Goal: Transaction & Acquisition: Purchase product/service

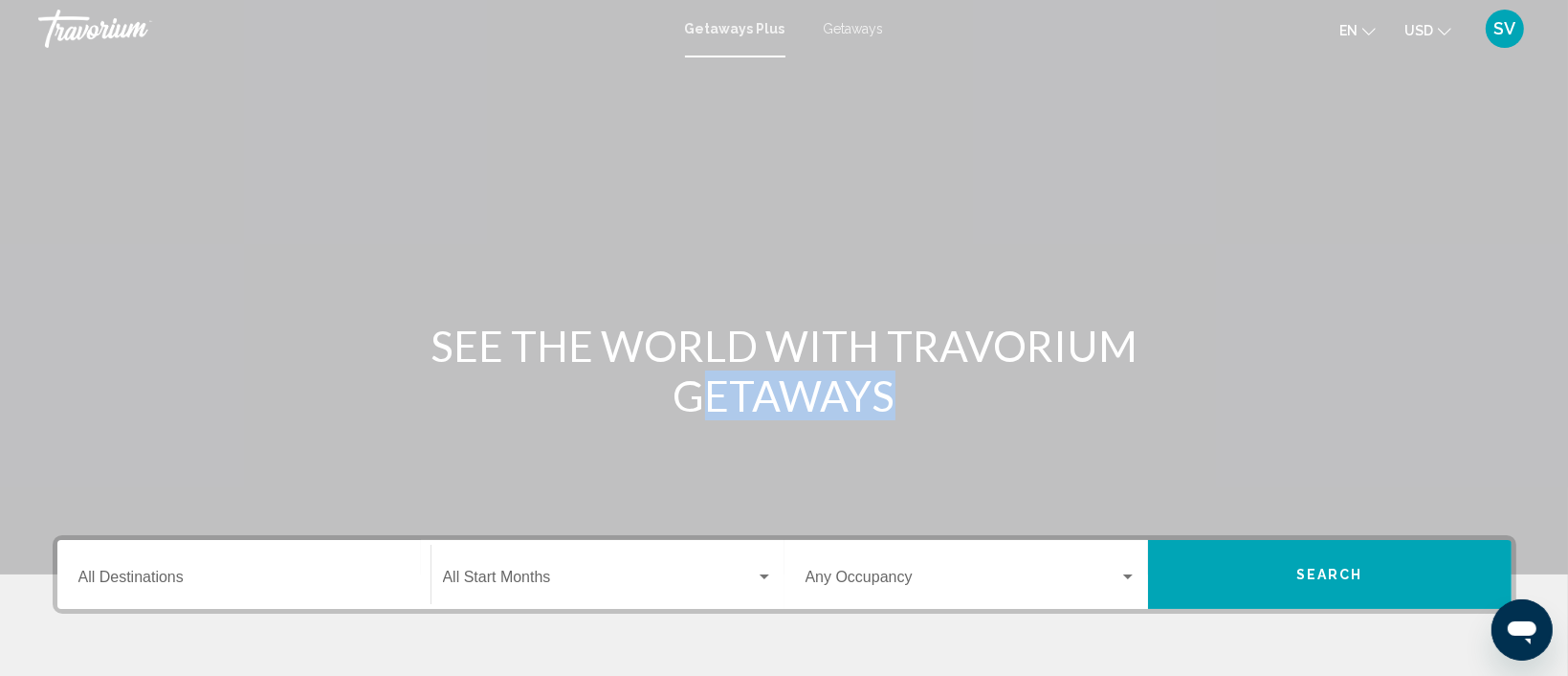
drag, startPoint x: 0, startPoint y: 0, endPoint x: 210, endPoint y: 565, distance: 602.8
click at [210, 565] on section "SEE THE WORLD WITH TRAVORIUM GETAWAYS Destination All Destinations Start Month …" at bounding box center [784, 402] width 1568 height 805
click at [181, 564] on div "Destination All Destinations" at bounding box center [244, 574] width 331 height 60
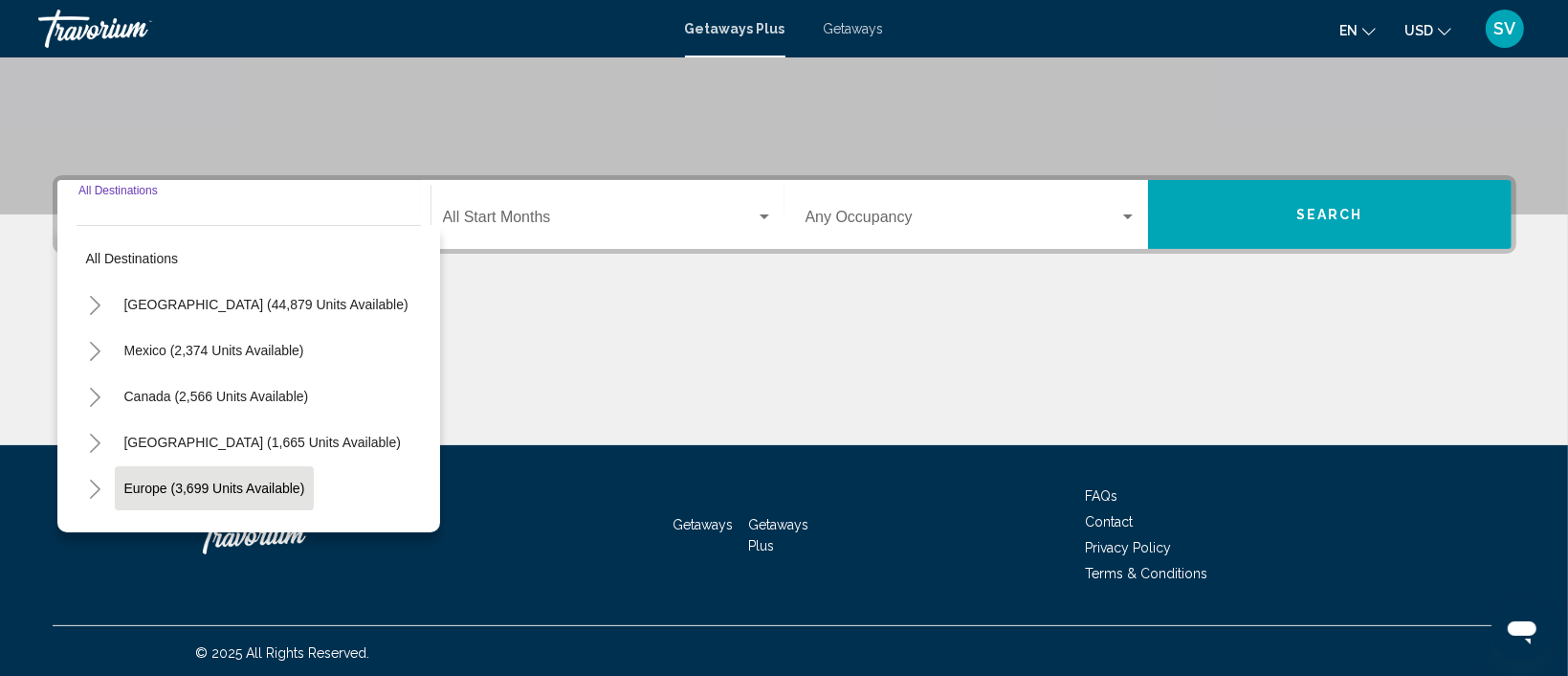
scroll to position [362, 0]
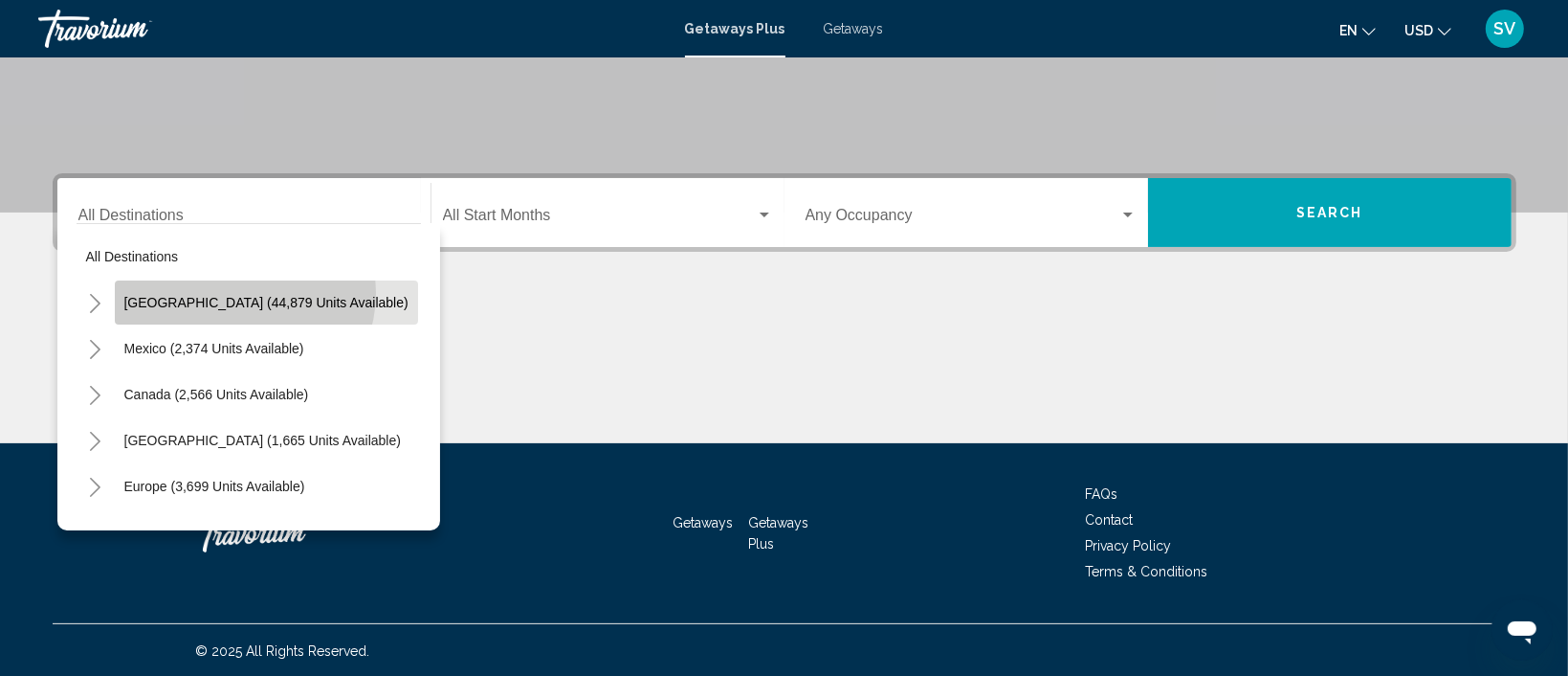
click at [243, 294] on span "[GEOGRAPHIC_DATA] (44,879 units available)" at bounding box center [267, 302] width 284 height 16
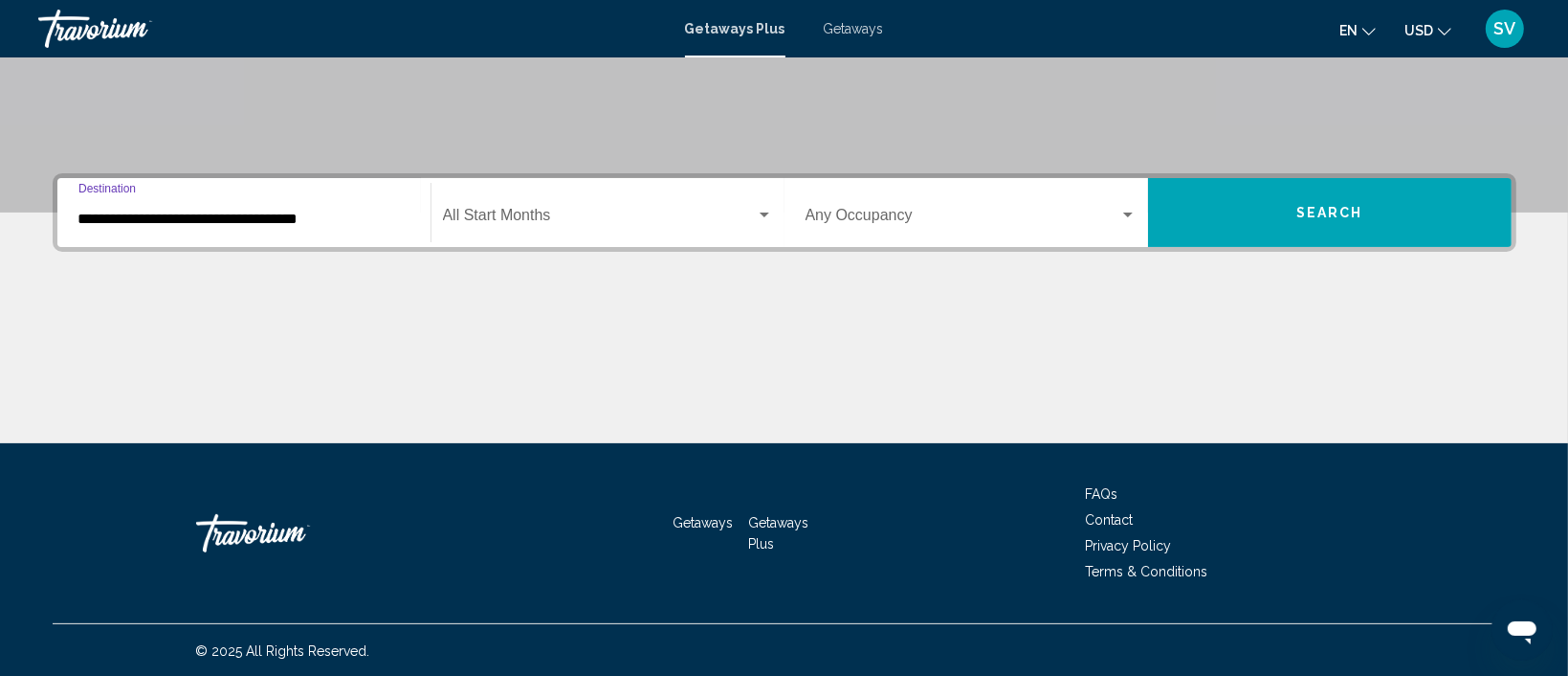
click at [227, 218] on input "**********" at bounding box center [244, 220] width 331 height 18
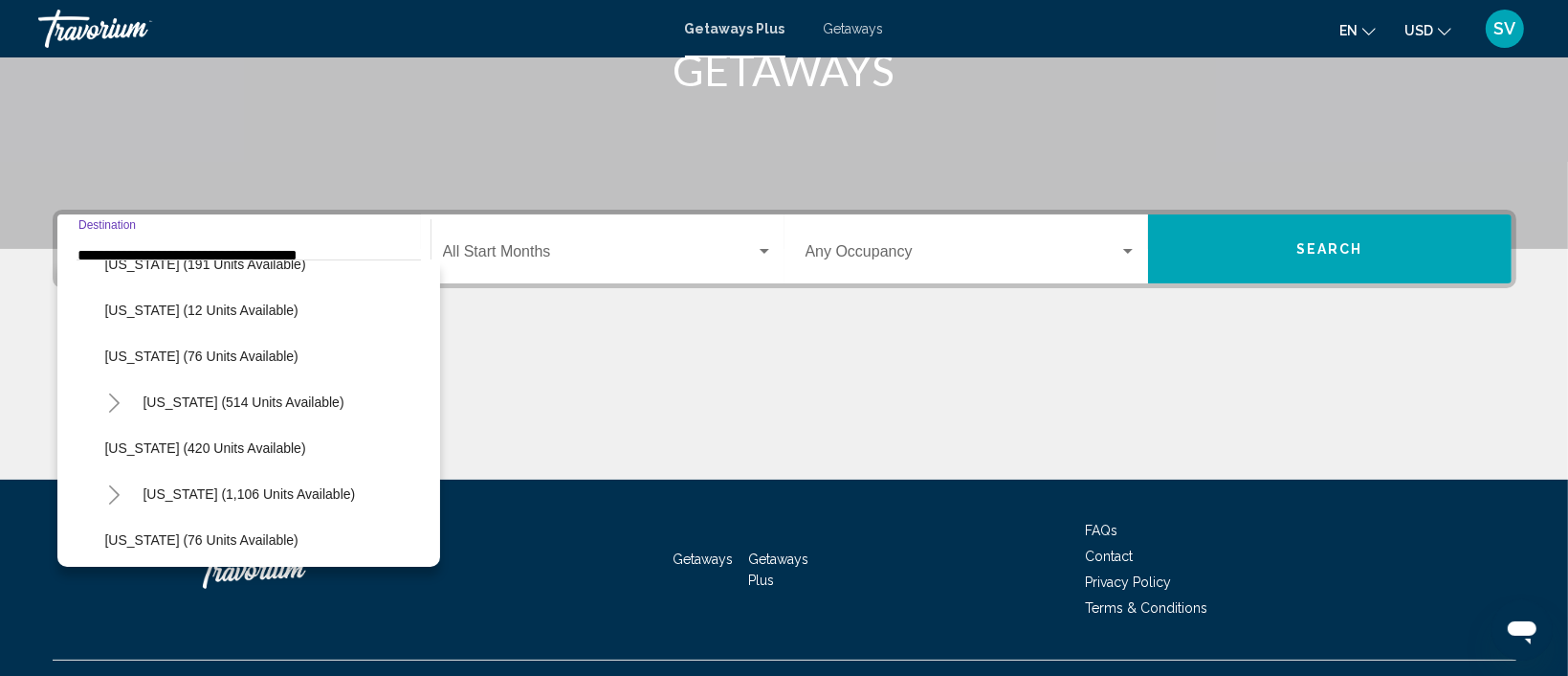
scroll to position [625, 0]
click at [220, 357] on span "[US_STATE] (76 units available)" at bounding box center [201, 357] width 193 height 16
type input "**********"
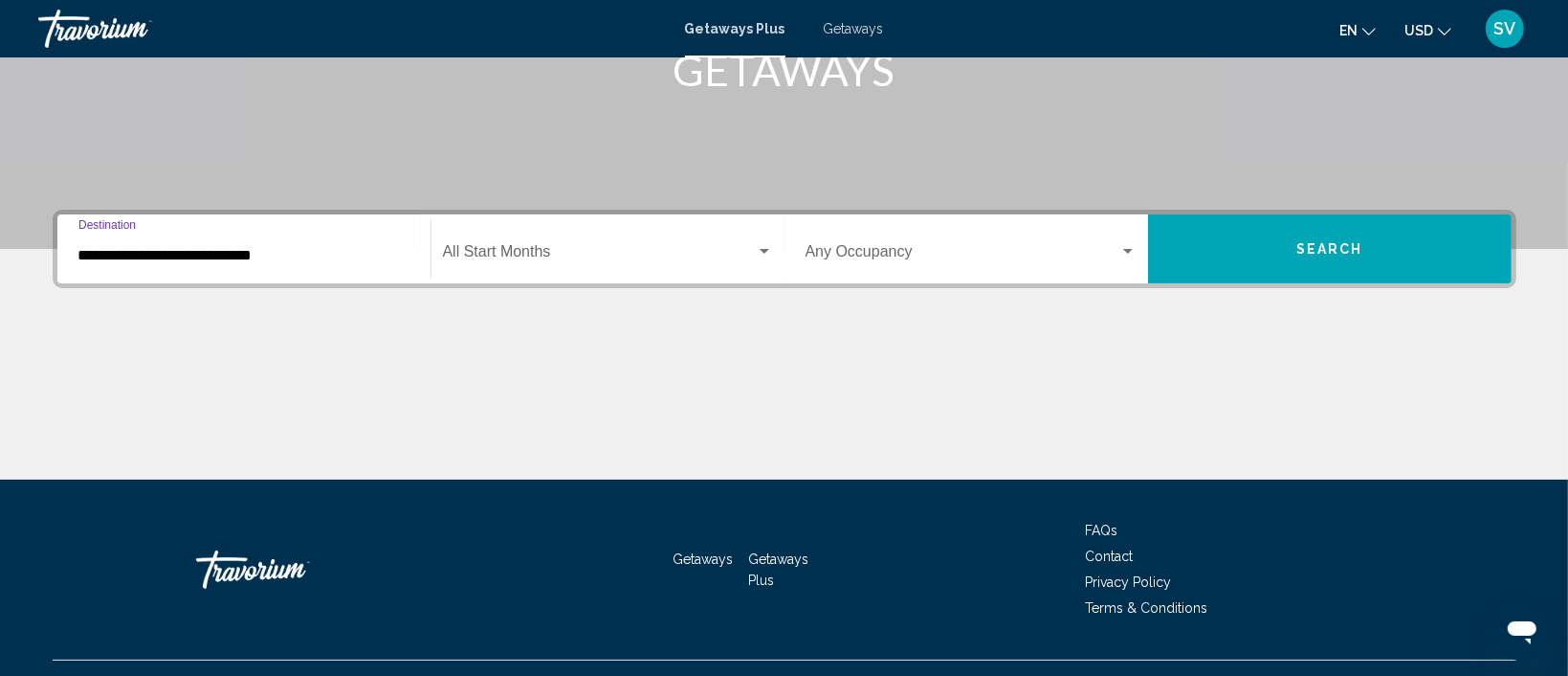
scroll to position [362, 0]
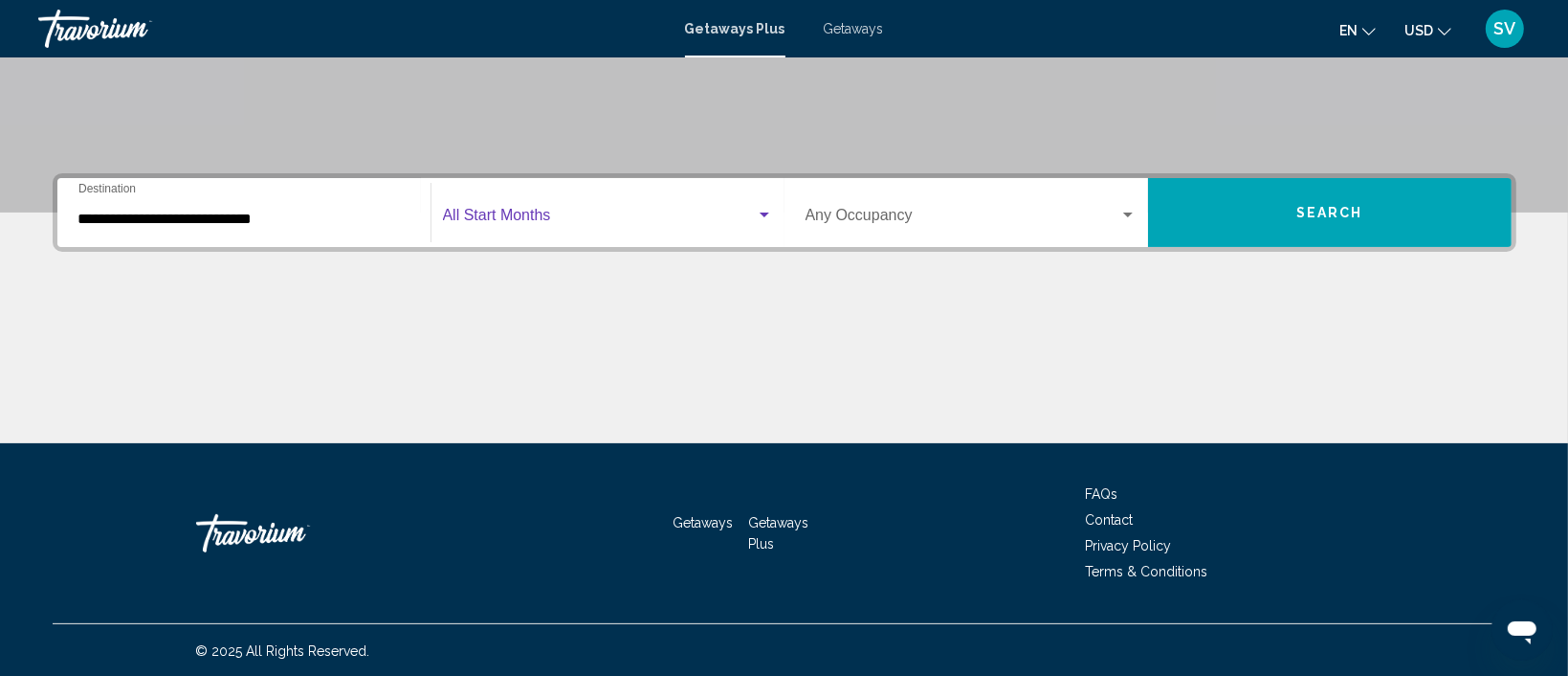
click at [767, 216] on div "Search widget" at bounding box center [765, 216] width 18 height 16
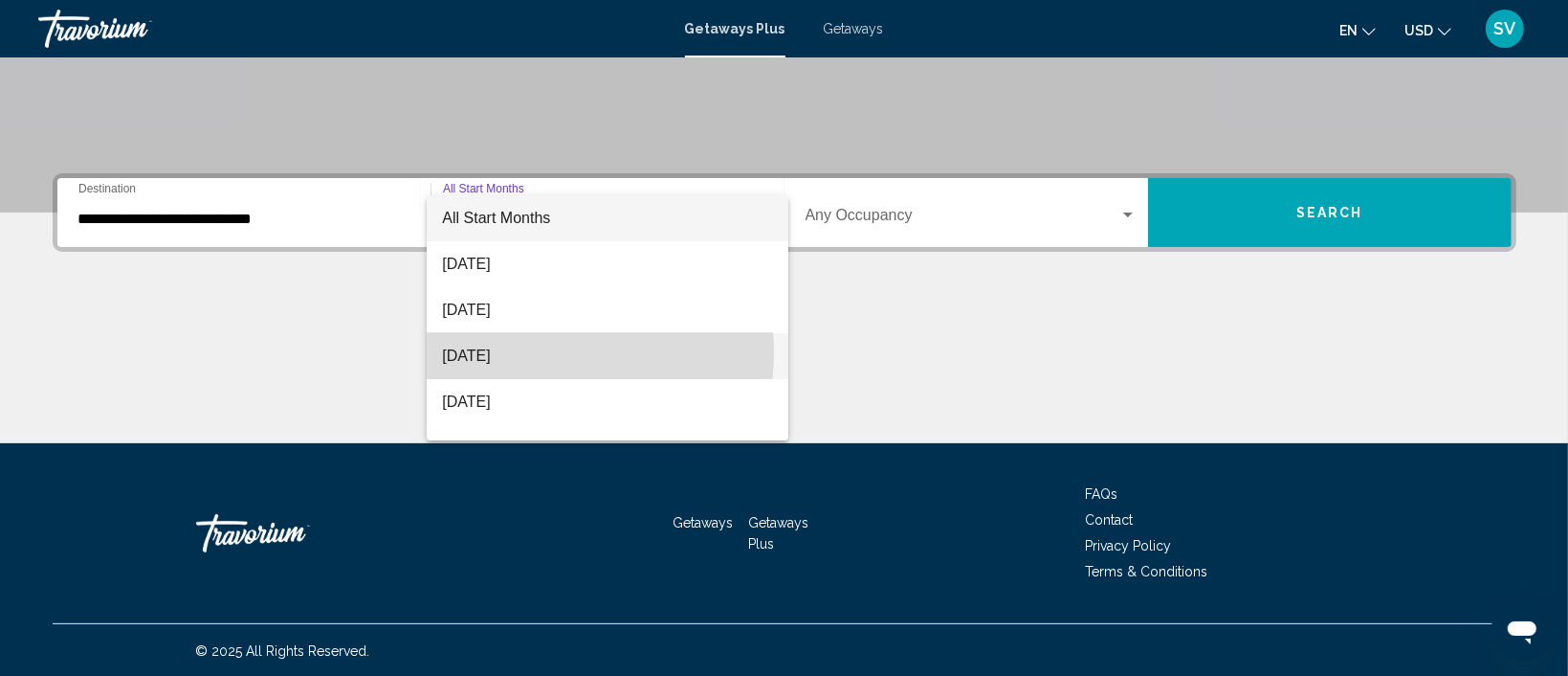
click at [547, 352] on span "[DATE]" at bounding box center [607, 355] width 330 height 46
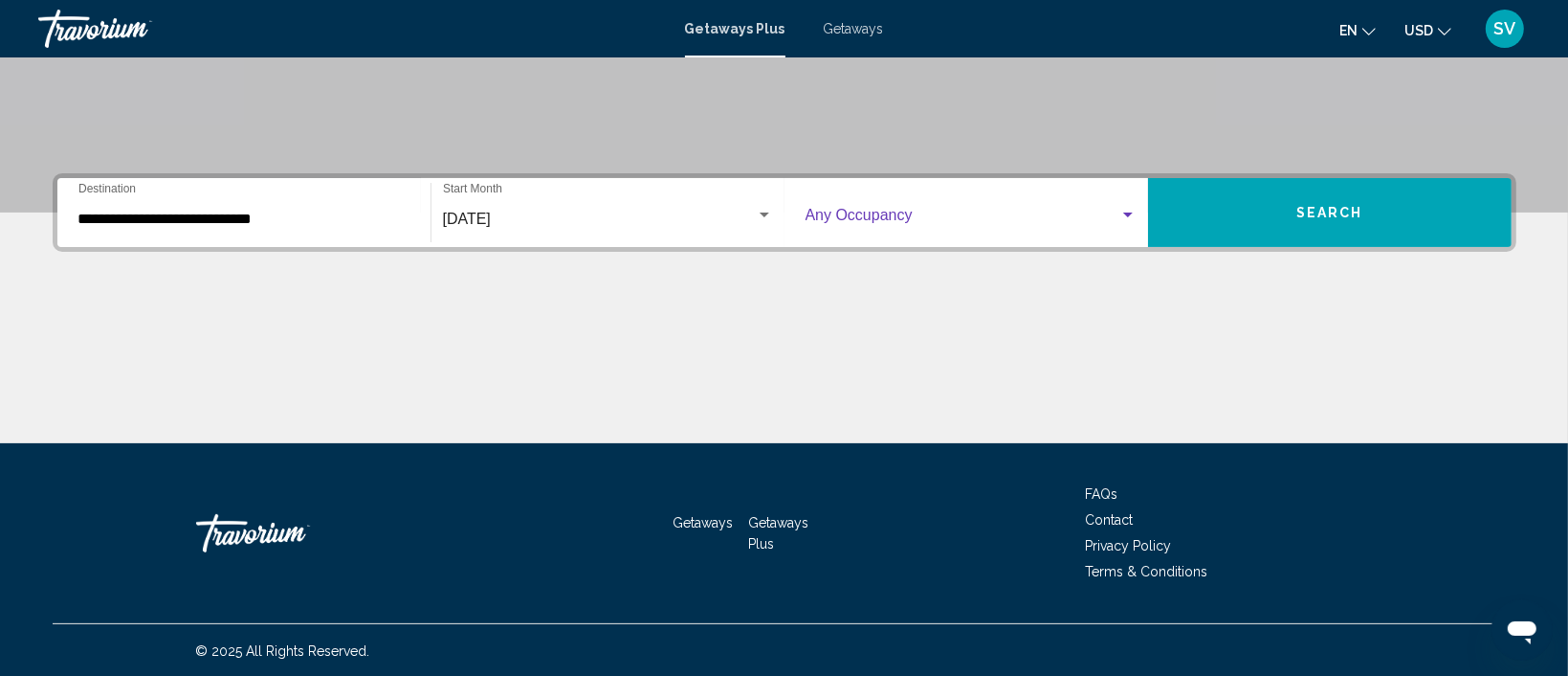
click at [1125, 213] on div "Search widget" at bounding box center [1128, 215] width 10 height 5
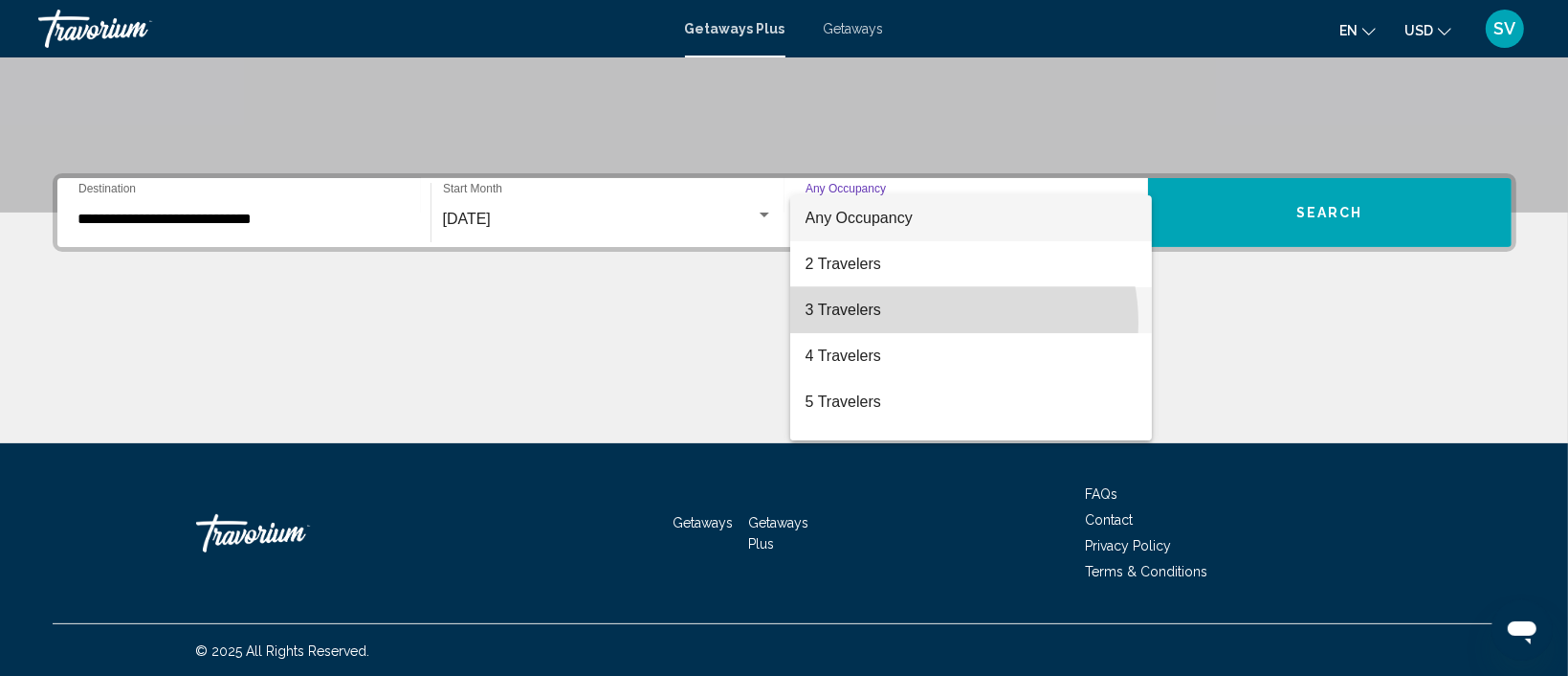
click at [930, 323] on span "3 Travelers" at bounding box center [971, 310] width 331 height 46
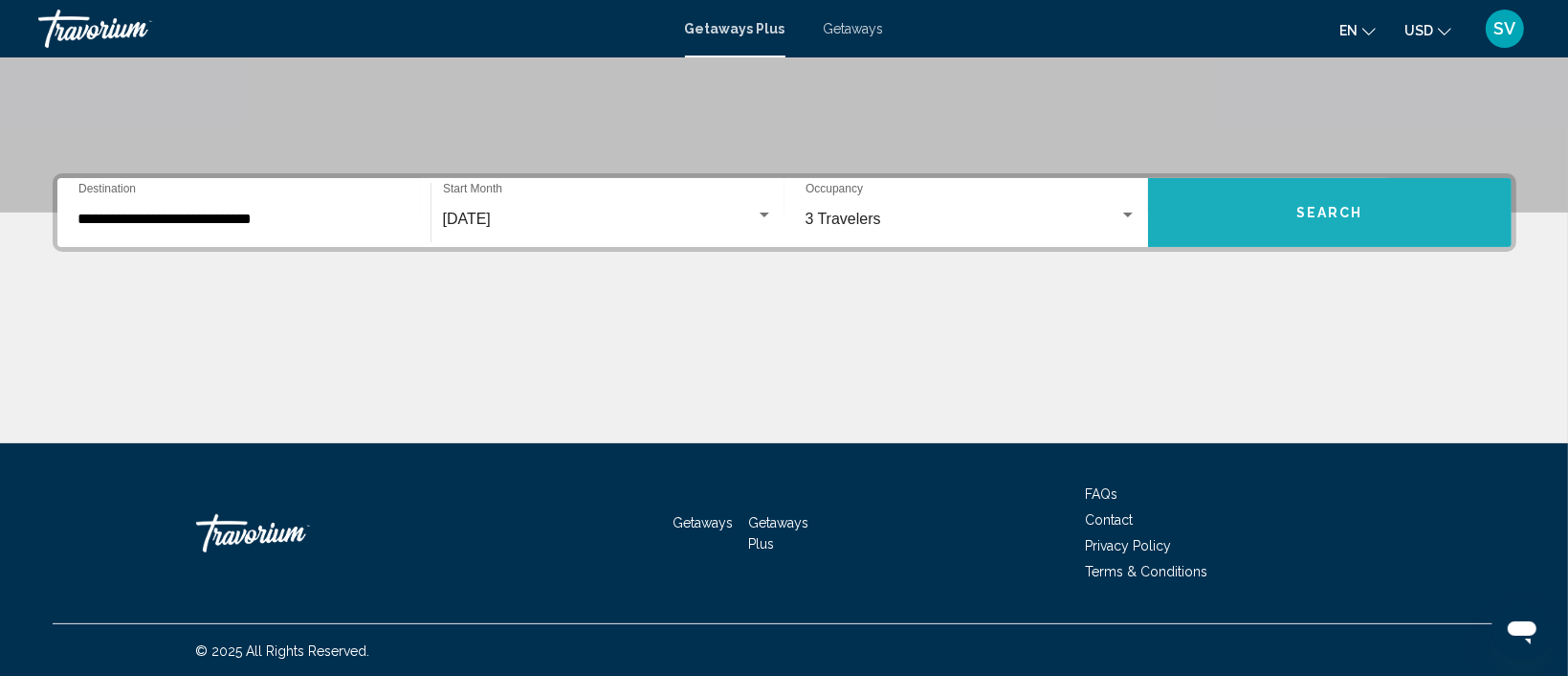
click at [1407, 197] on button "Search" at bounding box center [1330, 212] width 364 height 69
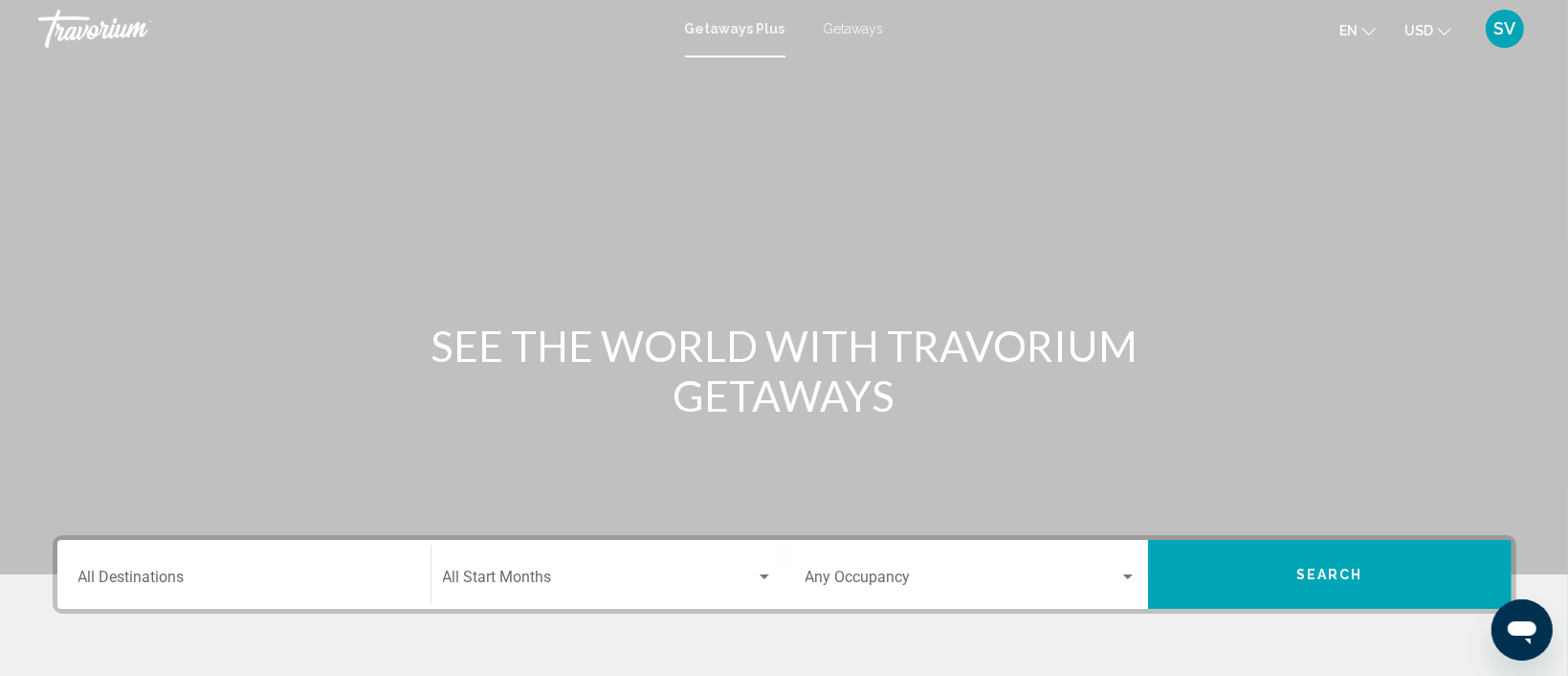
click at [254, 566] on div "Destination All Destinations" at bounding box center [244, 574] width 331 height 60
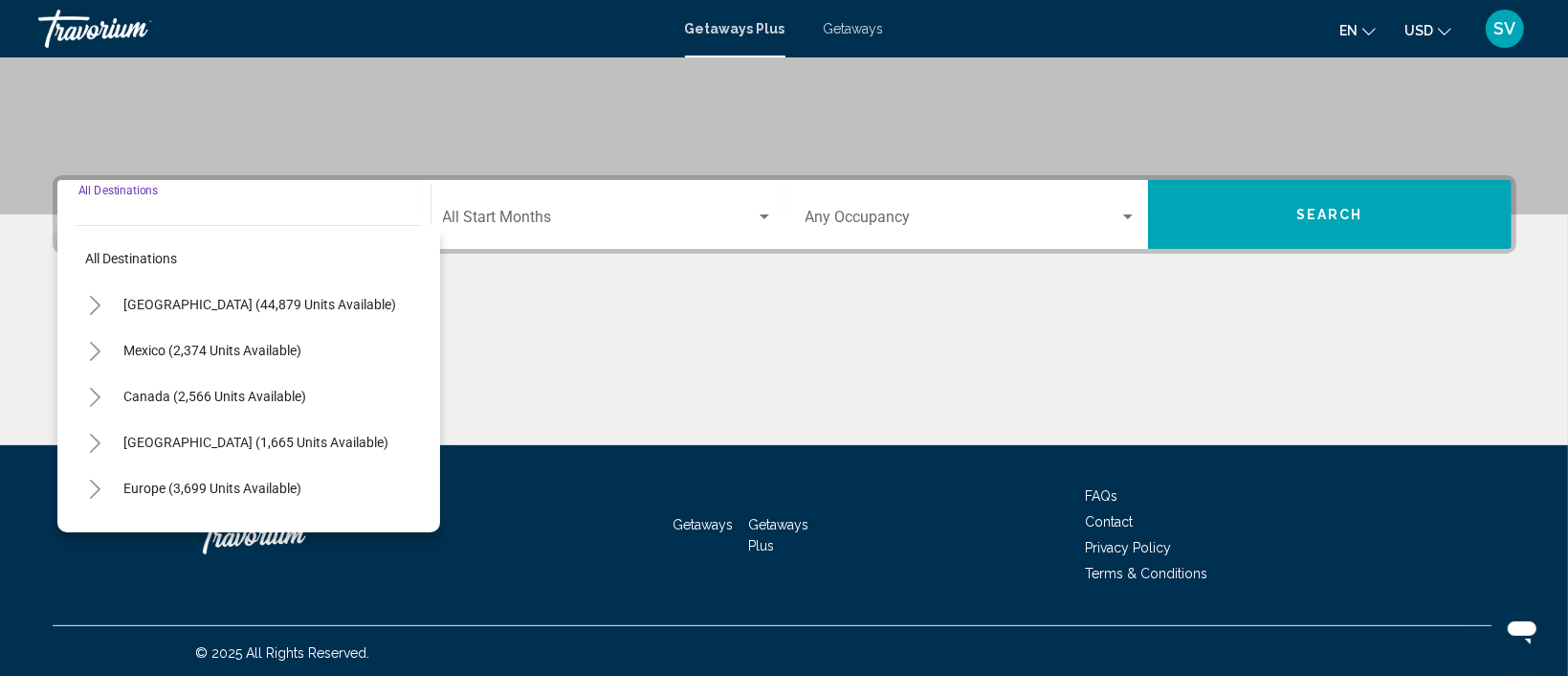
scroll to position [362, 0]
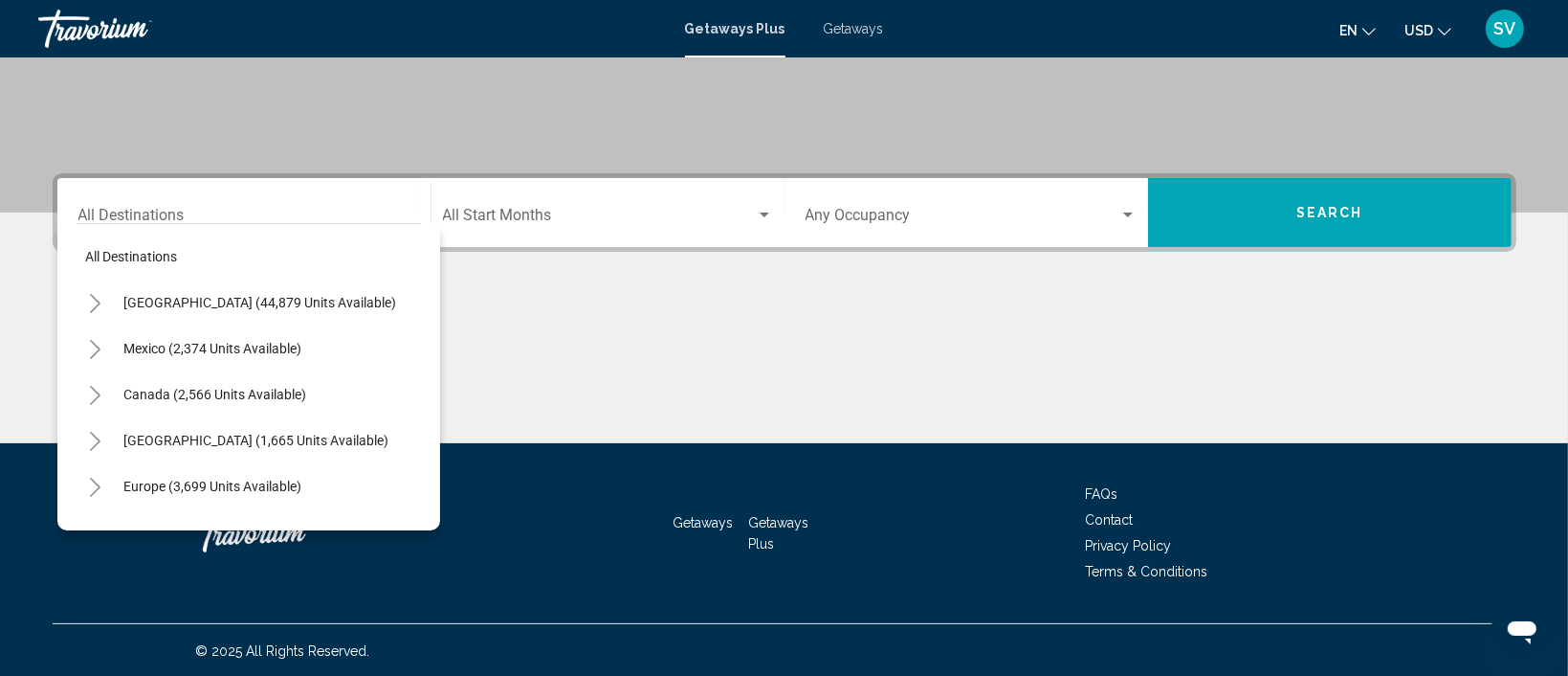
click at [853, 28] on span "Getaways" at bounding box center [853, 28] width 60 height 16
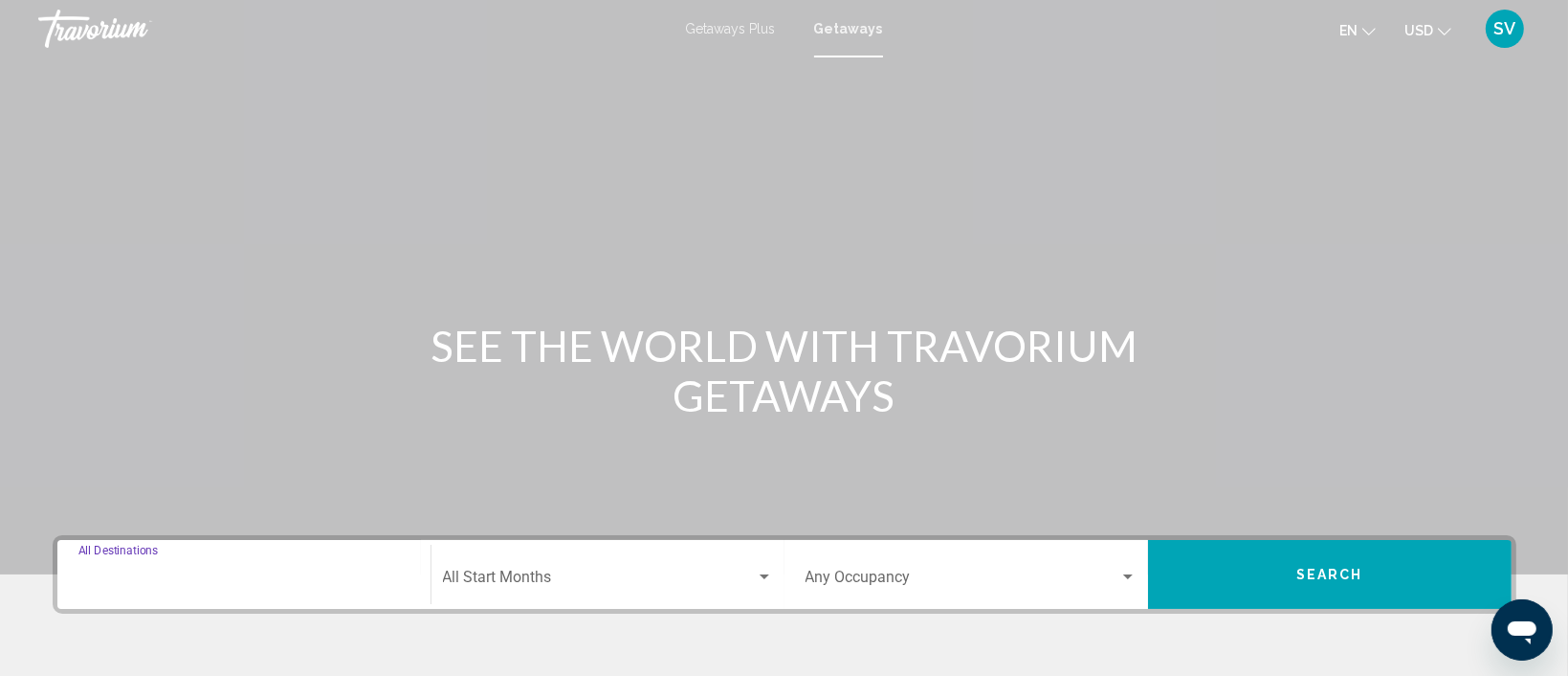
click at [193, 577] on input "Destination All Destinations" at bounding box center [244, 581] width 331 height 18
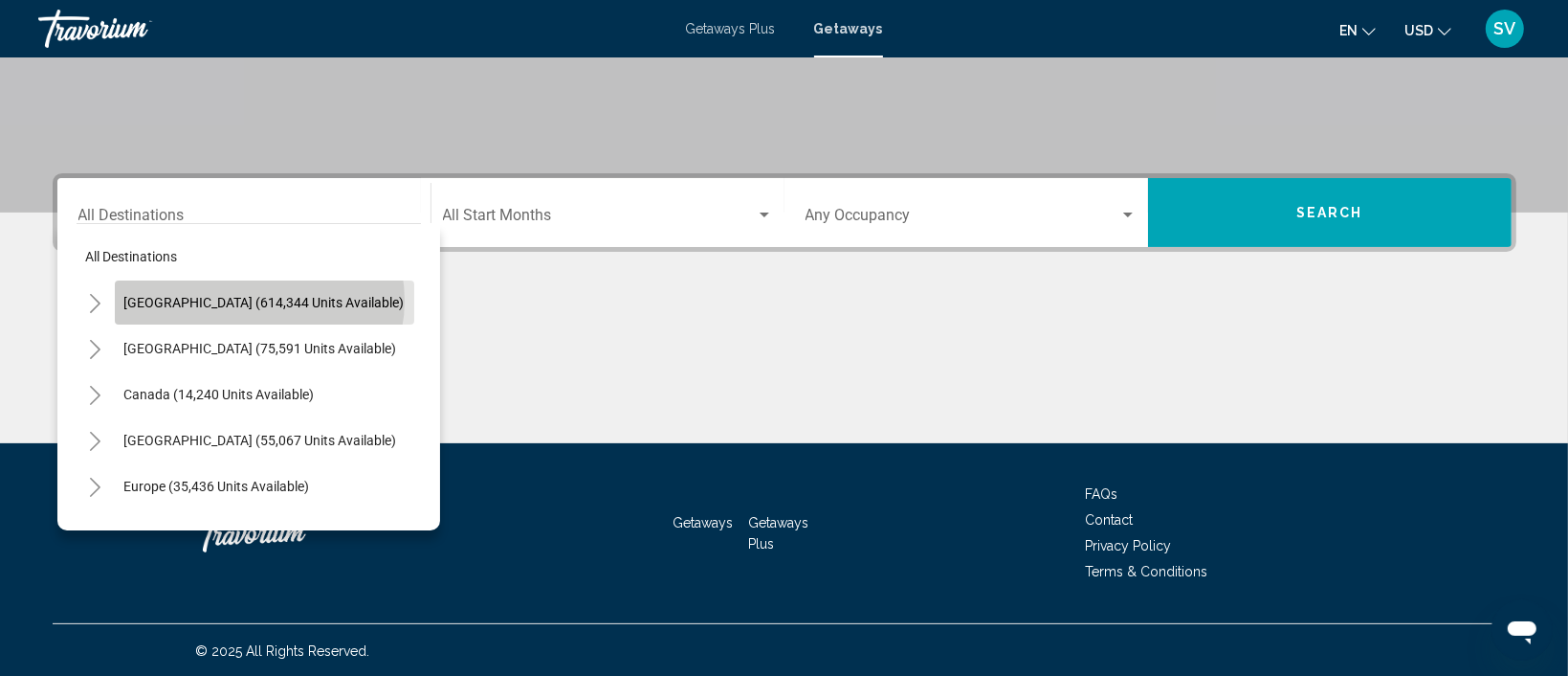
click at [258, 299] on span "[GEOGRAPHIC_DATA] (614,344 units available)" at bounding box center [265, 302] width 280 height 16
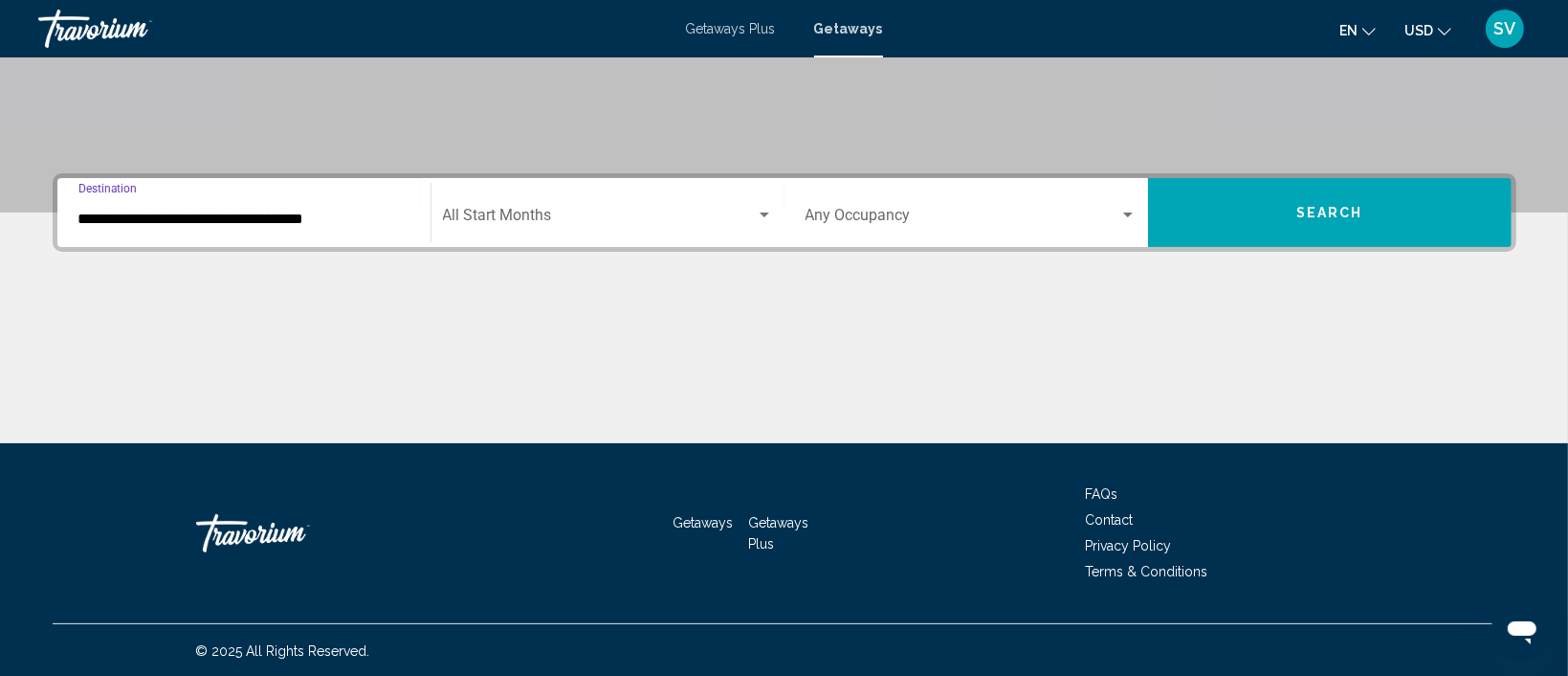
click at [296, 223] on input "**********" at bounding box center [244, 220] width 331 height 18
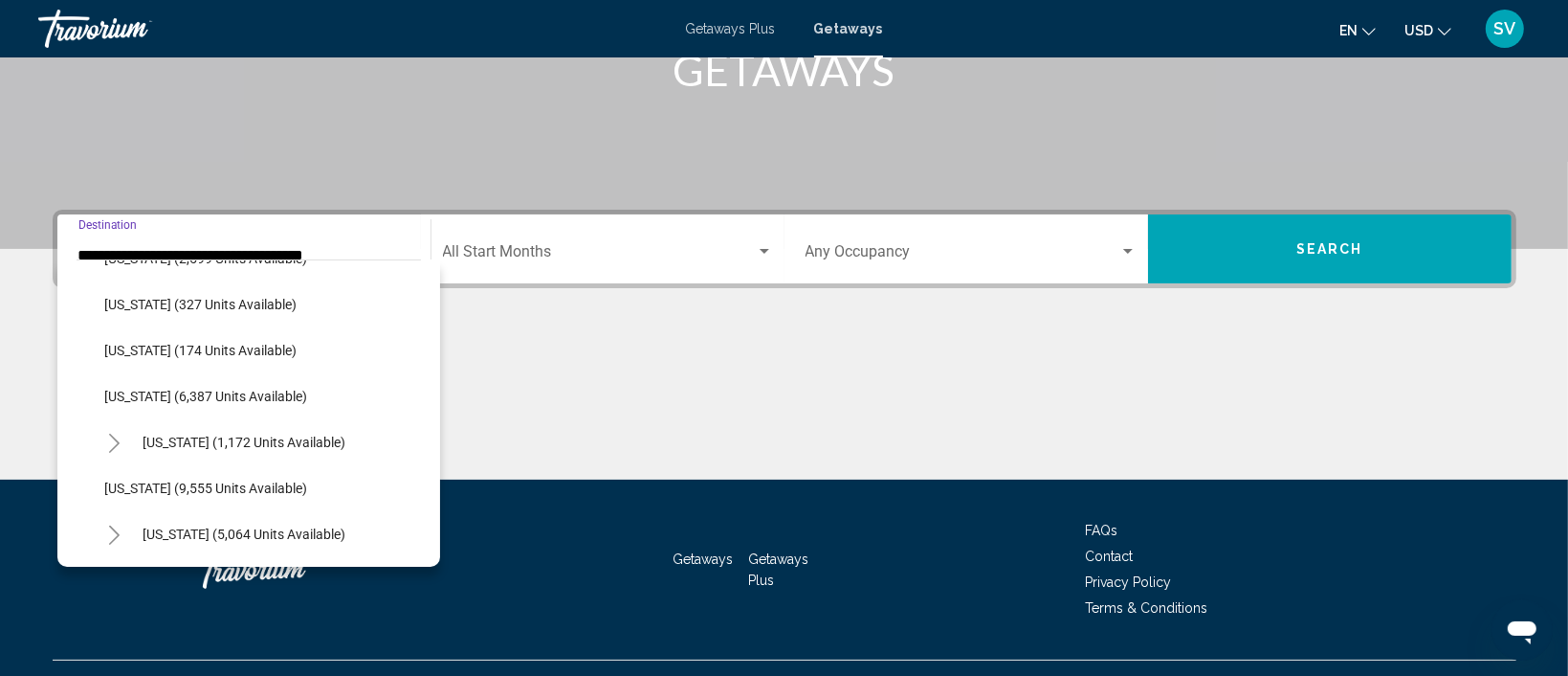
scroll to position [625, 0]
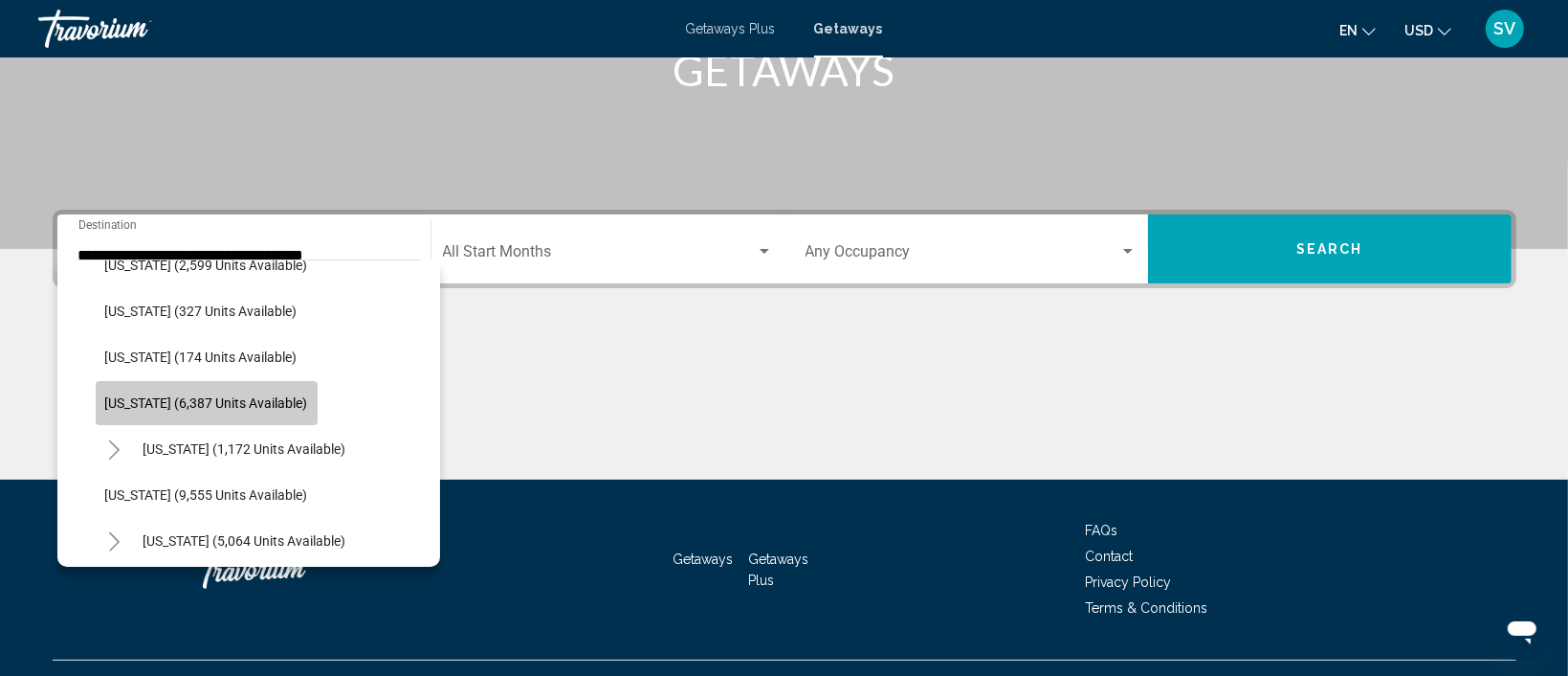
click at [262, 402] on span "[US_STATE] (6,387 units available)" at bounding box center [206, 403] width 203 height 16
type input "**********"
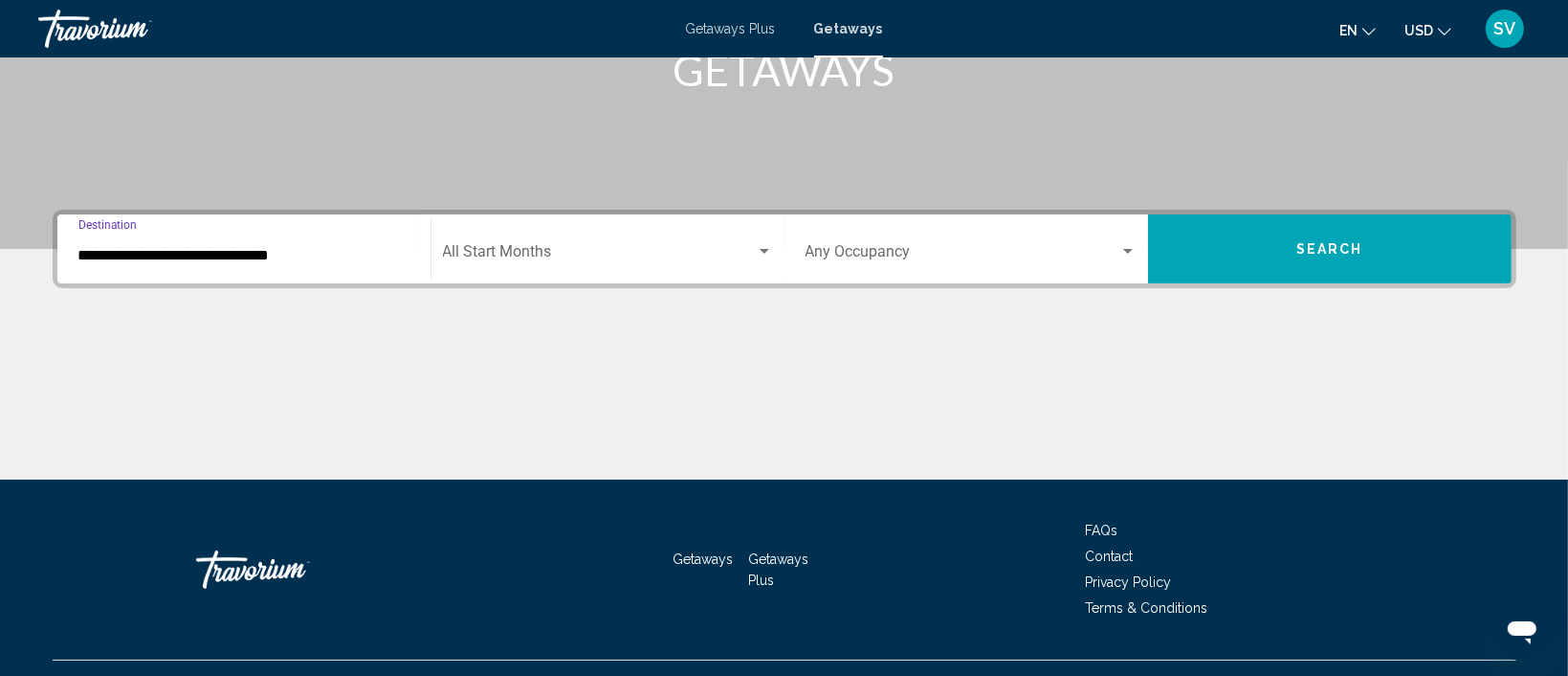
scroll to position [362, 0]
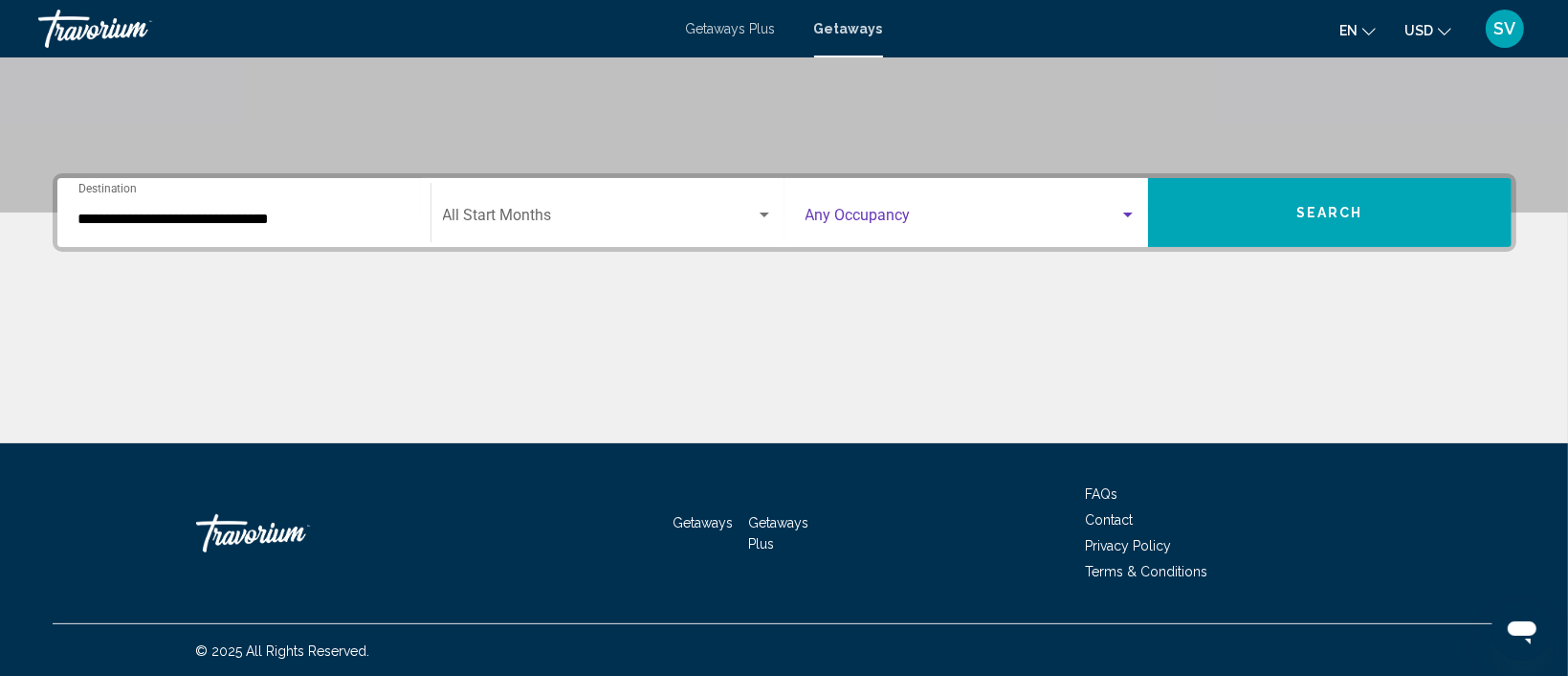
click at [1125, 208] on div "Search widget" at bounding box center [1128, 216] width 18 height 16
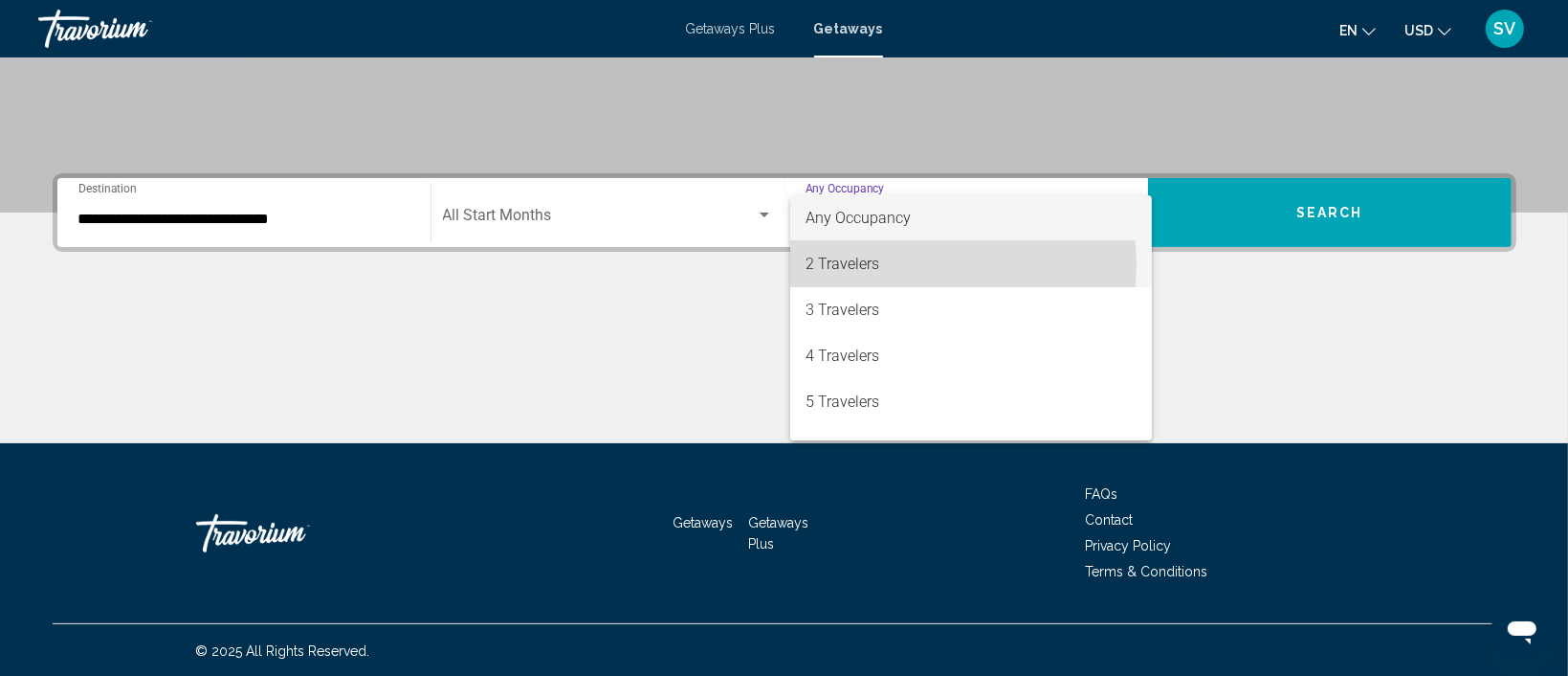
click at [907, 265] on span "2 Travelers" at bounding box center [971, 264] width 331 height 46
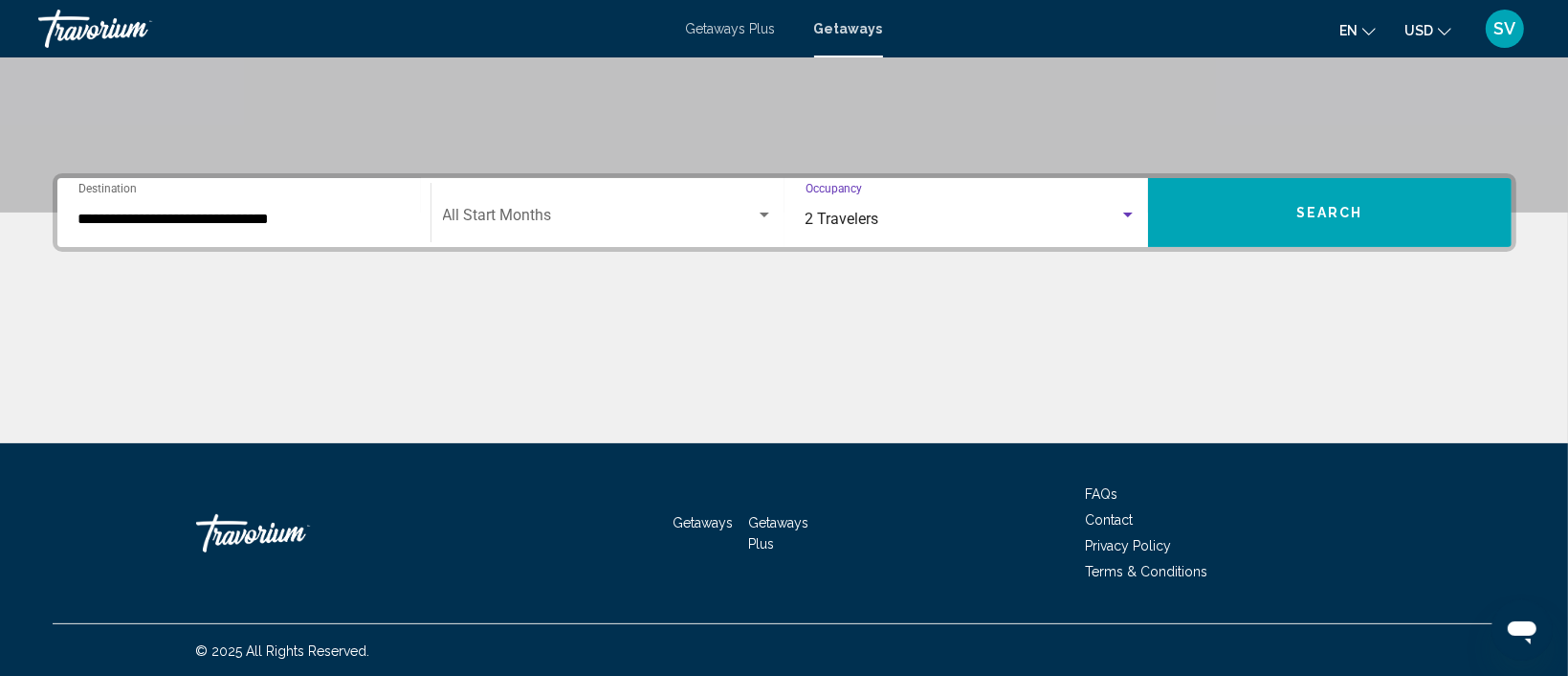
click at [1291, 216] on button "Search" at bounding box center [1330, 212] width 364 height 69
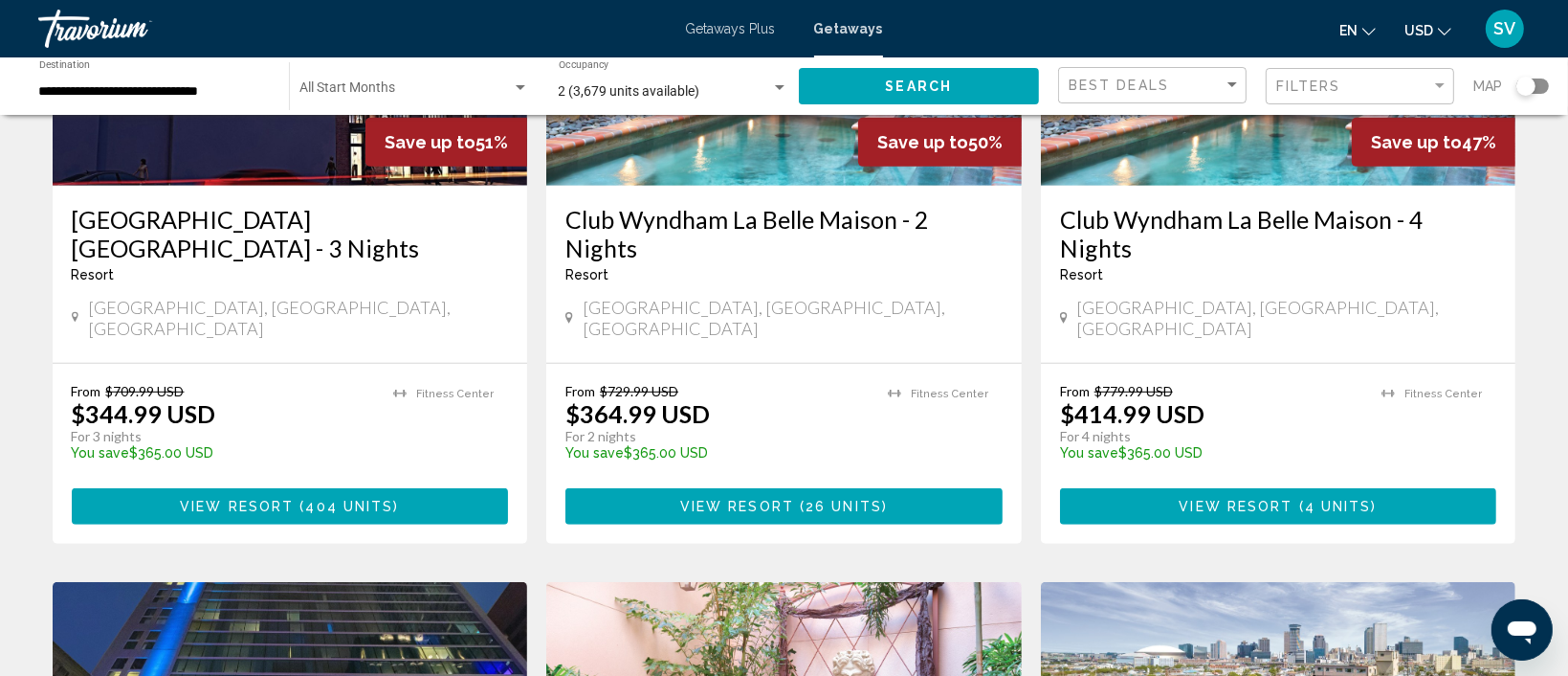
scroll to position [995, 0]
click at [1291, 267] on div "Resort - This is an adults only resort" at bounding box center [1279, 275] width 437 height 16
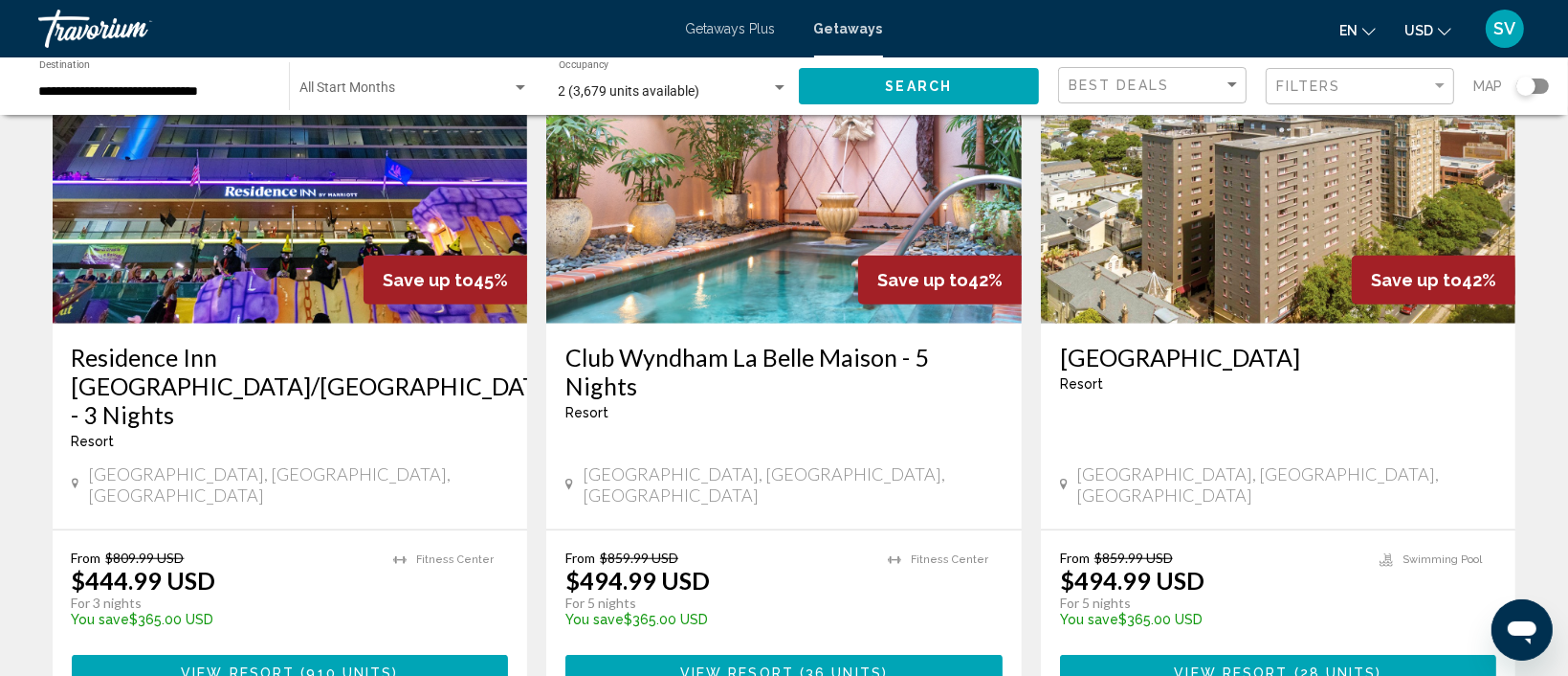
scroll to position [1562, 0]
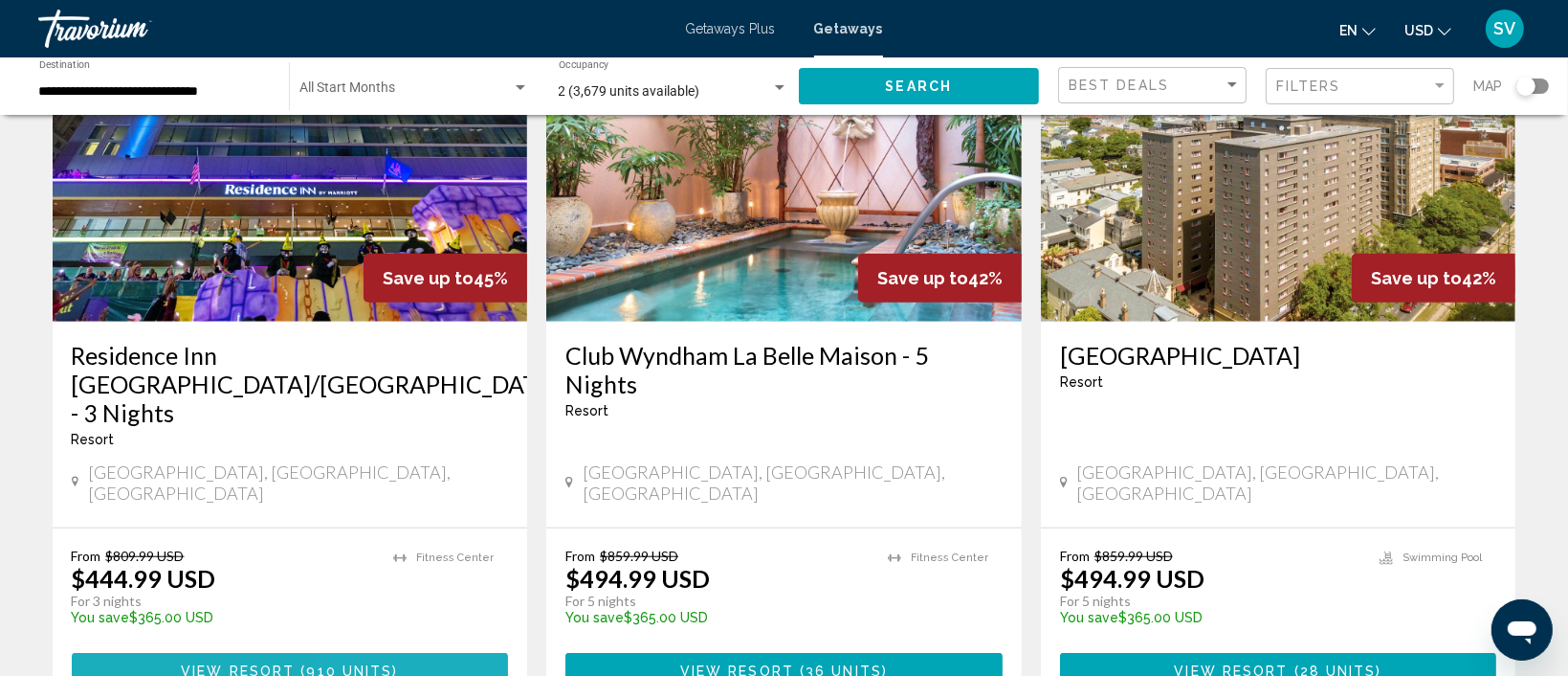
click at [378, 663] on span "910 units" at bounding box center [349, 671] width 86 height 16
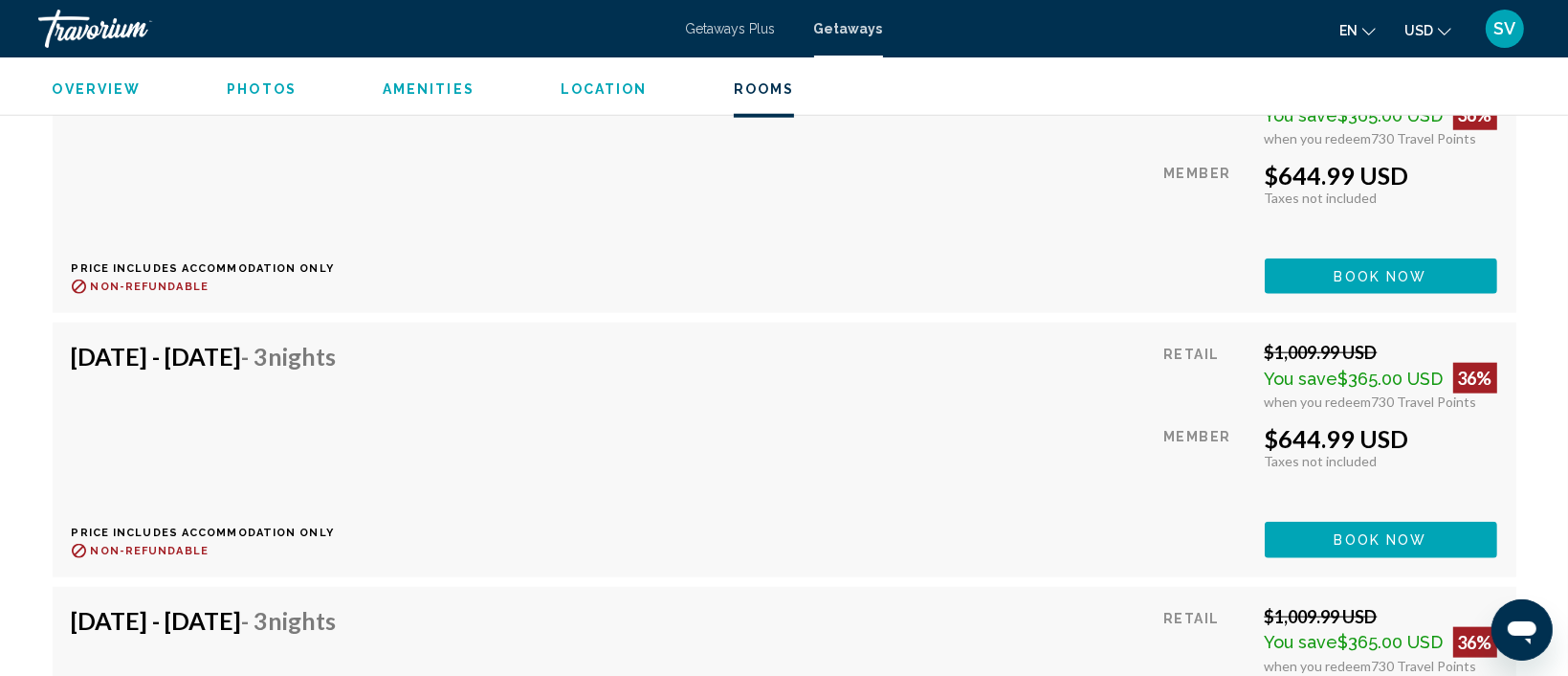
scroll to position [16704, 0]
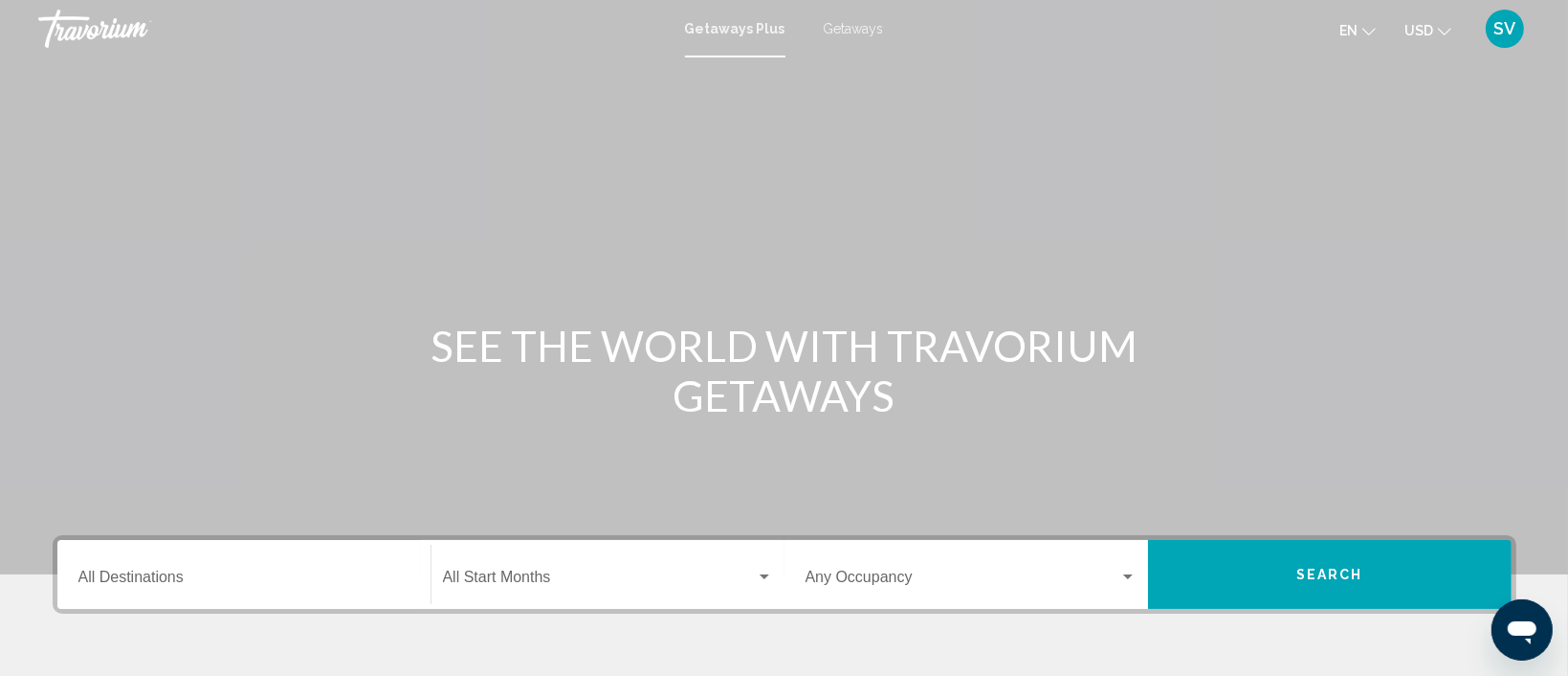
click at [152, 568] on div "Destination All Destinations" at bounding box center [244, 574] width 331 height 60
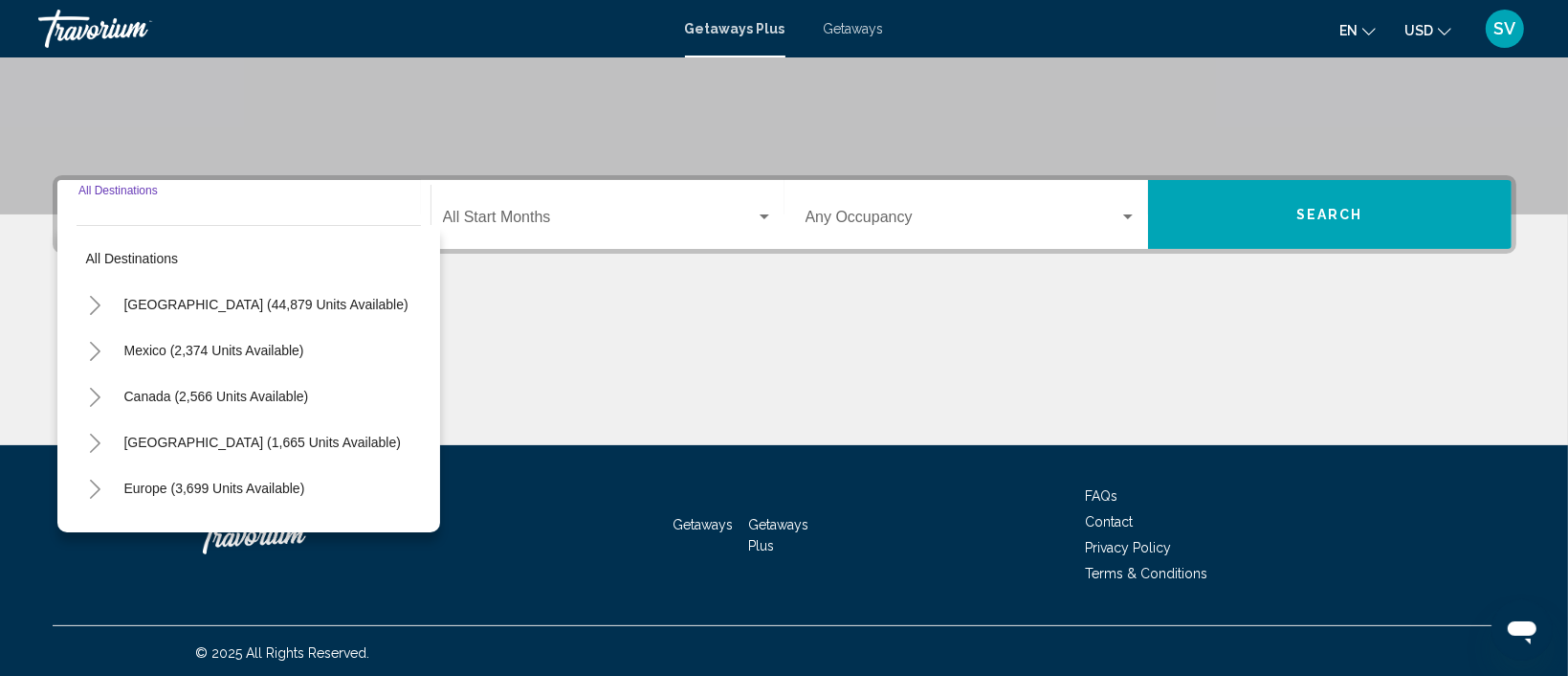
scroll to position [362, 0]
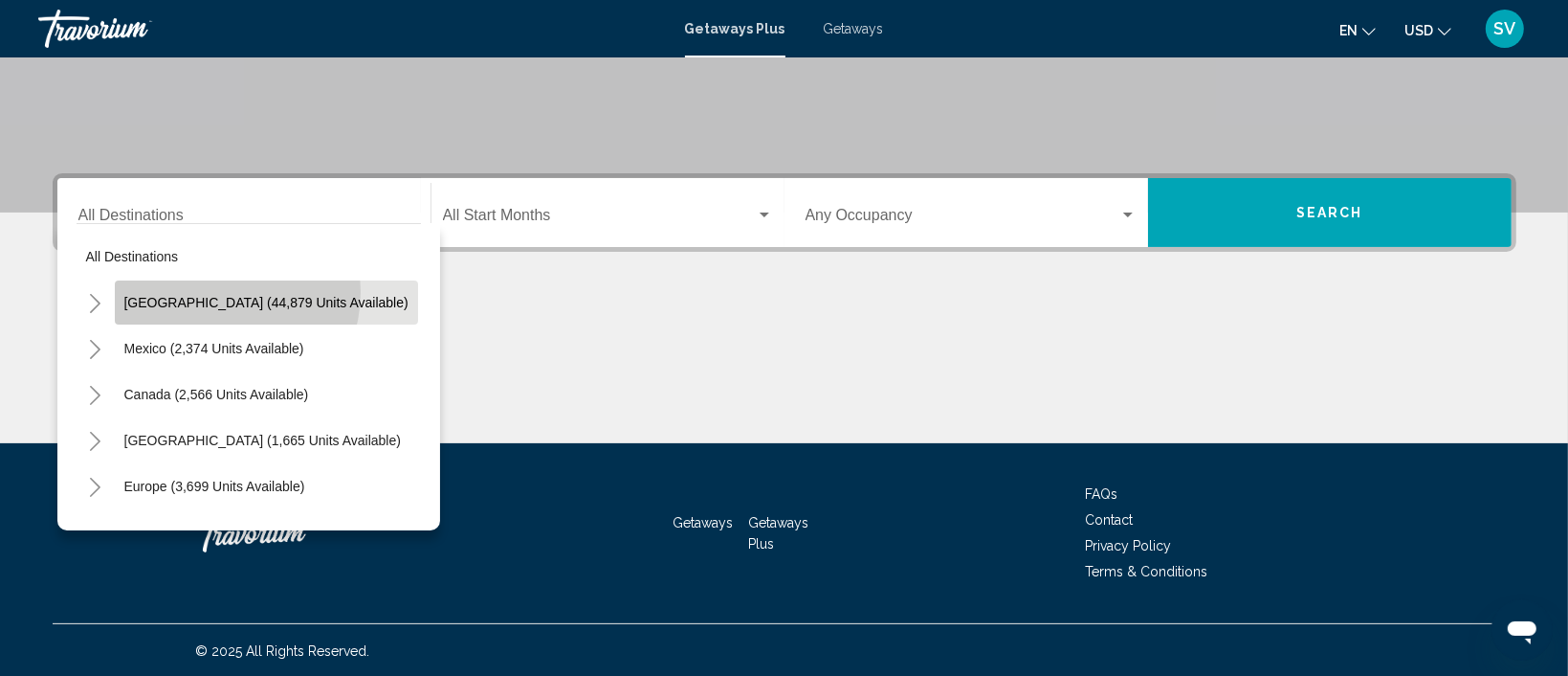
click at [217, 291] on button "[GEOGRAPHIC_DATA] (44,879 units available)" at bounding box center [266, 302] width 303 height 44
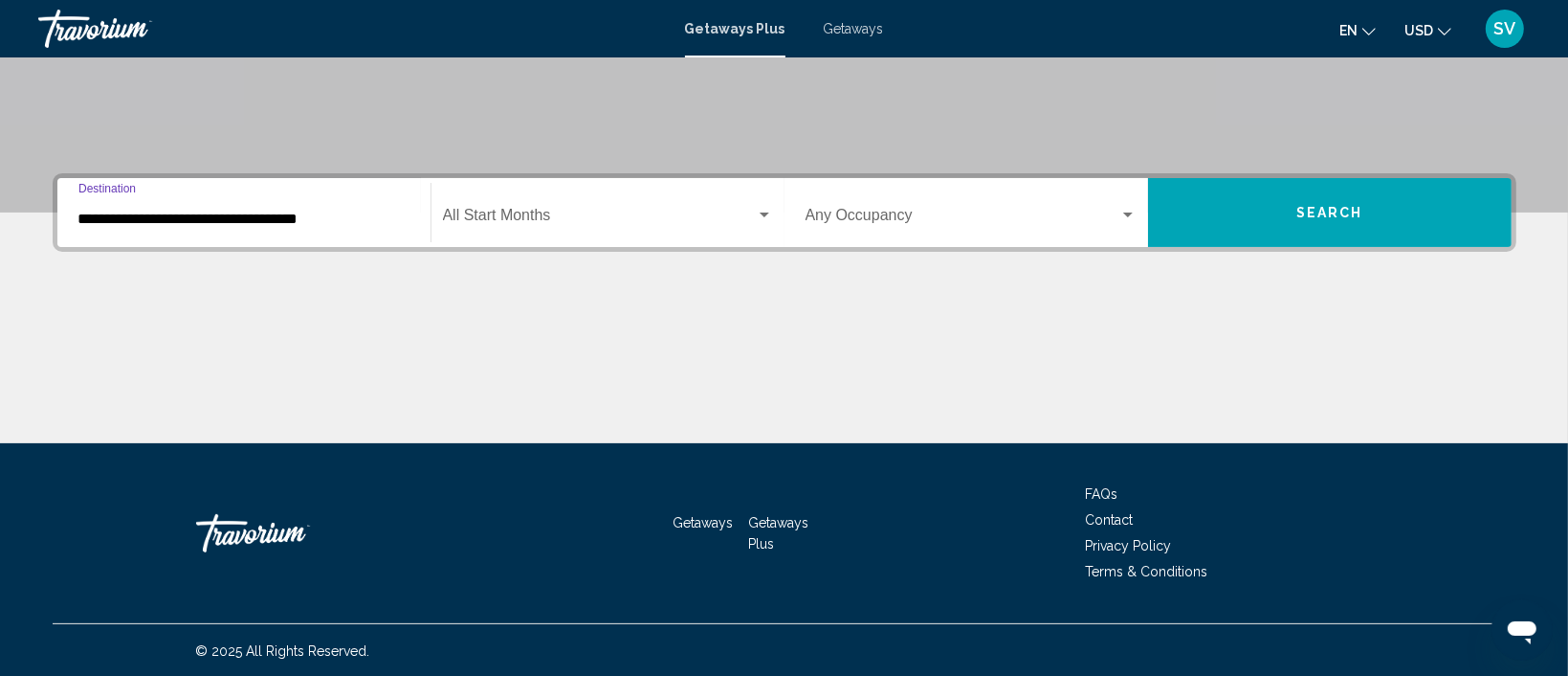
click at [269, 213] on input "**********" at bounding box center [244, 220] width 331 height 18
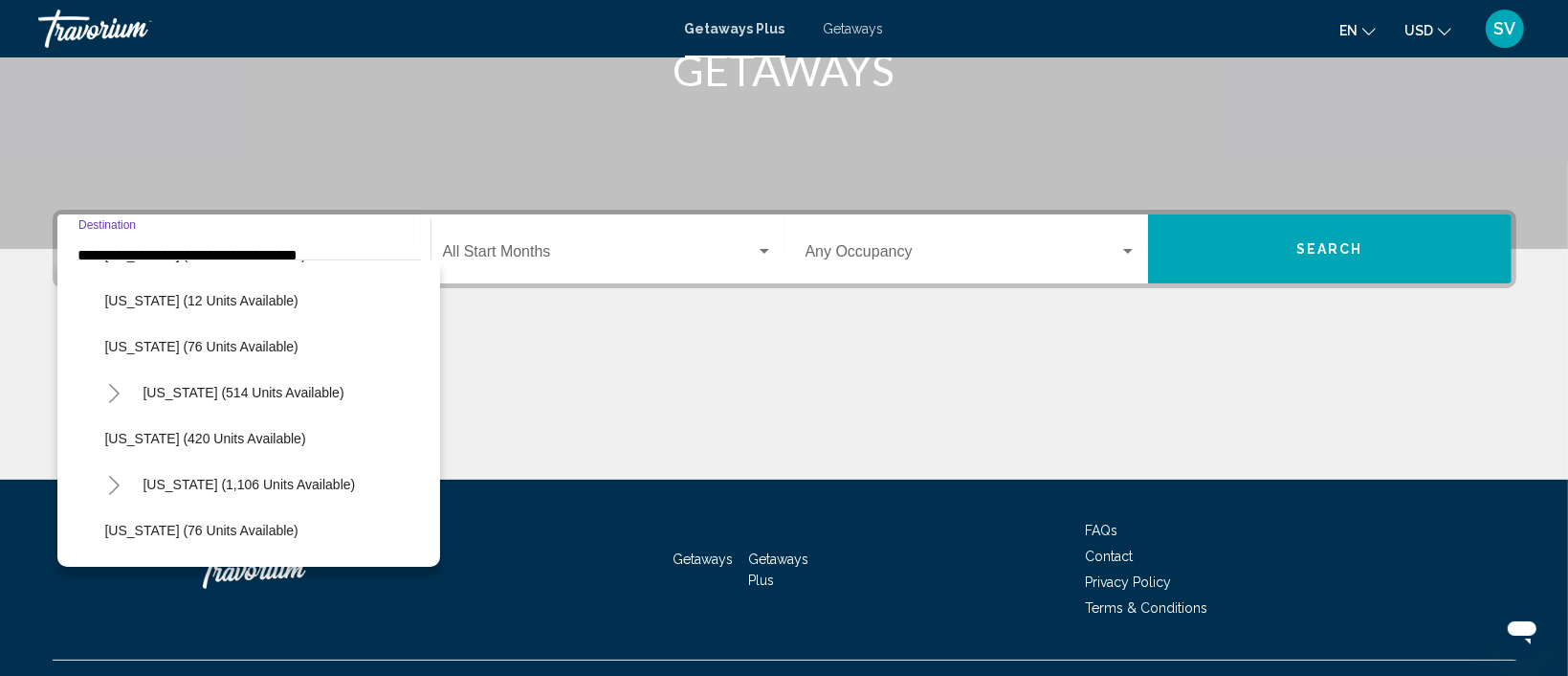
scroll to position [640, 0]
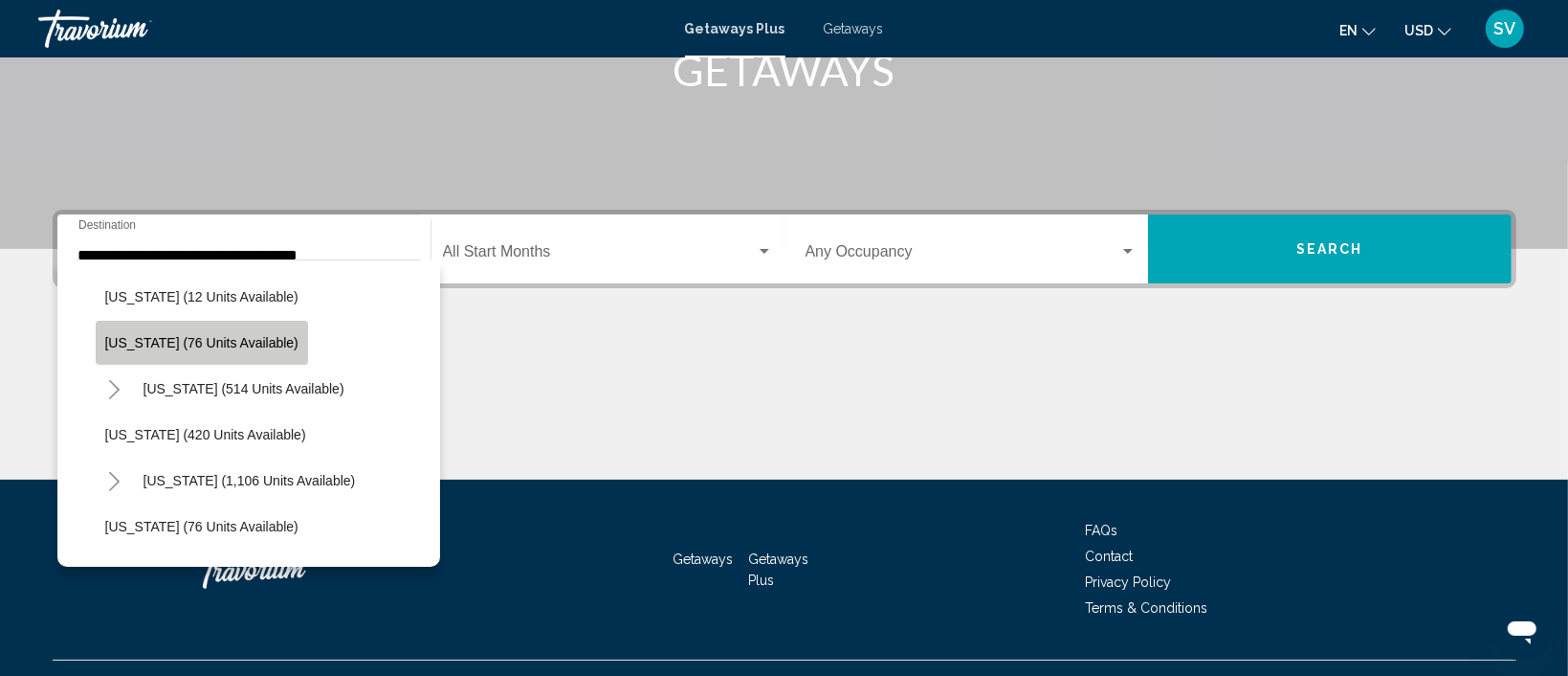
click at [234, 344] on span "[US_STATE] (76 units available)" at bounding box center [201, 342] width 193 height 16
type input "**********"
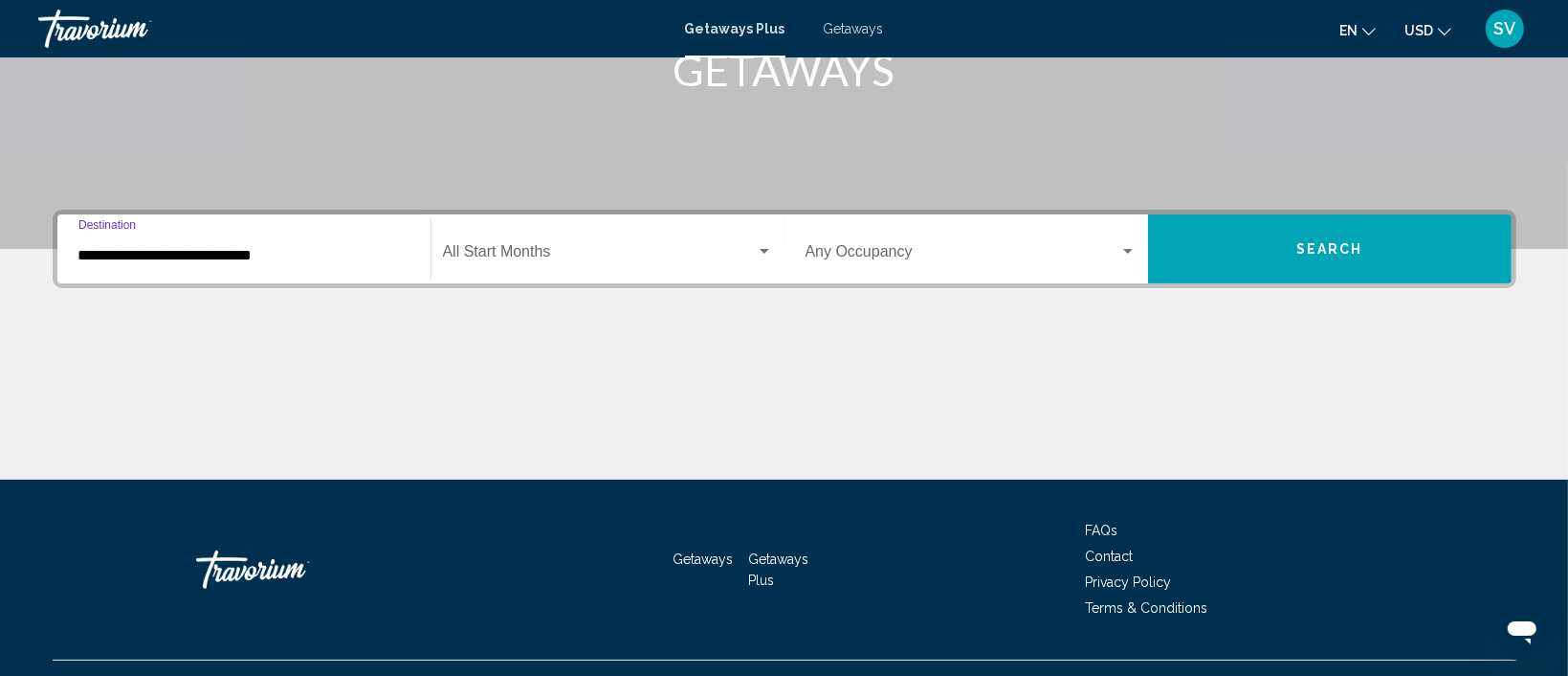
scroll to position [362, 0]
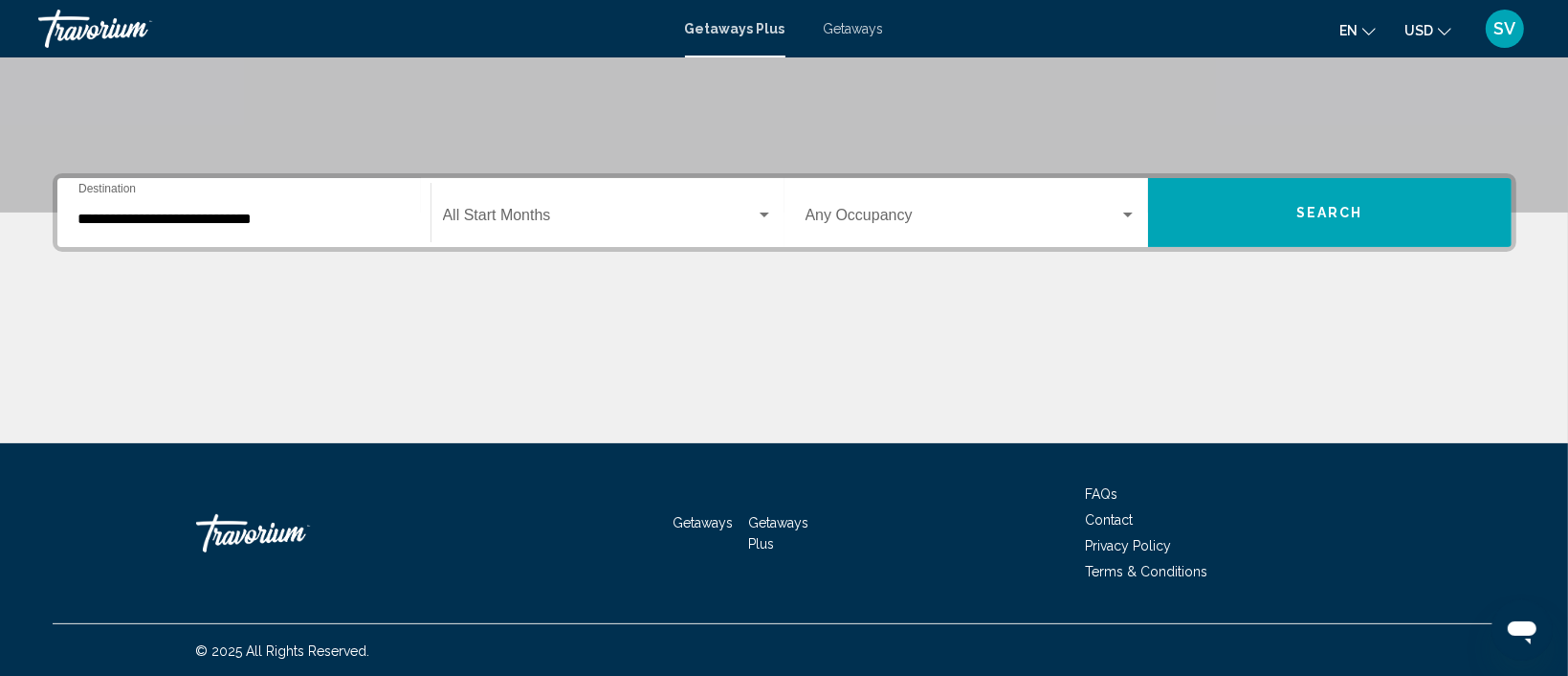
click at [749, 204] on div "Start Month All Start Months" at bounding box center [608, 212] width 330 height 60
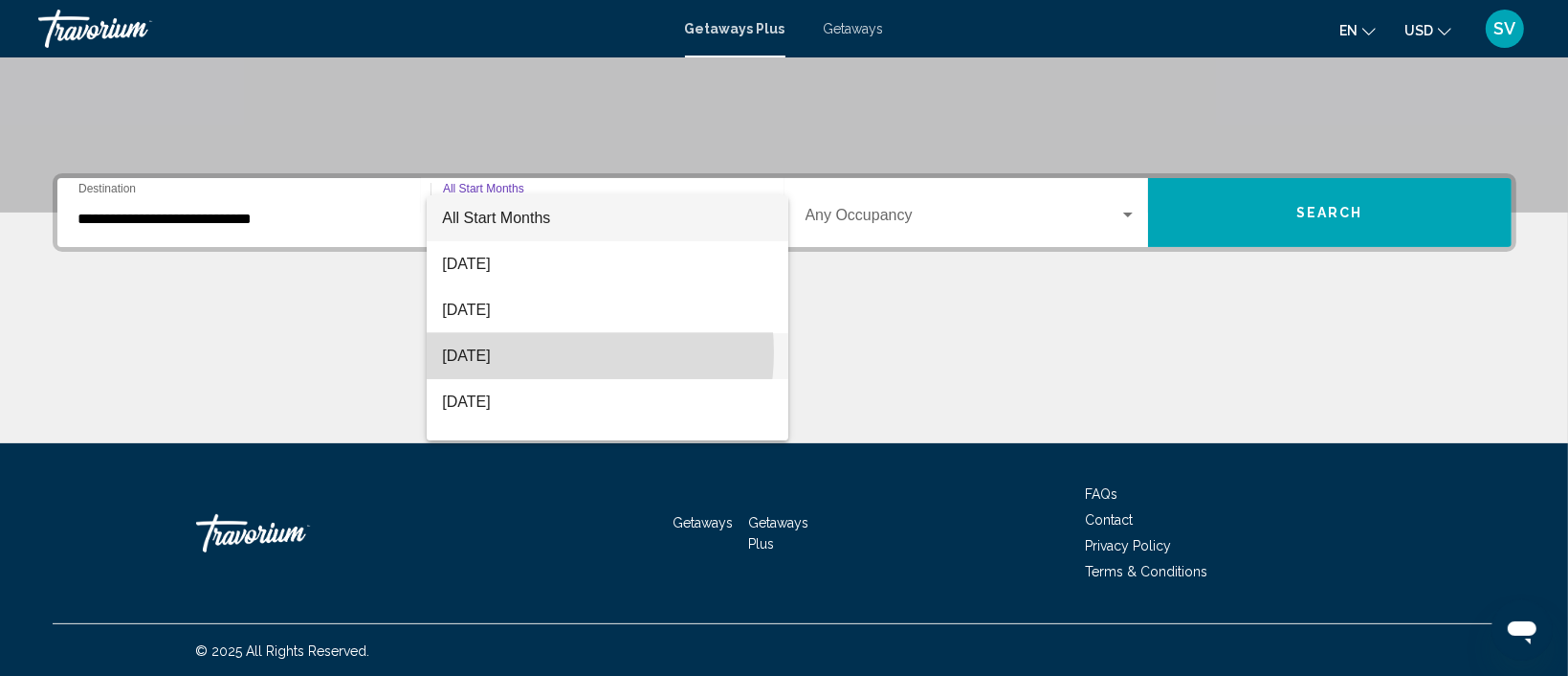
click at [537, 352] on span "[DATE]" at bounding box center [607, 355] width 330 height 46
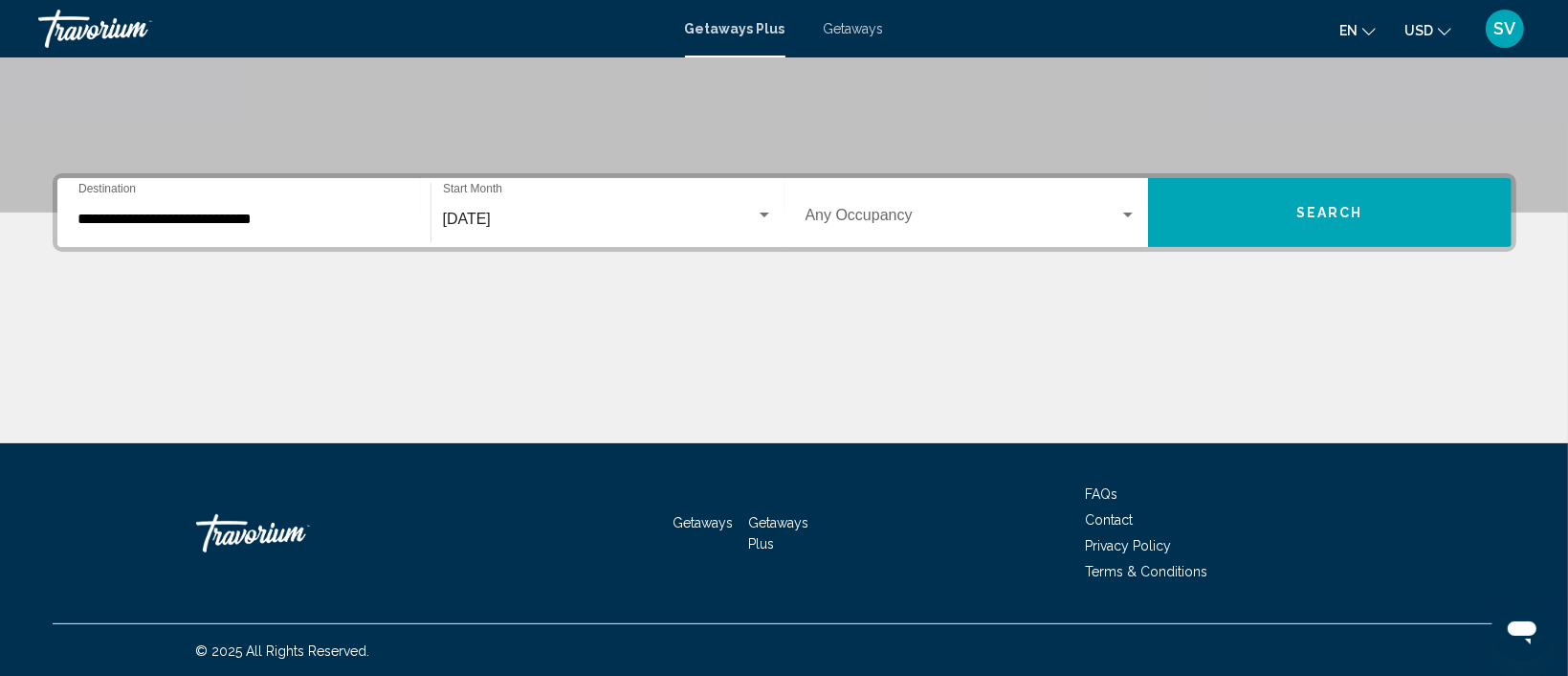
click at [1128, 204] on div "Occupancy Any Occupancy" at bounding box center [971, 212] width 331 height 60
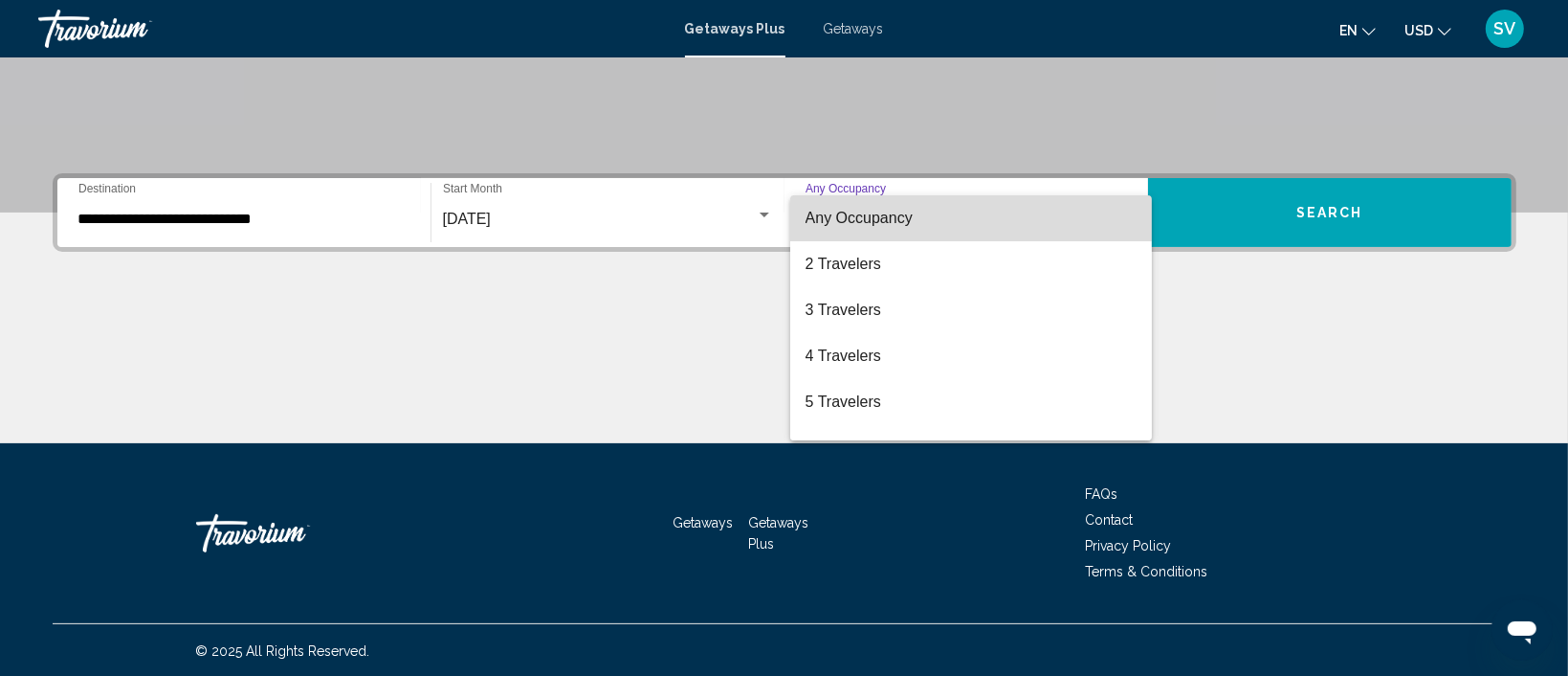
click at [1059, 223] on span "Any Occupancy" at bounding box center [971, 218] width 331 height 46
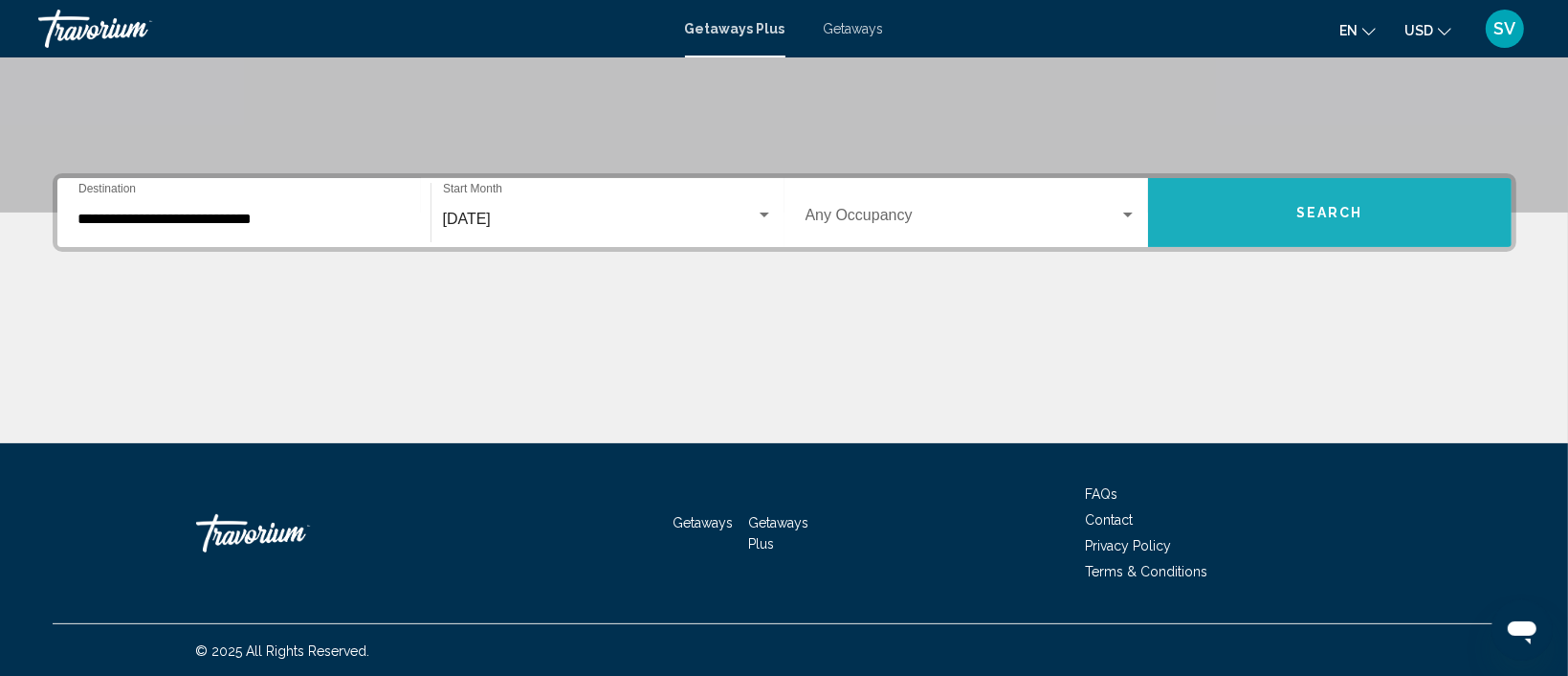
click at [1333, 201] on button "Search" at bounding box center [1330, 212] width 364 height 69
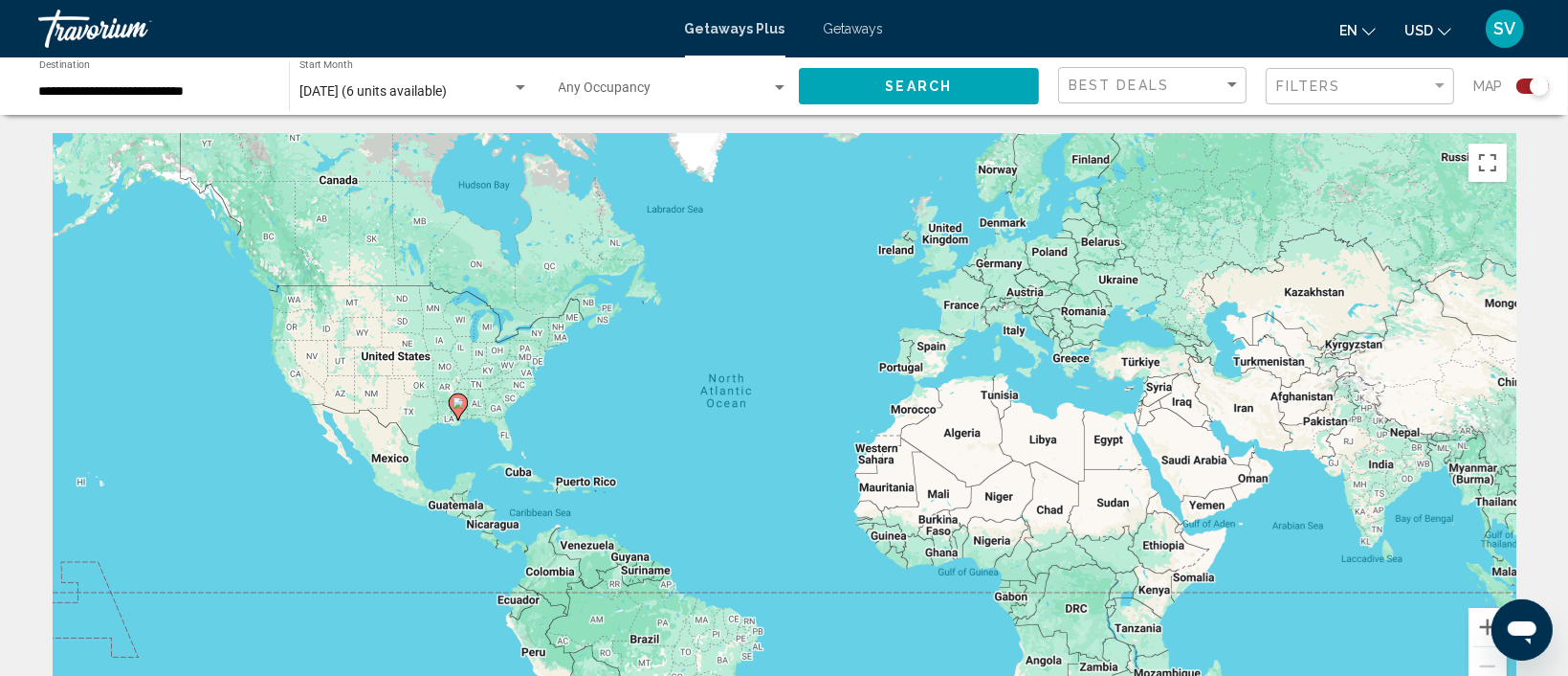
click at [874, 29] on span "Getaways" at bounding box center [853, 28] width 60 height 16
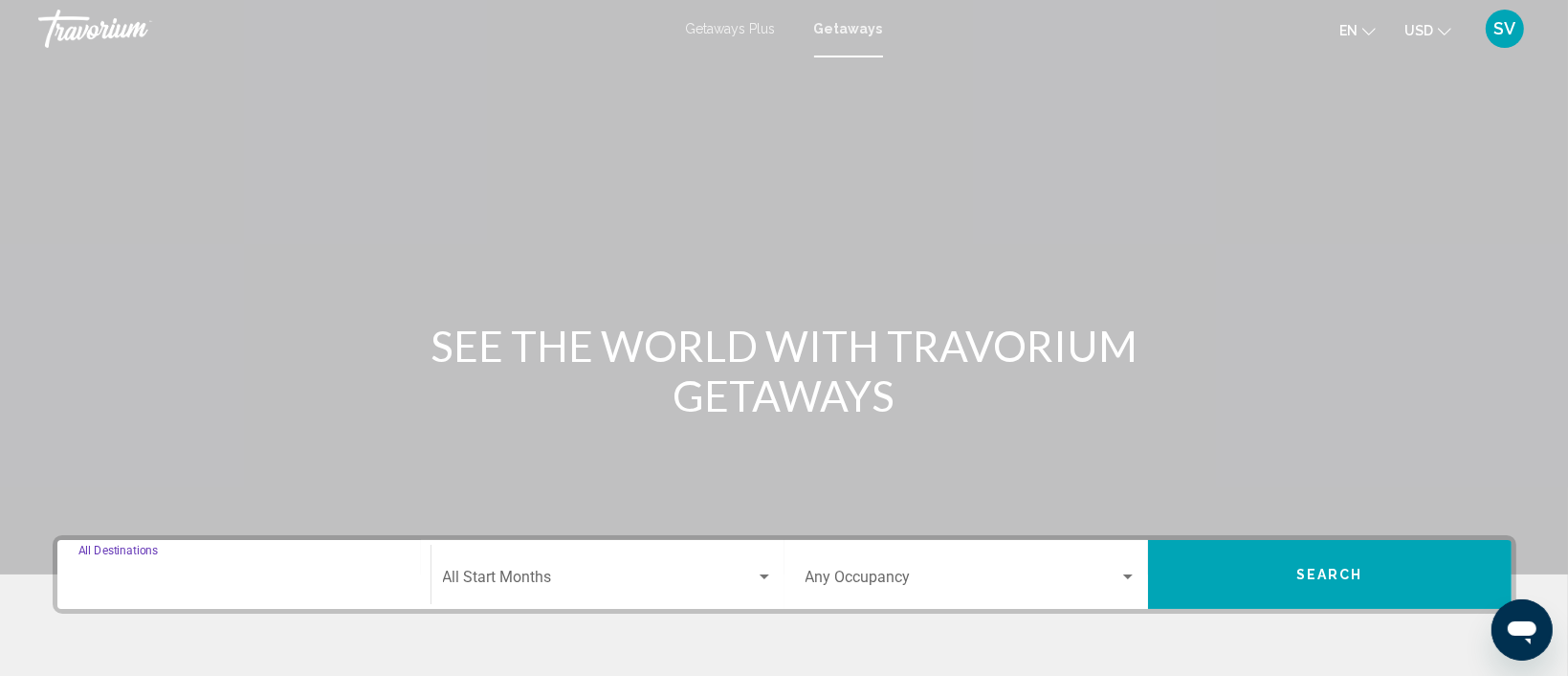
click at [160, 578] on input "Destination All Destinations" at bounding box center [244, 581] width 331 height 18
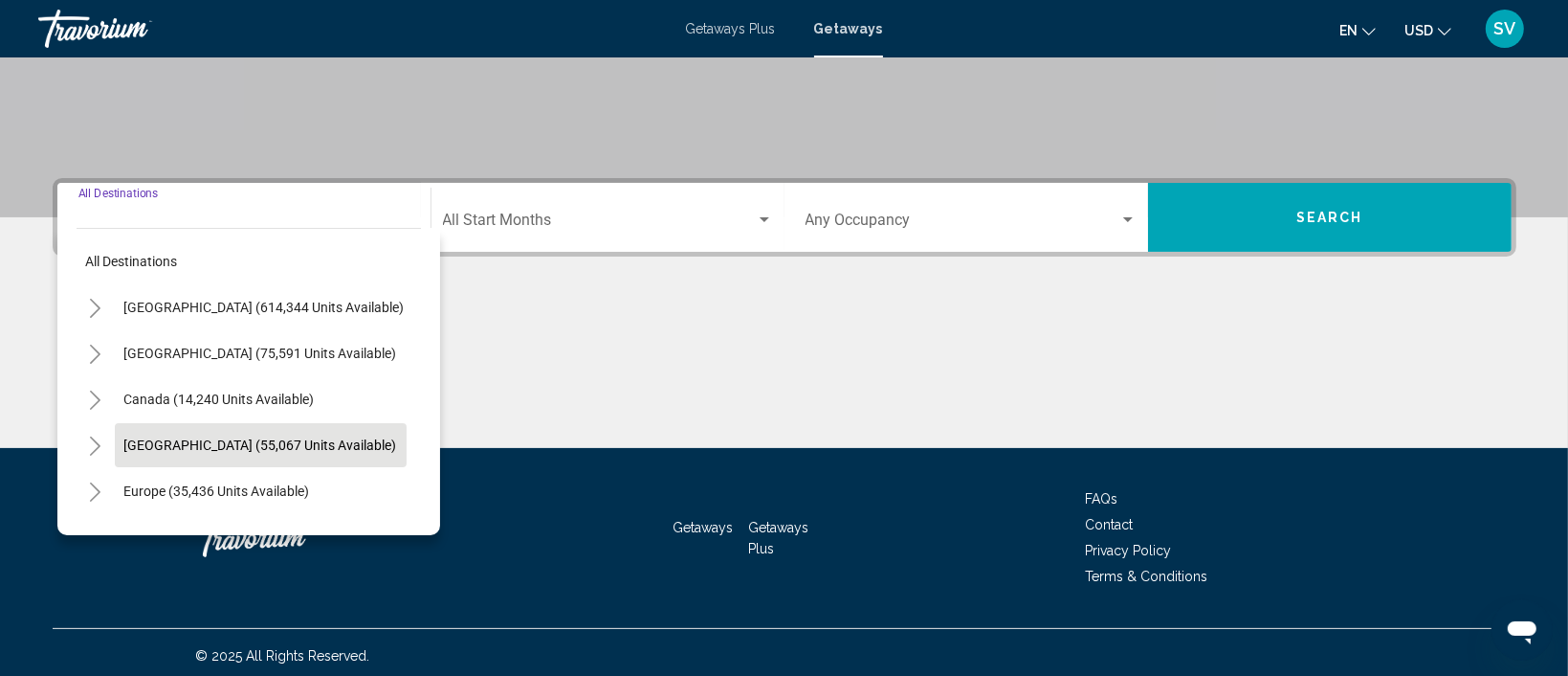
scroll to position [362, 0]
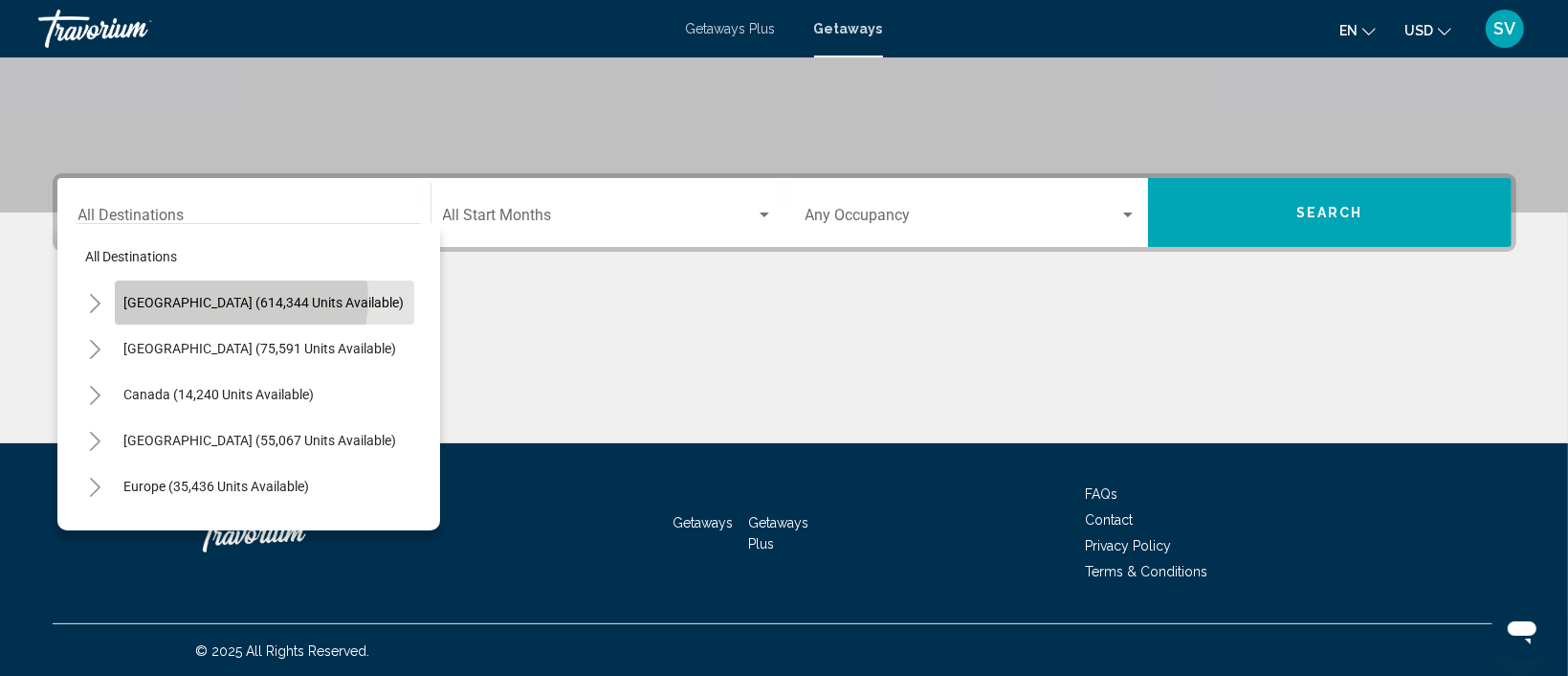
click at [240, 298] on span "[GEOGRAPHIC_DATA] (614,344 units available)" at bounding box center [265, 302] width 280 height 16
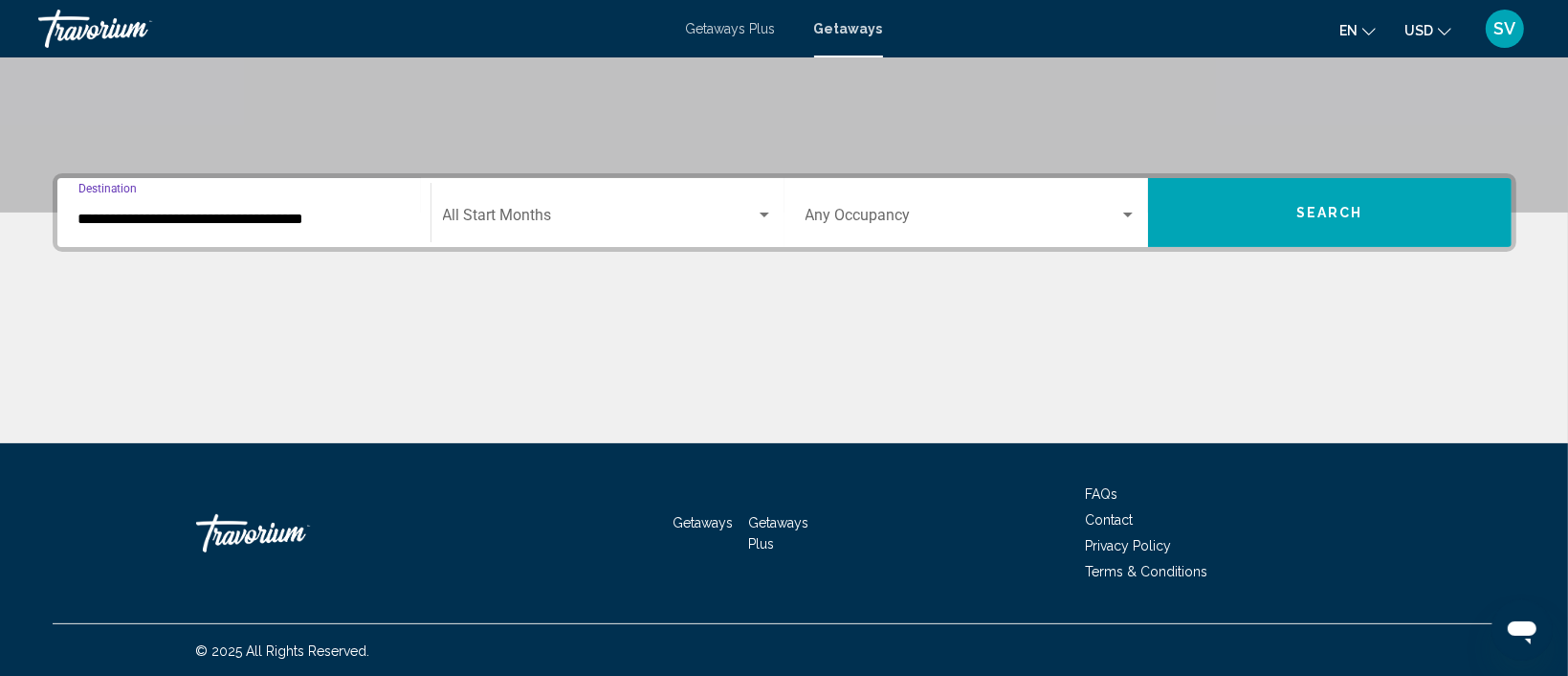
scroll to position [323, 0]
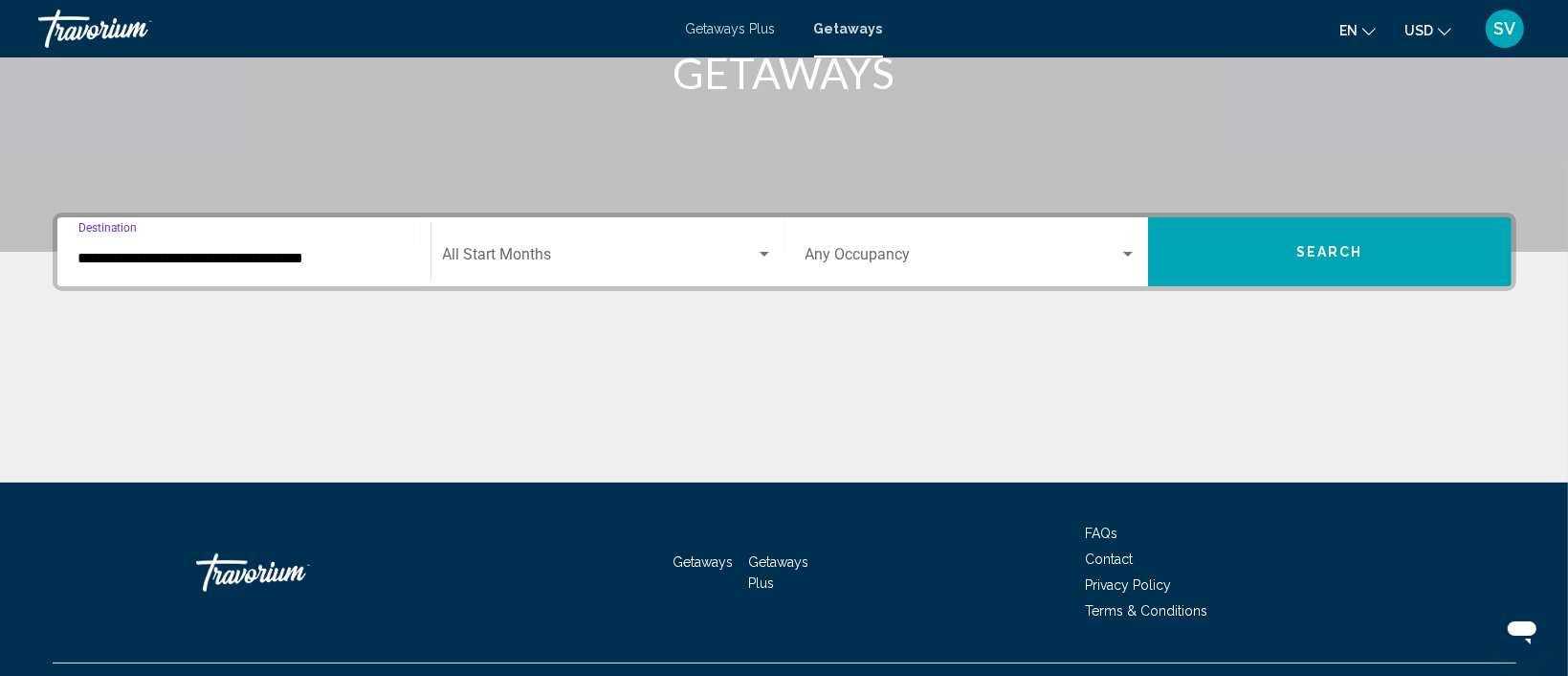
click at [259, 257] on input "**********" at bounding box center [244, 259] width 331 height 18
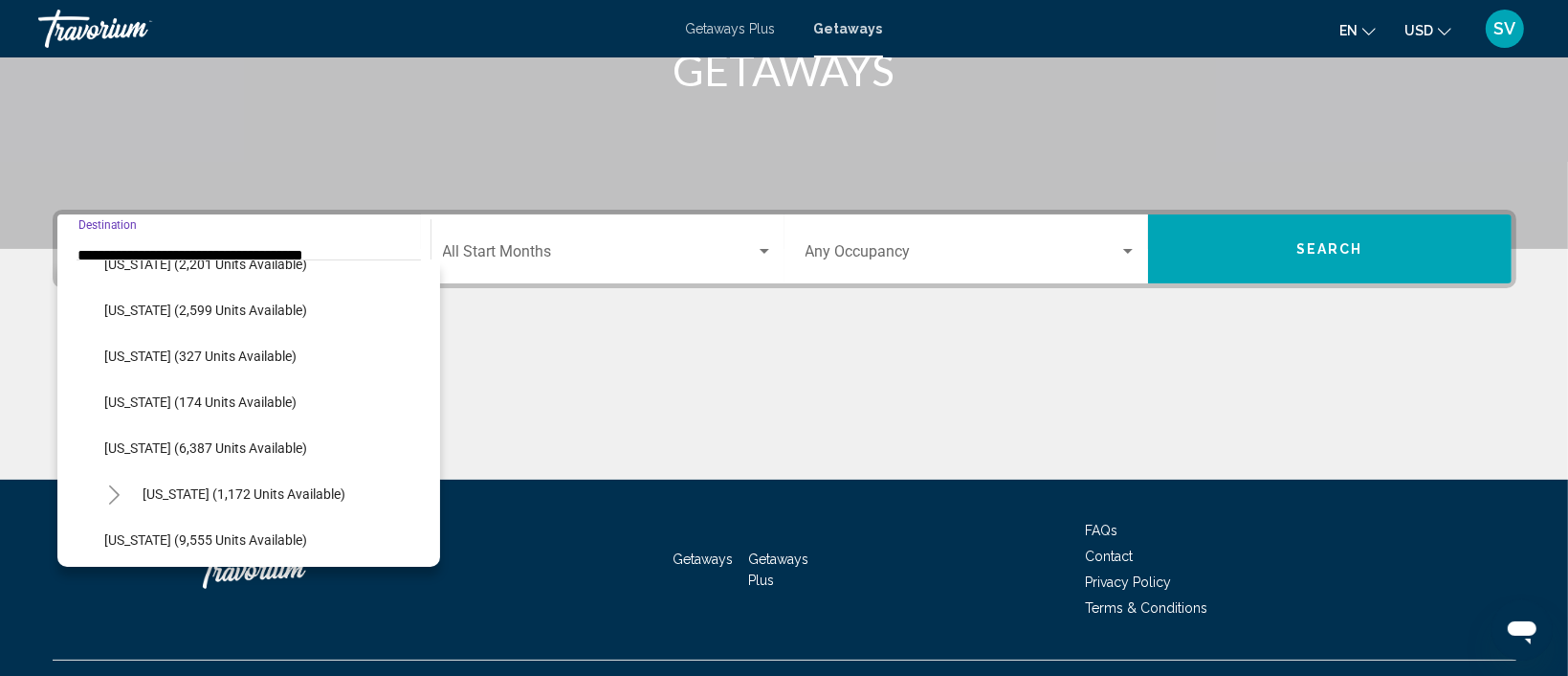
scroll to position [581, 0]
click at [241, 443] on span "[US_STATE] (6,387 units available)" at bounding box center [206, 447] width 203 height 16
type input "**********"
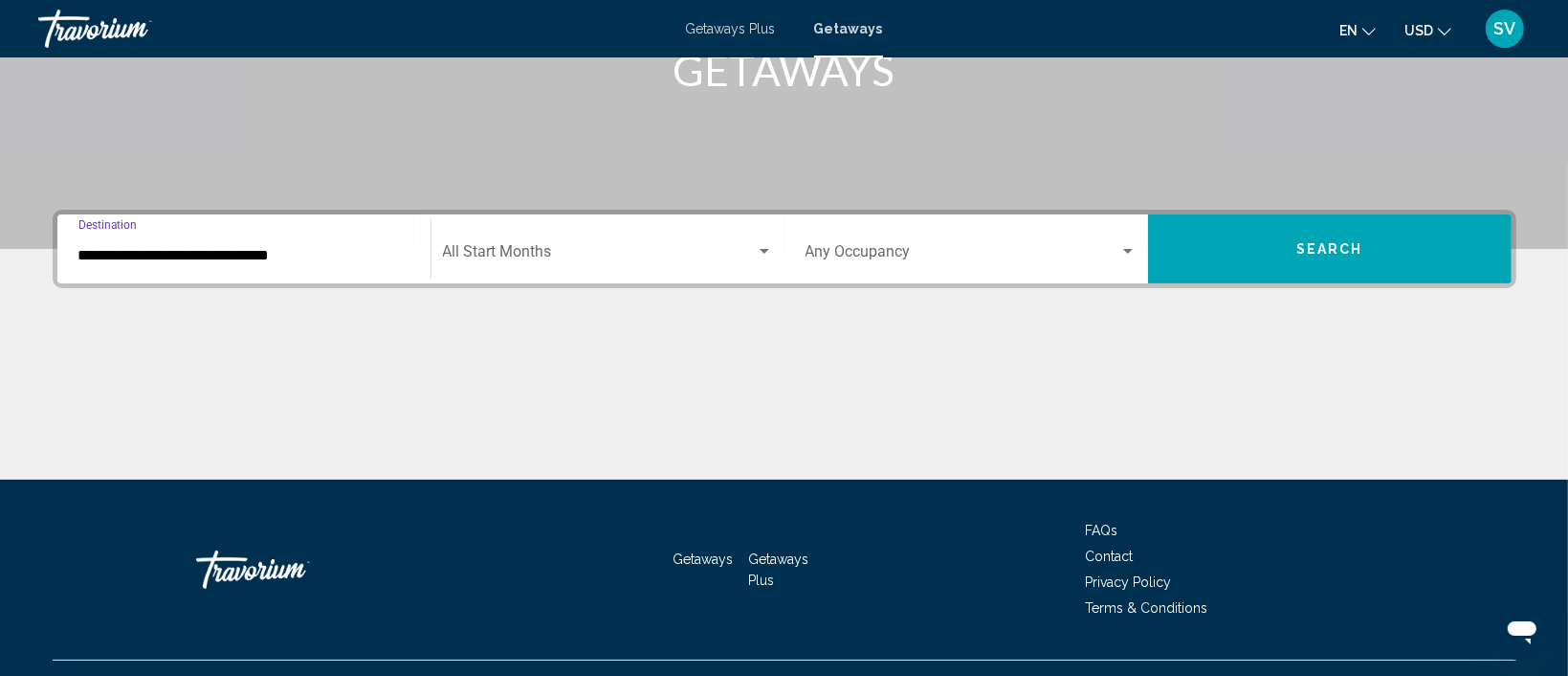
scroll to position [362, 0]
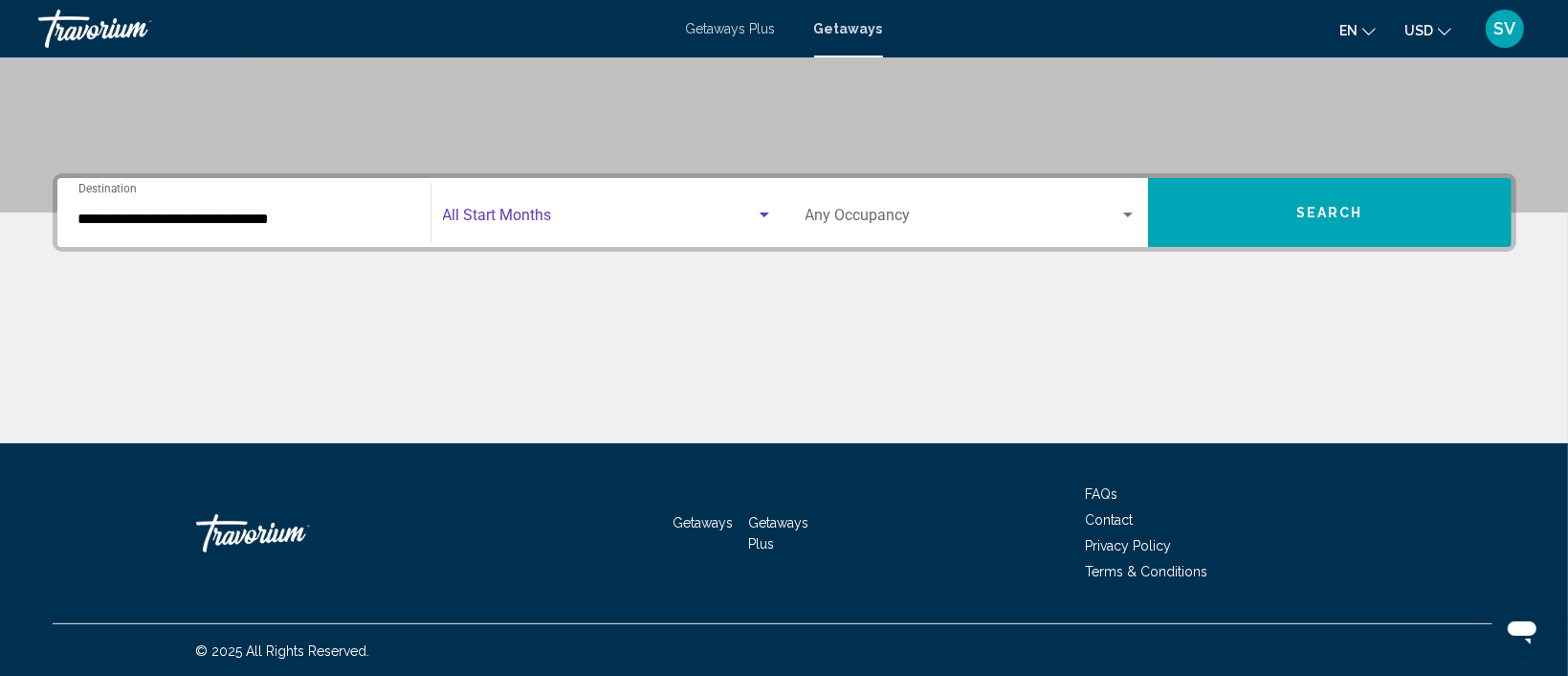
click at [760, 213] on div "Search widget" at bounding box center [765, 215] width 10 height 5
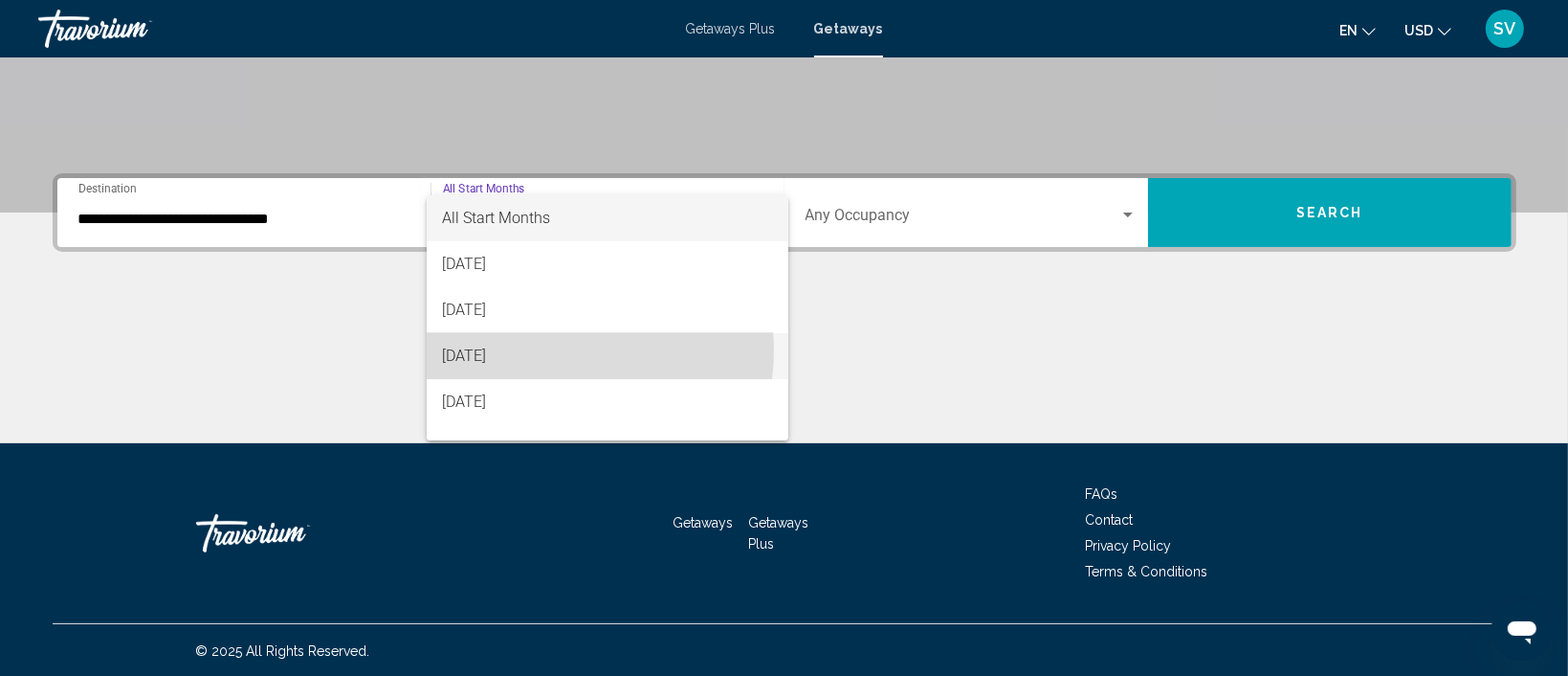
click at [555, 350] on span "[DATE]" at bounding box center [607, 355] width 330 height 46
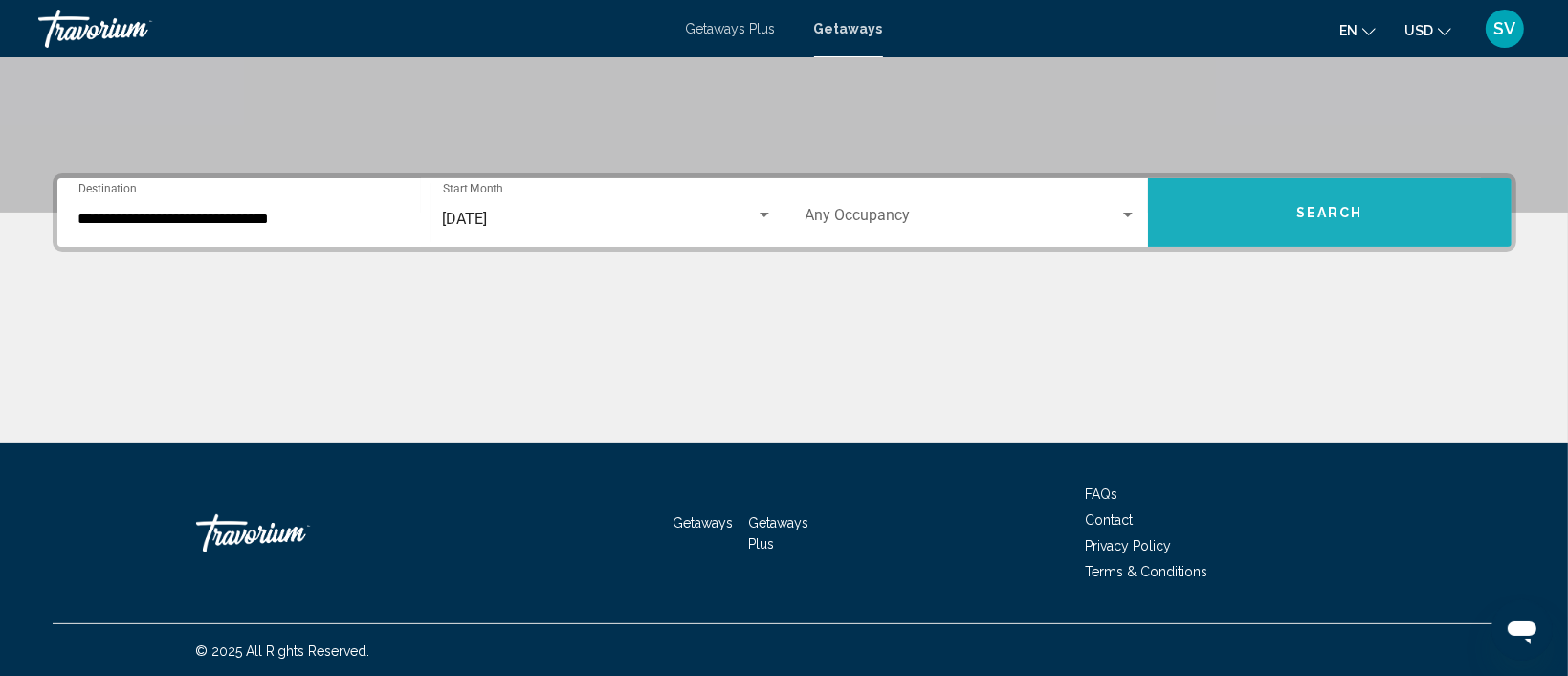
click at [1255, 195] on button "Search" at bounding box center [1330, 212] width 364 height 69
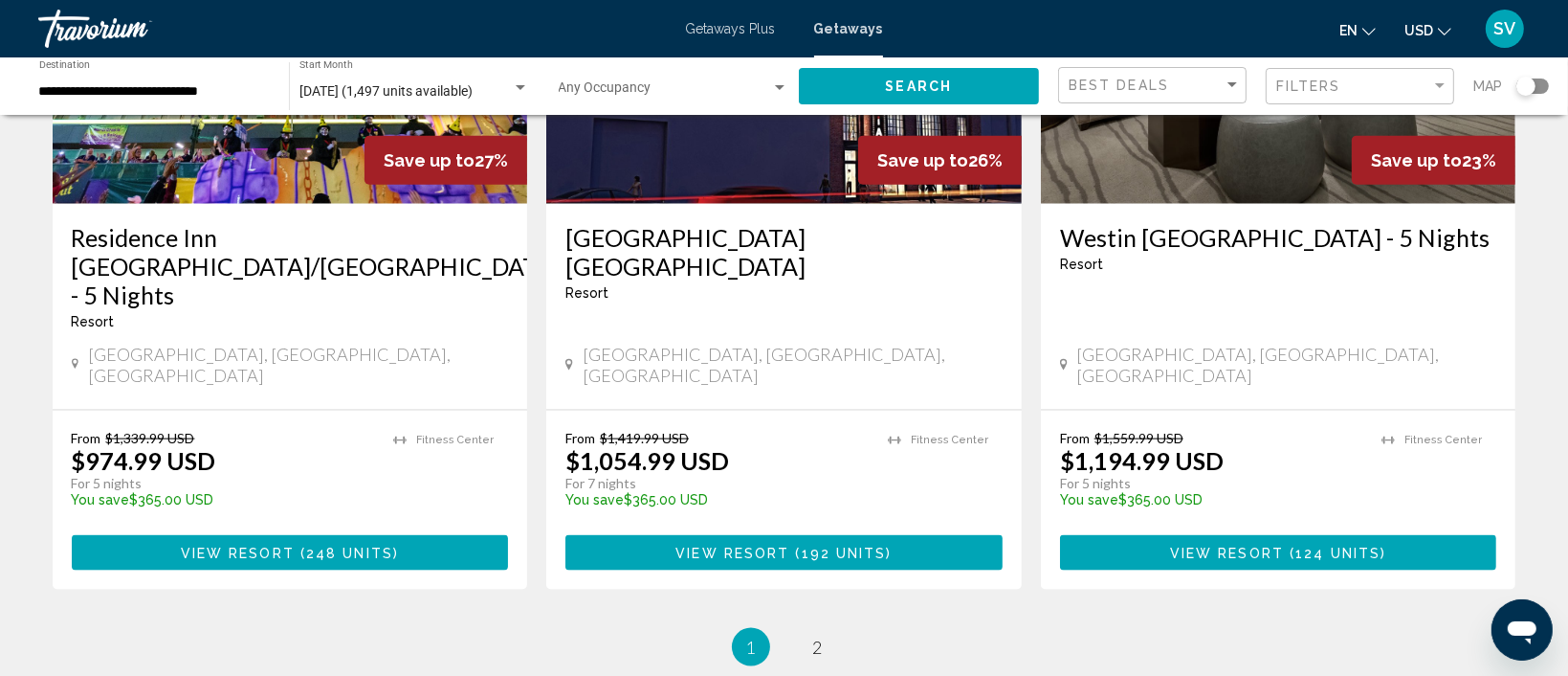
scroll to position [2410, 0]
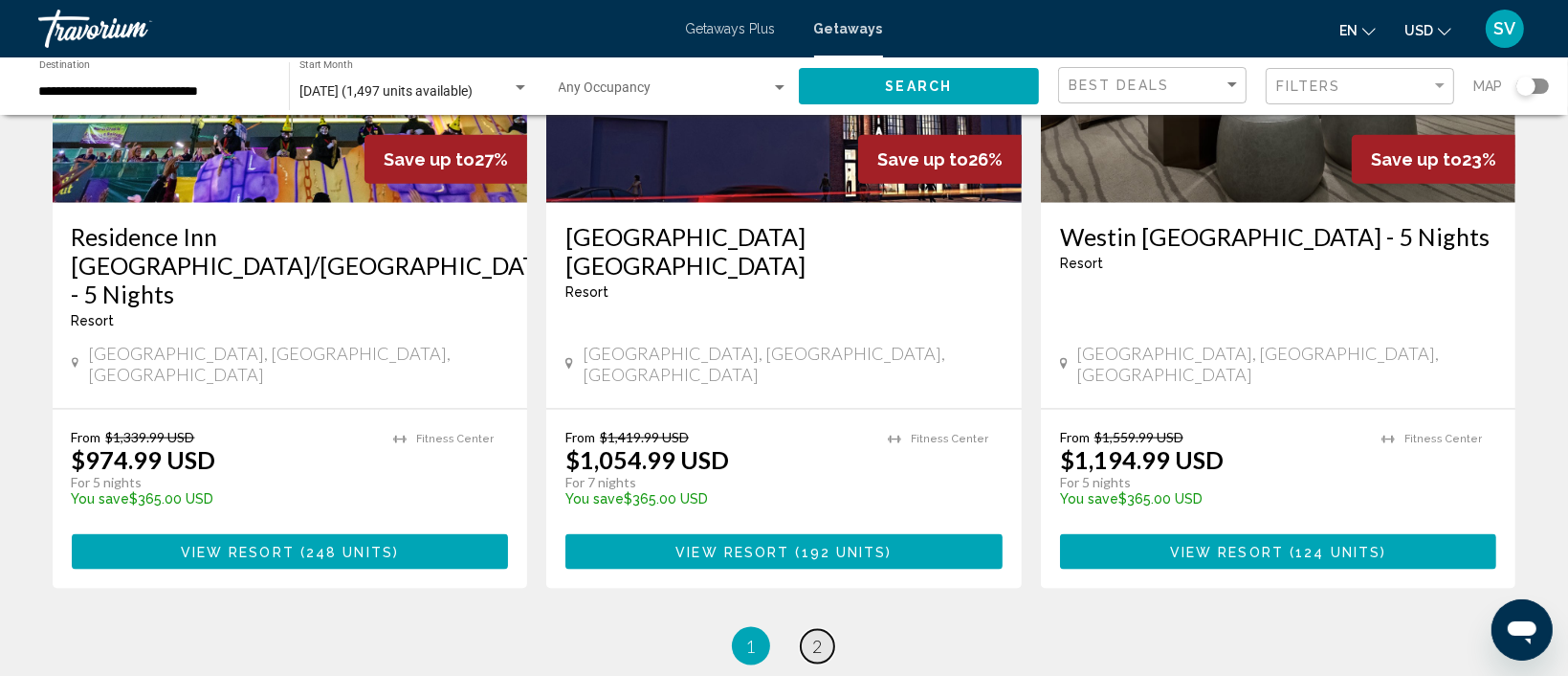
click at [823, 630] on link "page 2" at bounding box center [817, 647] width 33 height 33
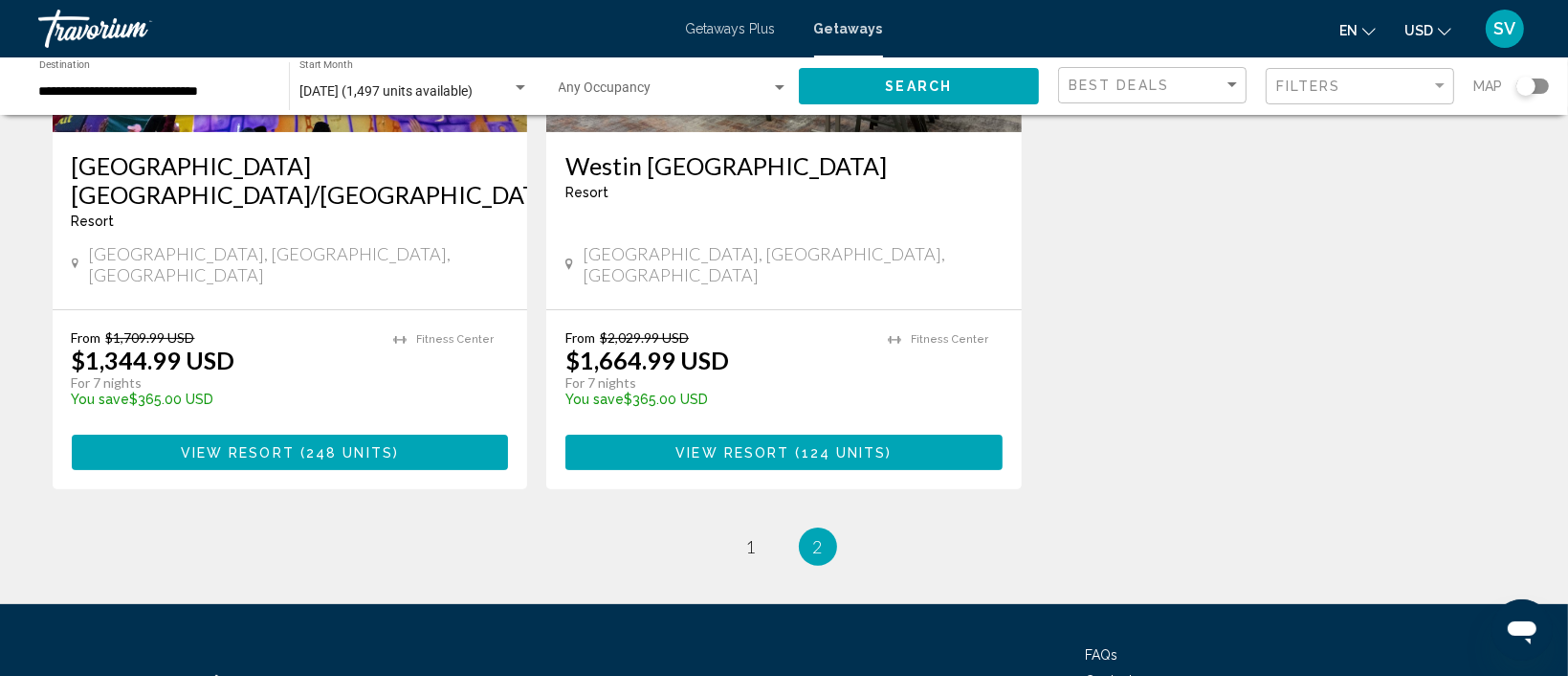
scroll to position [372, 0]
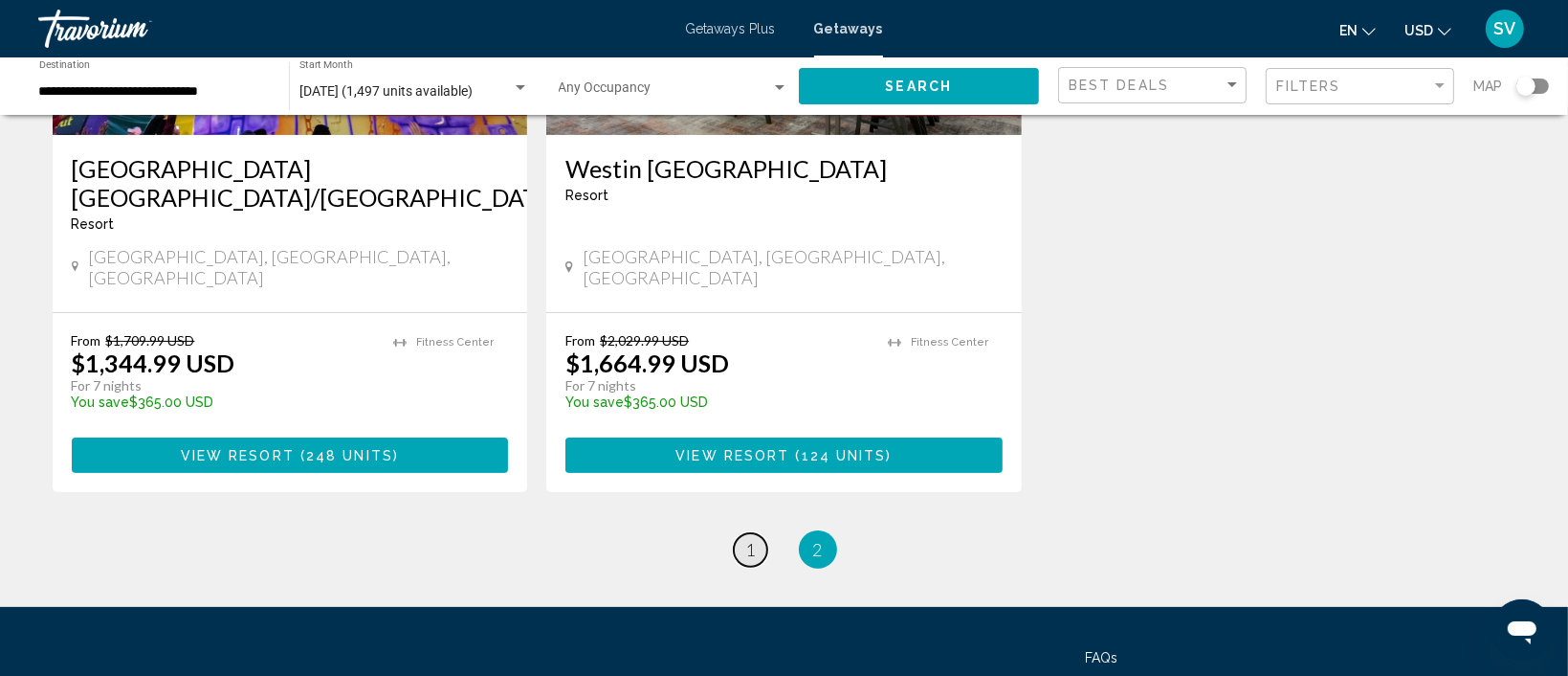
click at [753, 539] on span "1" at bounding box center [751, 548] width 10 height 21
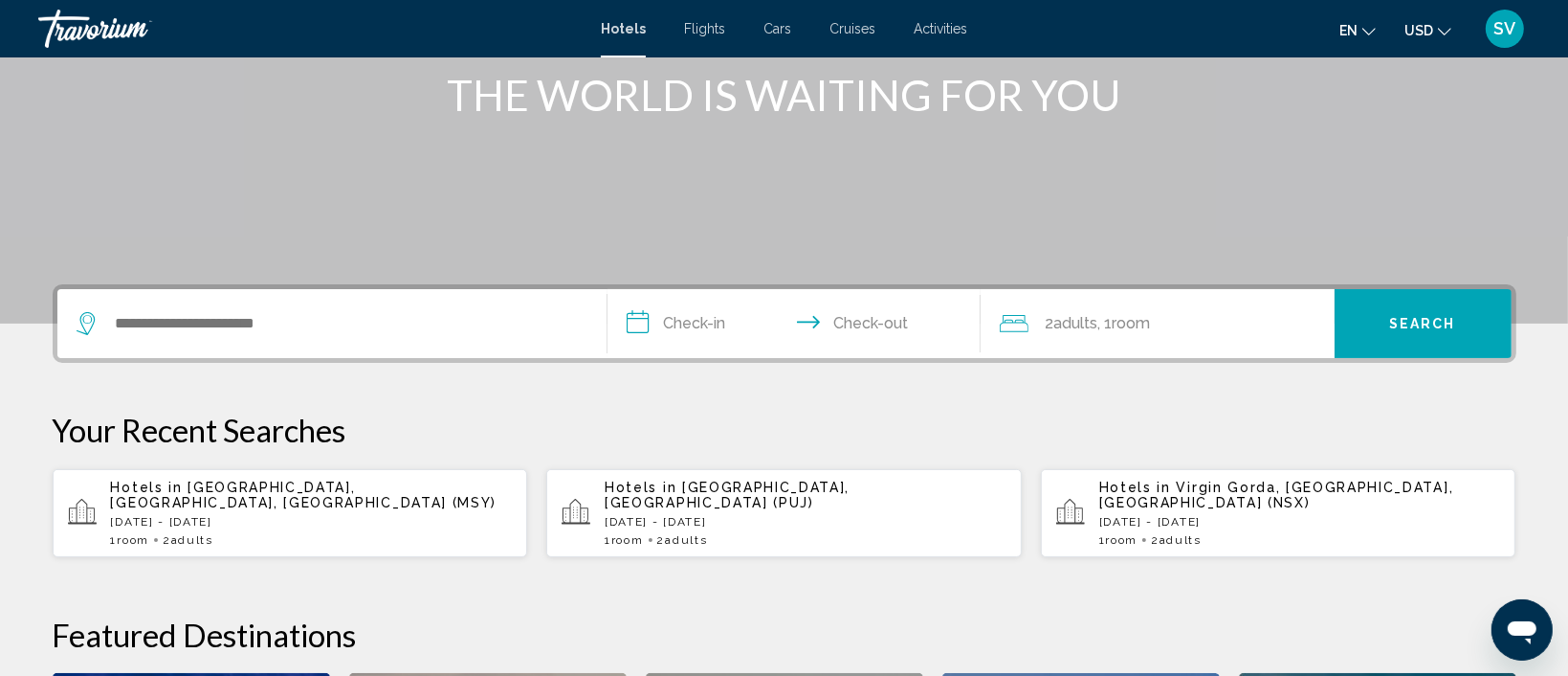
scroll to position [252, 0]
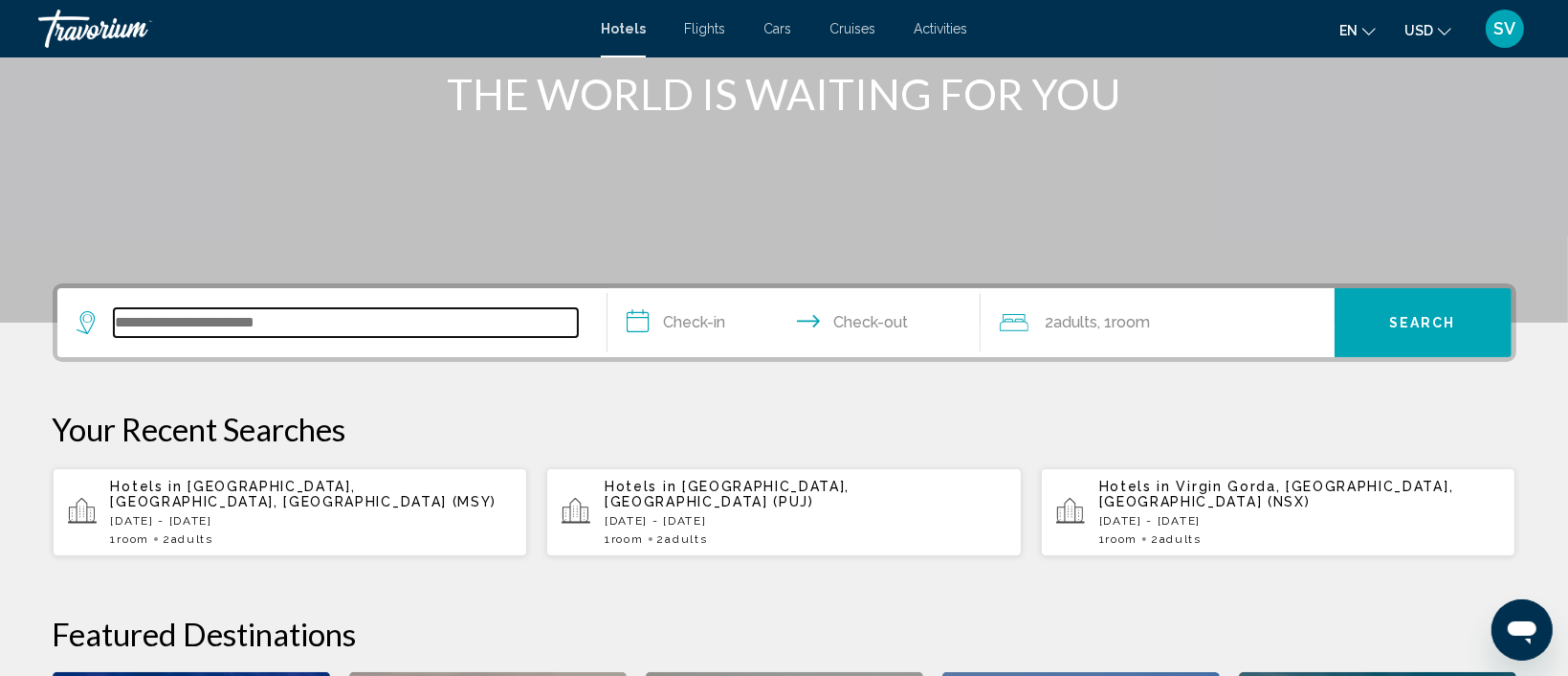
click at [428, 319] on input "Search widget" at bounding box center [345, 322] width 464 height 28
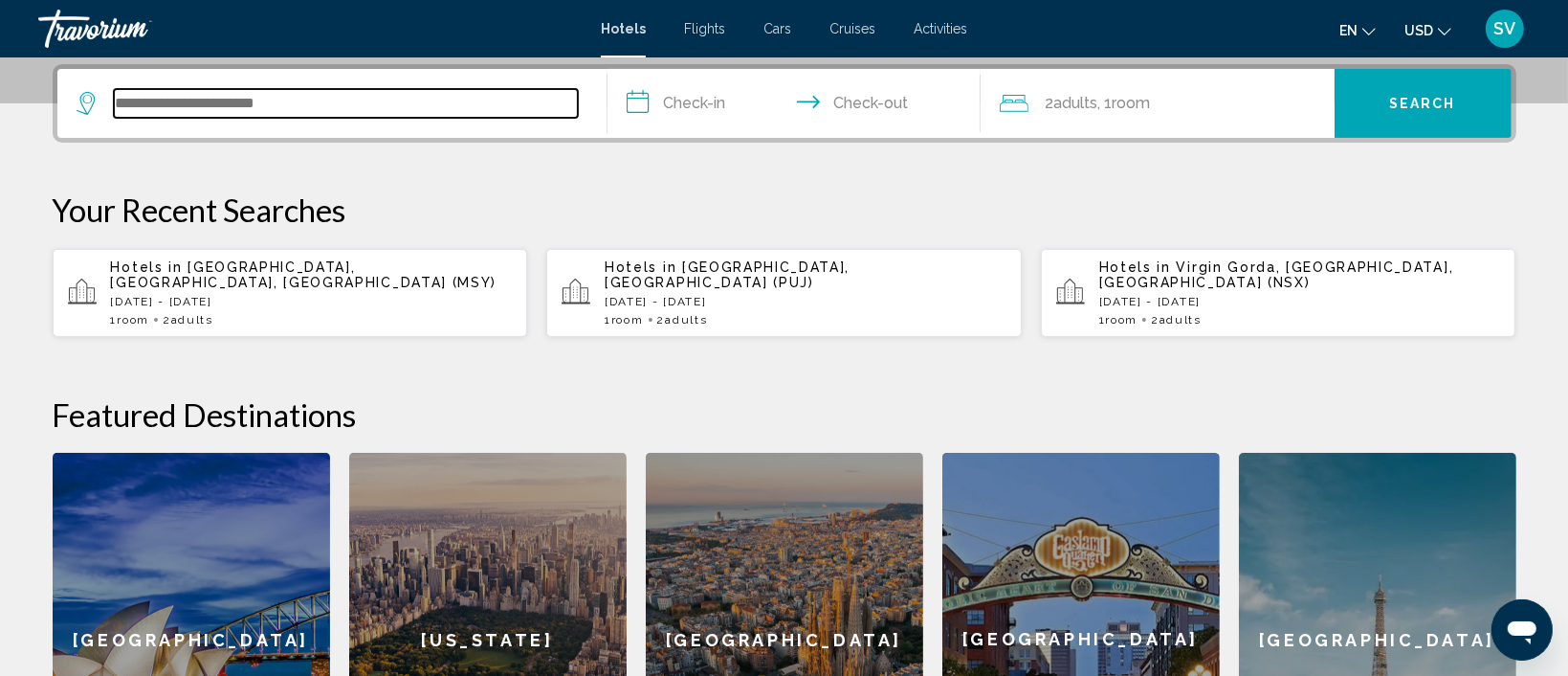
scroll to position [472, 0]
click at [317, 105] on input "Search widget" at bounding box center [345, 102] width 464 height 28
type input "**********"
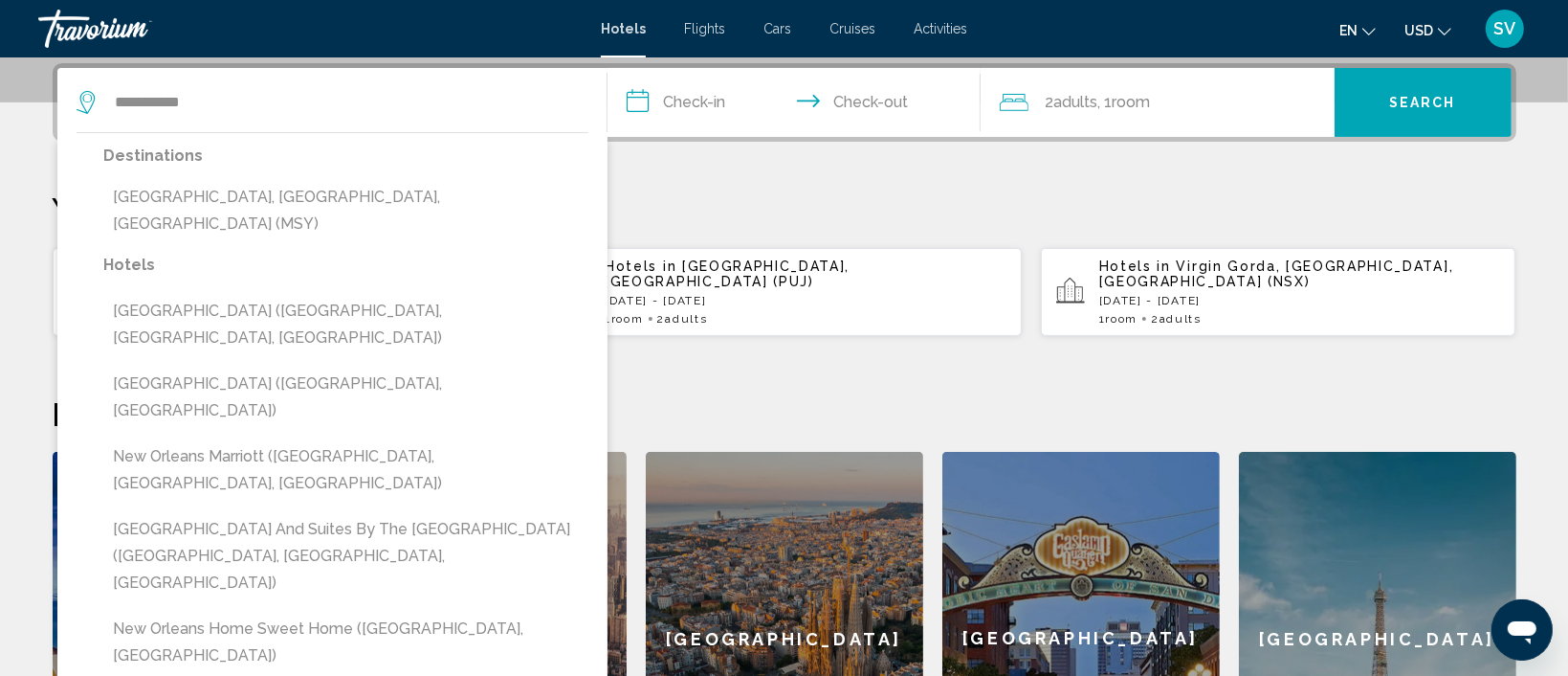
click at [729, 97] on input "**********" at bounding box center [797, 105] width 380 height 75
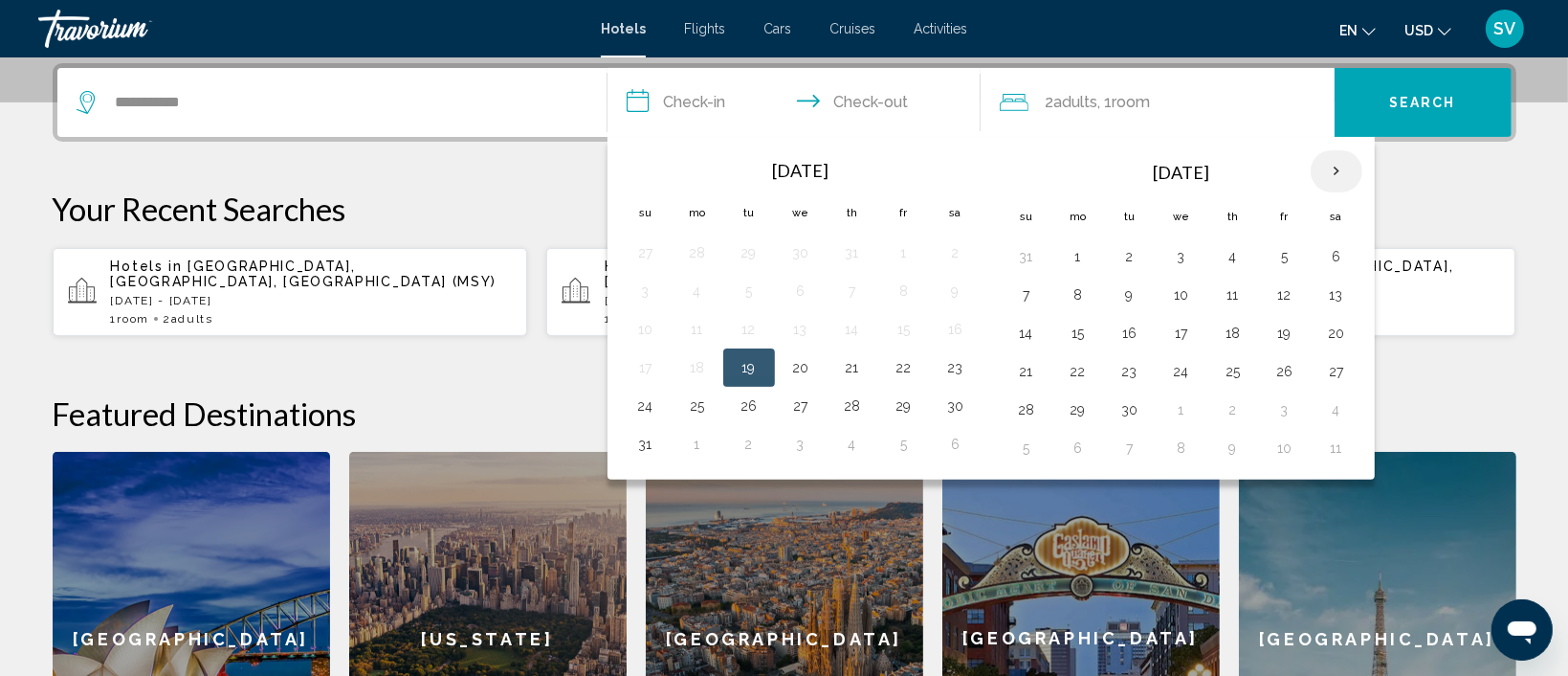
click at [1339, 162] on th "Next month" at bounding box center [1336, 171] width 52 height 42
click at [1233, 249] on button "2" at bounding box center [1233, 256] width 30 height 26
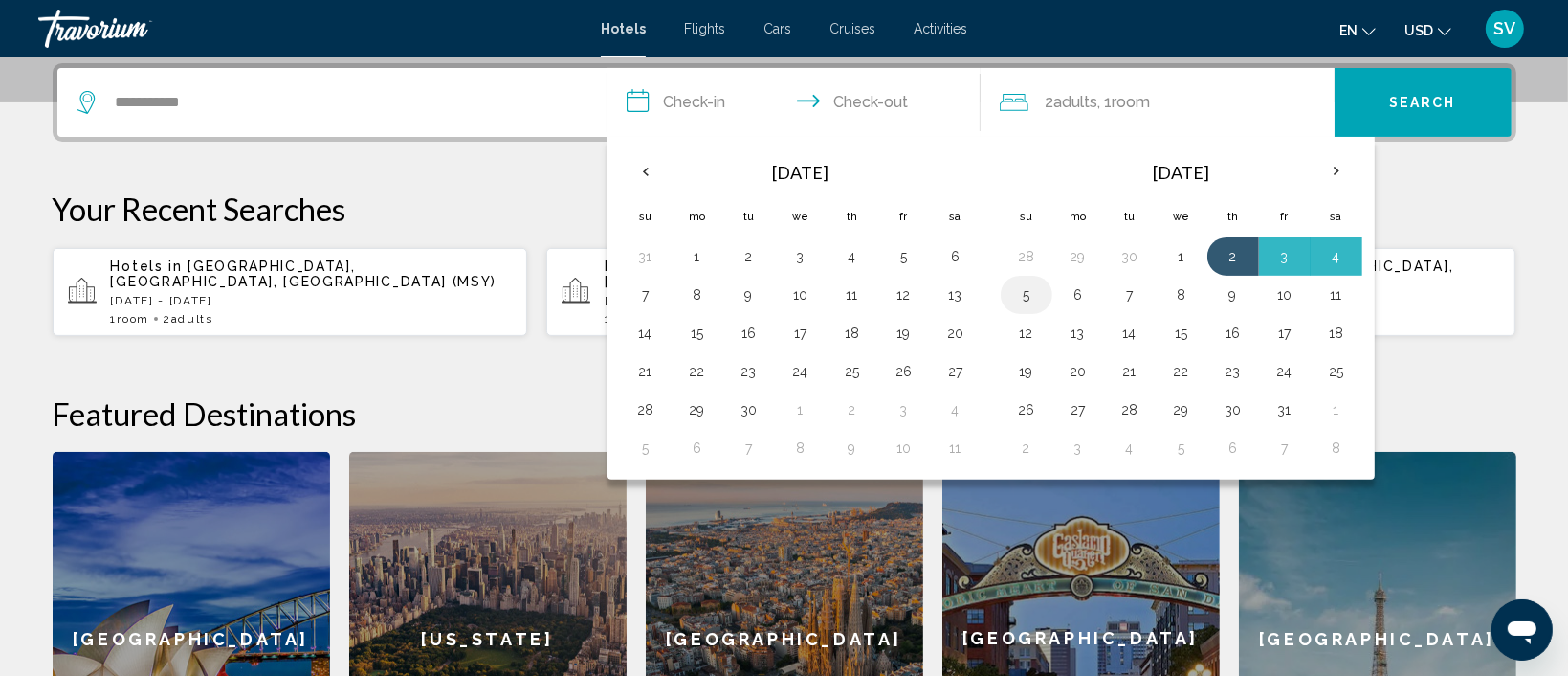
click at [1022, 296] on button "5" at bounding box center [1026, 294] width 30 height 26
type input "**********"
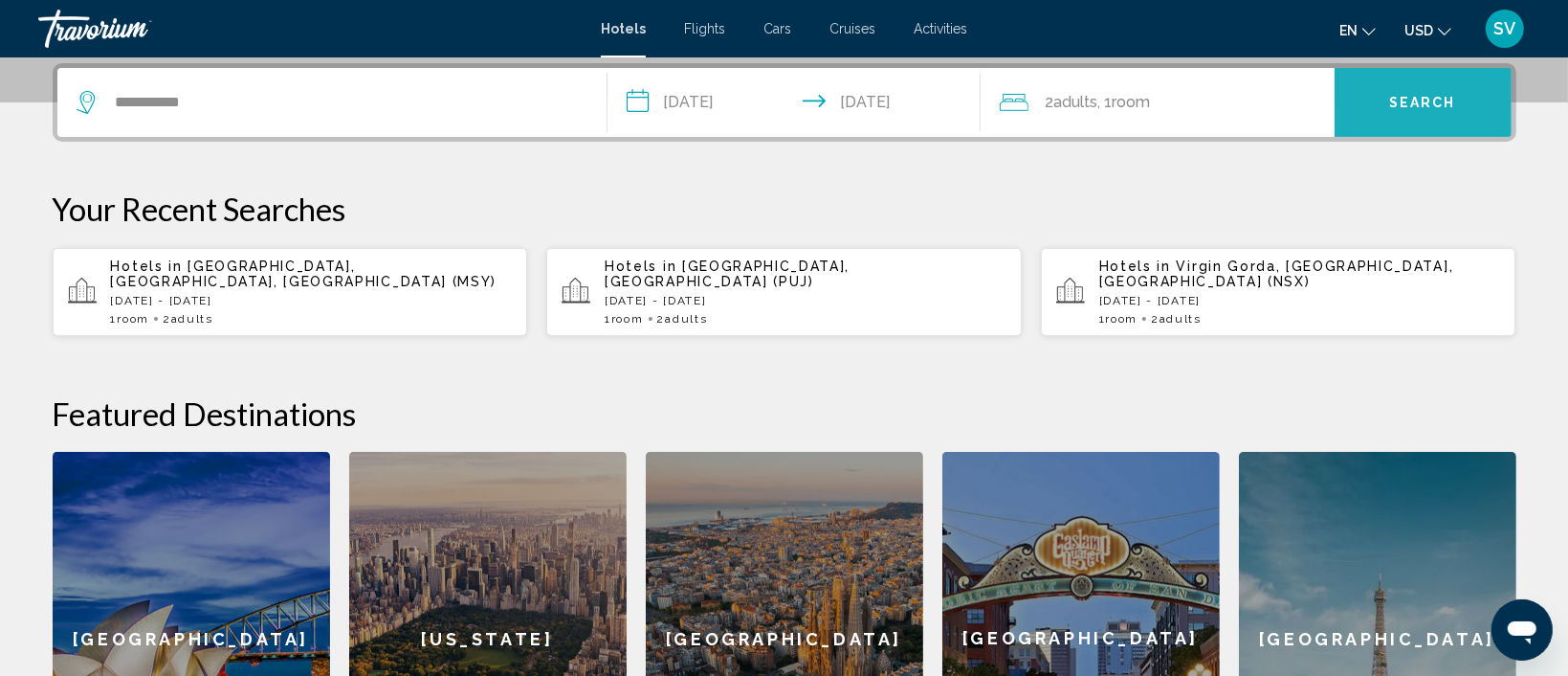
click at [1420, 90] on button "Search" at bounding box center [1423, 102] width 177 height 69
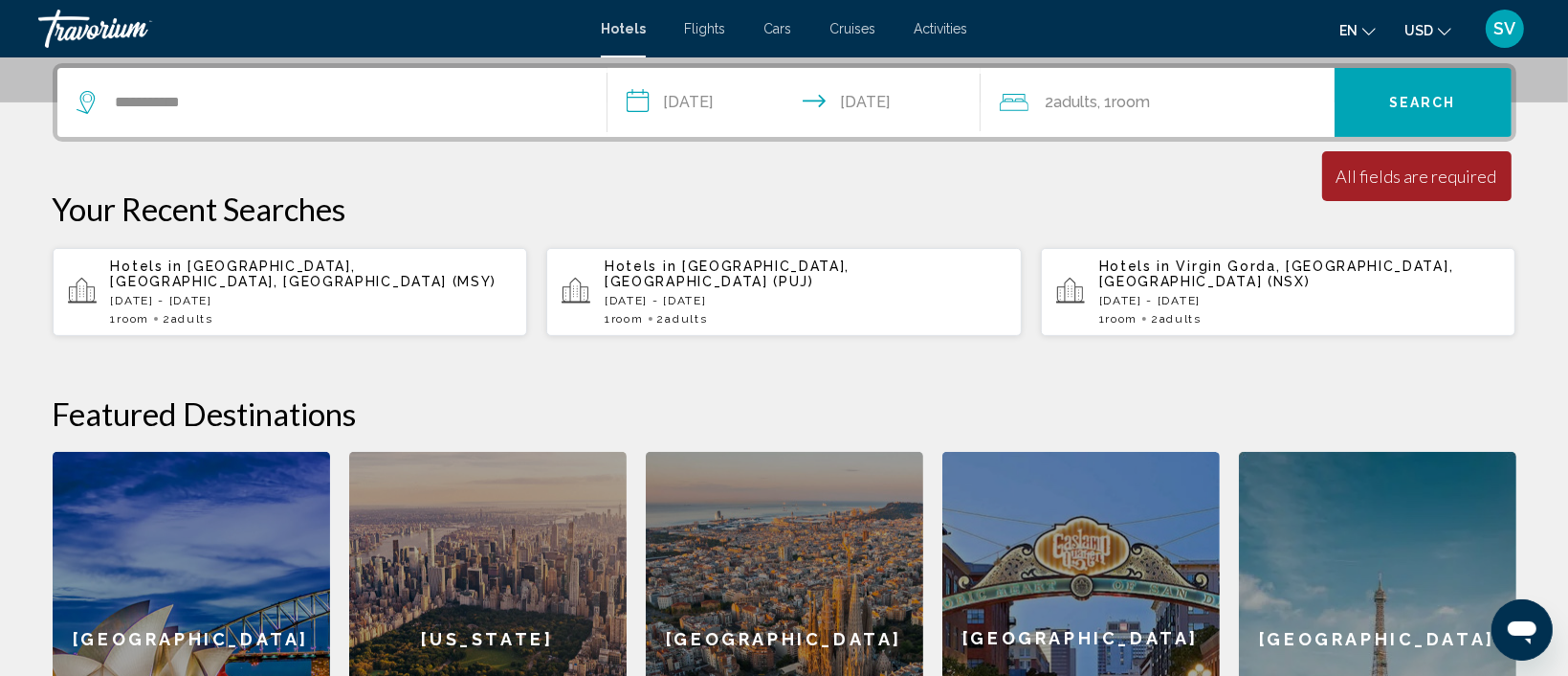
click at [388, 85] on div "**********" at bounding box center [331, 102] width 511 height 69
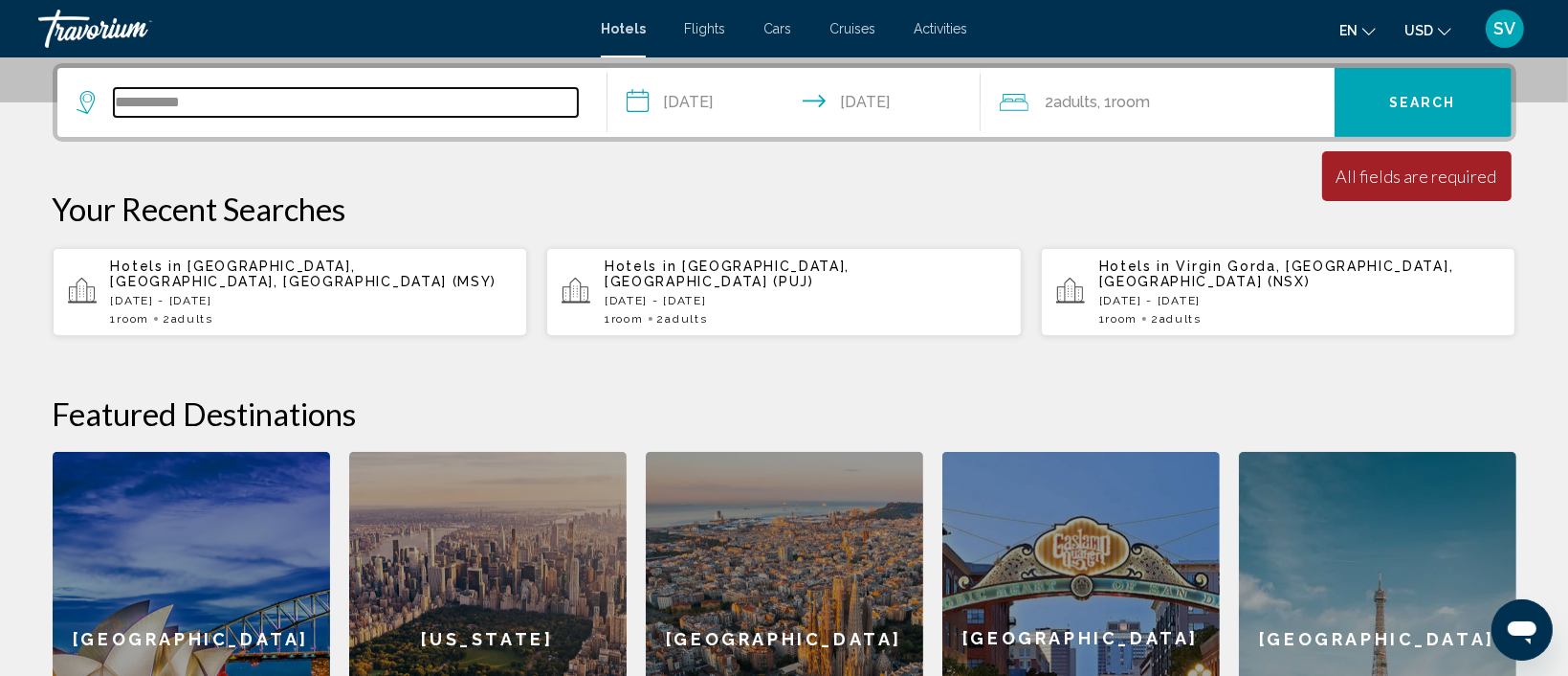
click at [356, 97] on input "**********" at bounding box center [345, 102] width 464 height 28
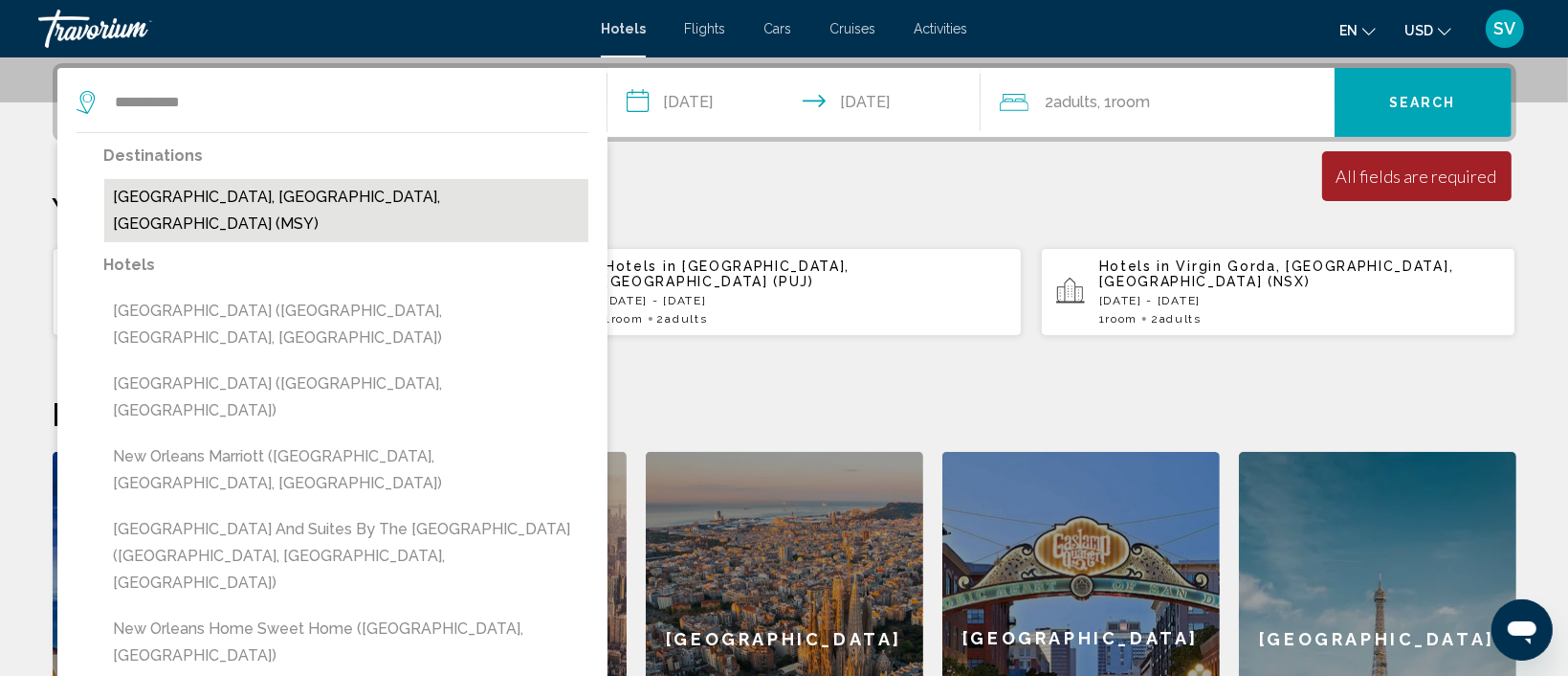
click at [336, 187] on button "New Orleans, LA, United States (MSY)" at bounding box center [346, 210] width 484 height 63
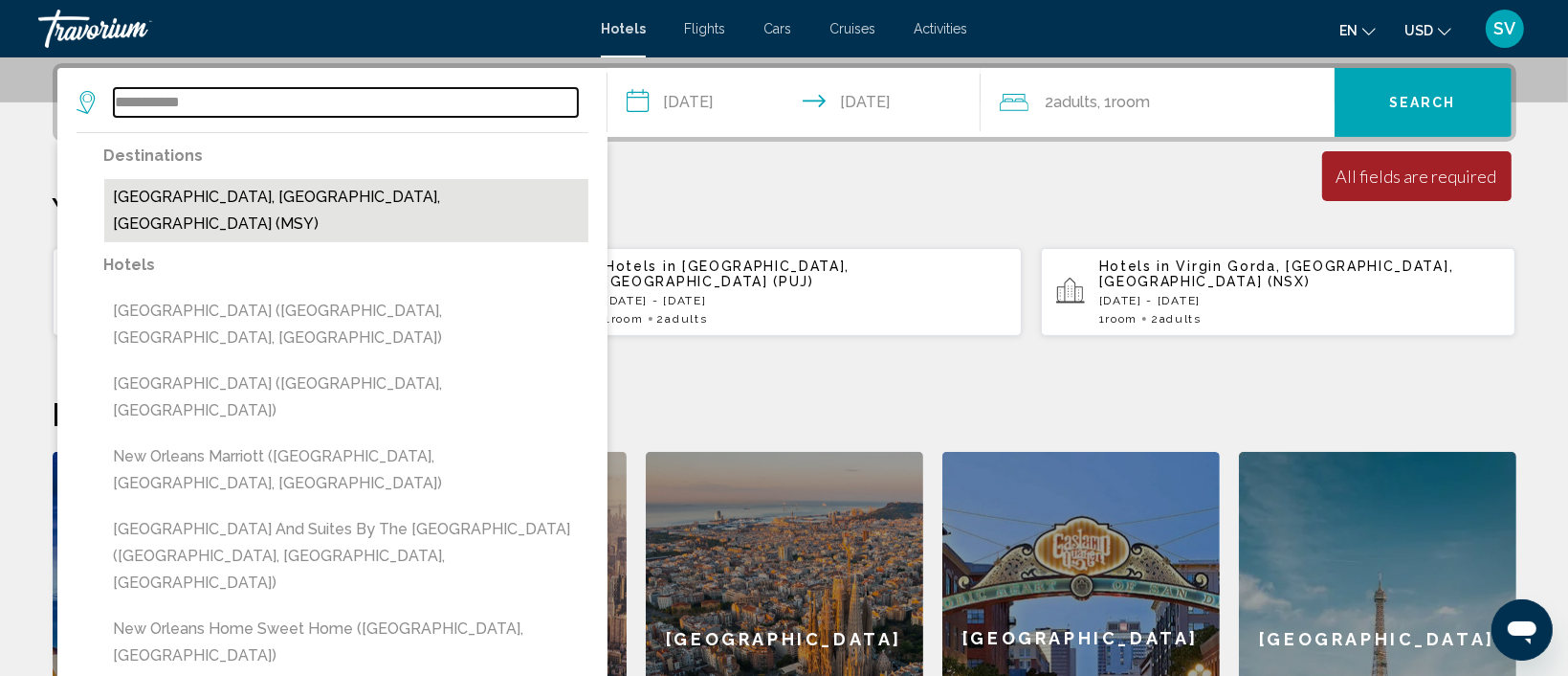
type input "**********"
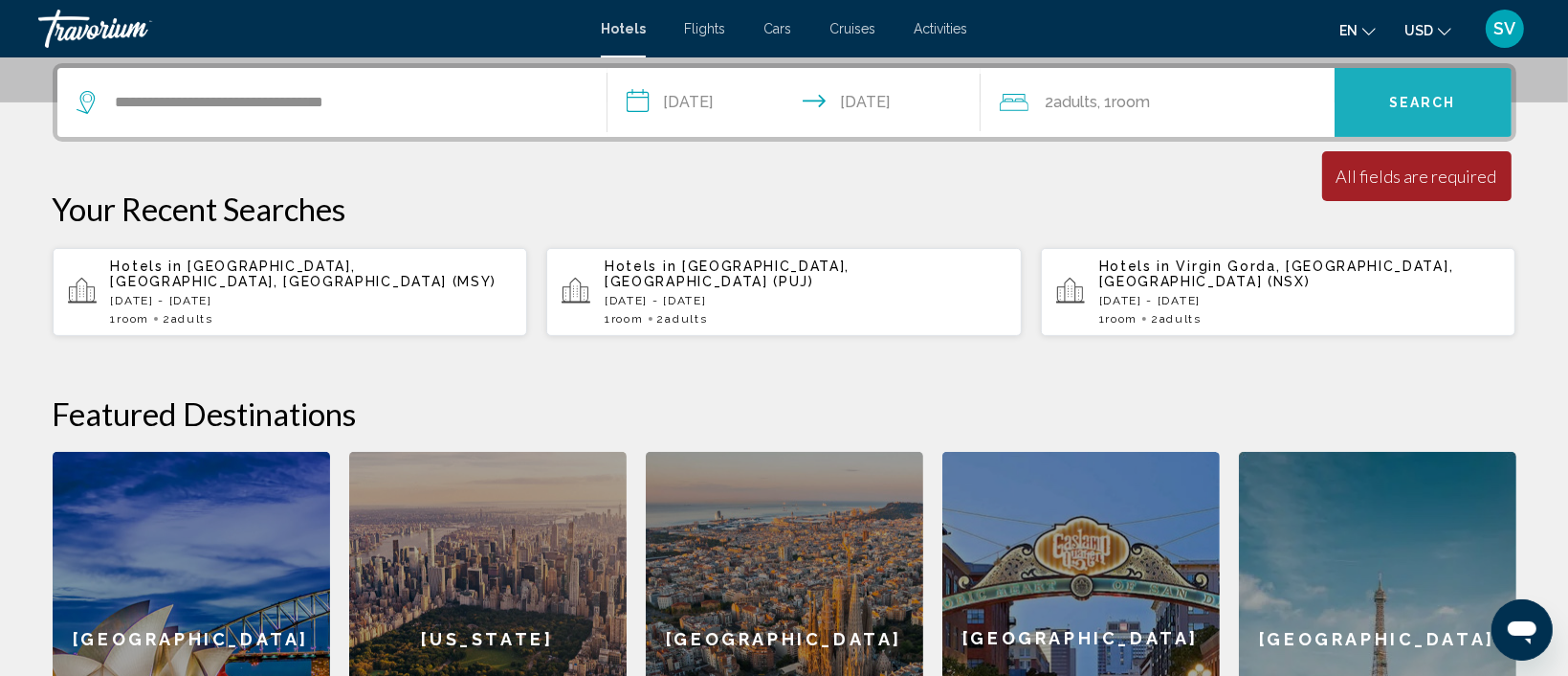
click at [1416, 105] on span "Search" at bounding box center [1422, 104] width 67 height 16
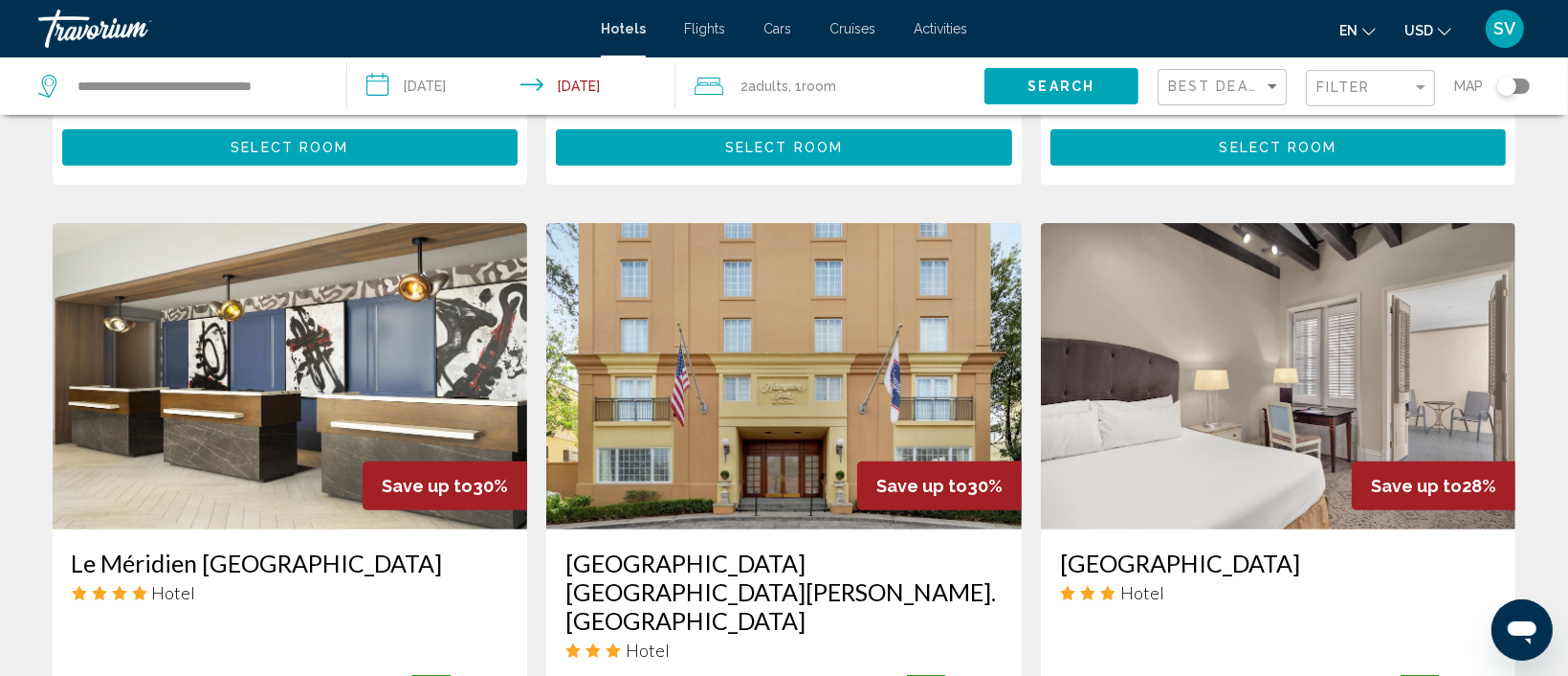
scroll to position [670, 0]
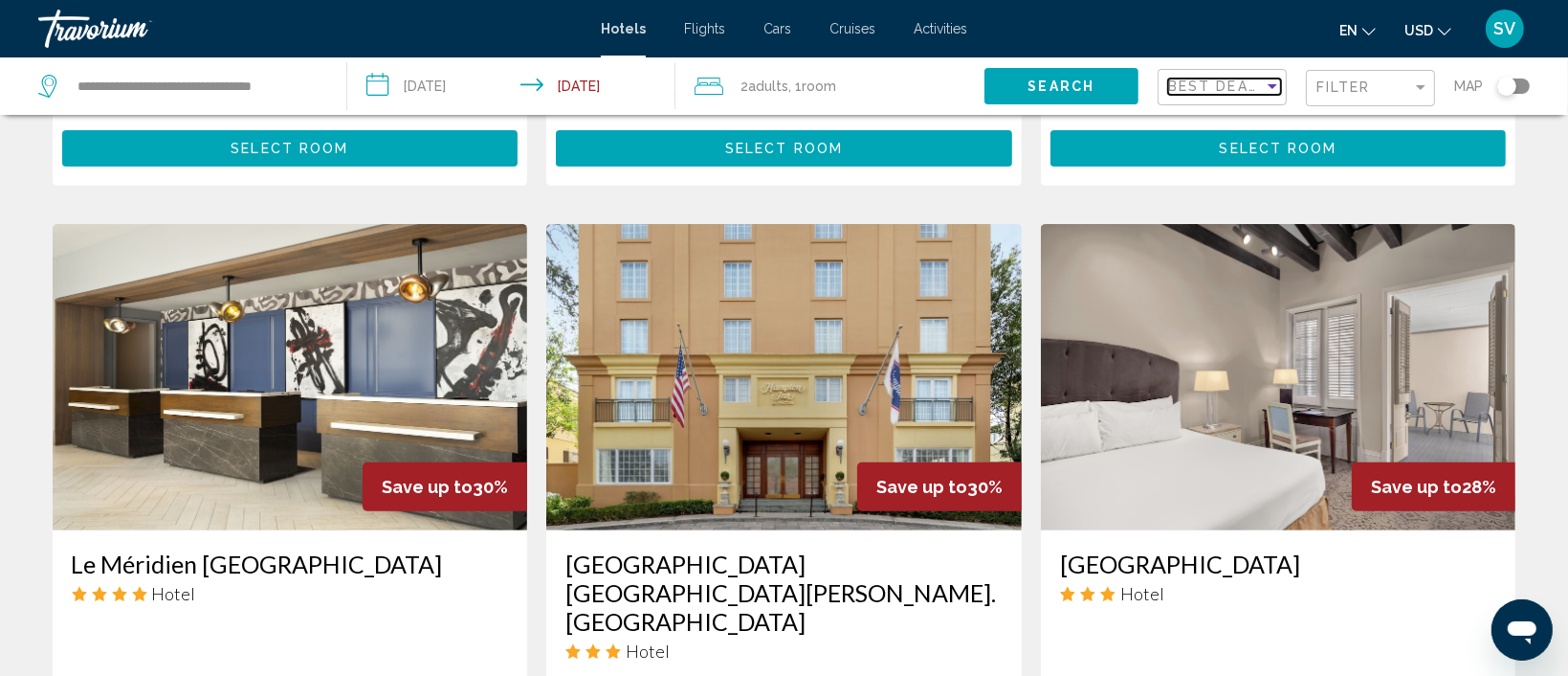
click at [1268, 79] on div "Sort by" at bounding box center [1273, 86] width 18 height 16
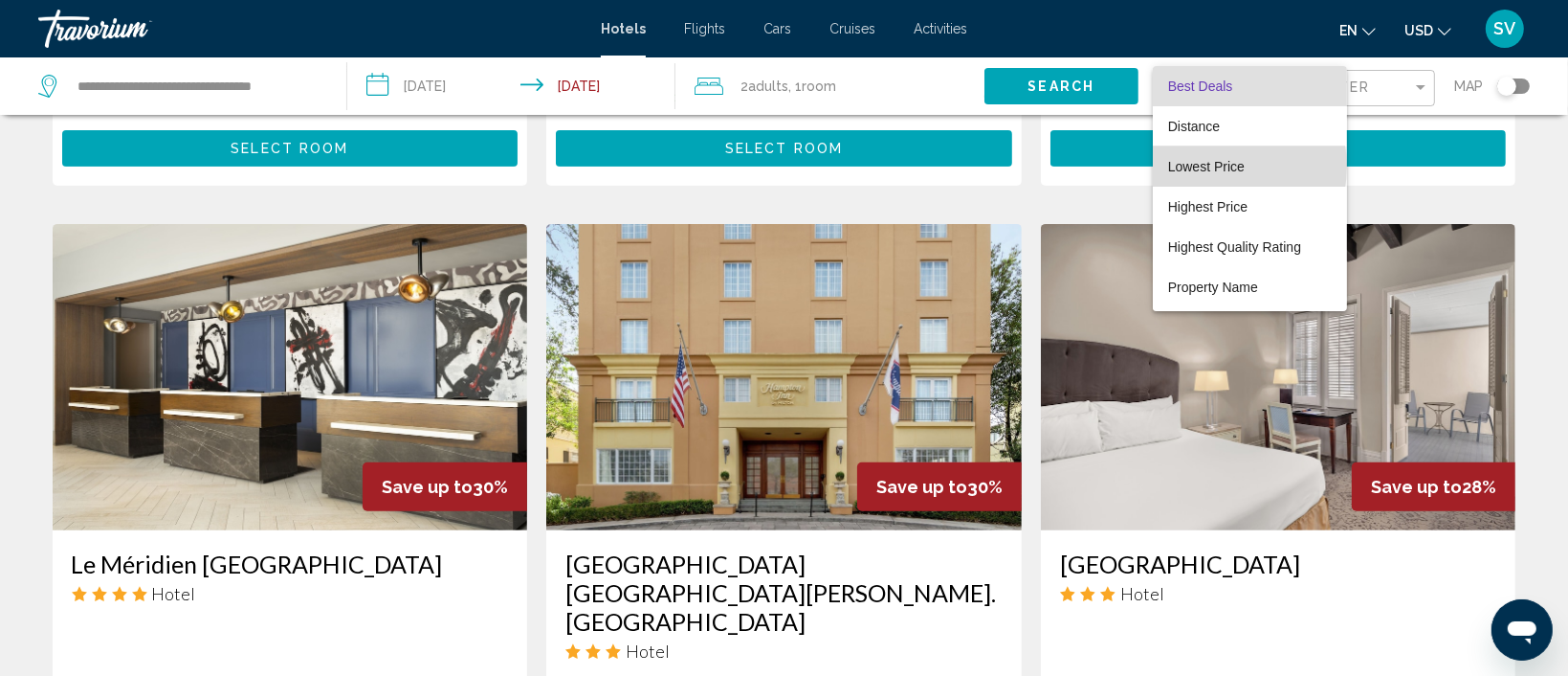
click at [1223, 167] on span "Lowest Price" at bounding box center [1206, 167] width 76 height 16
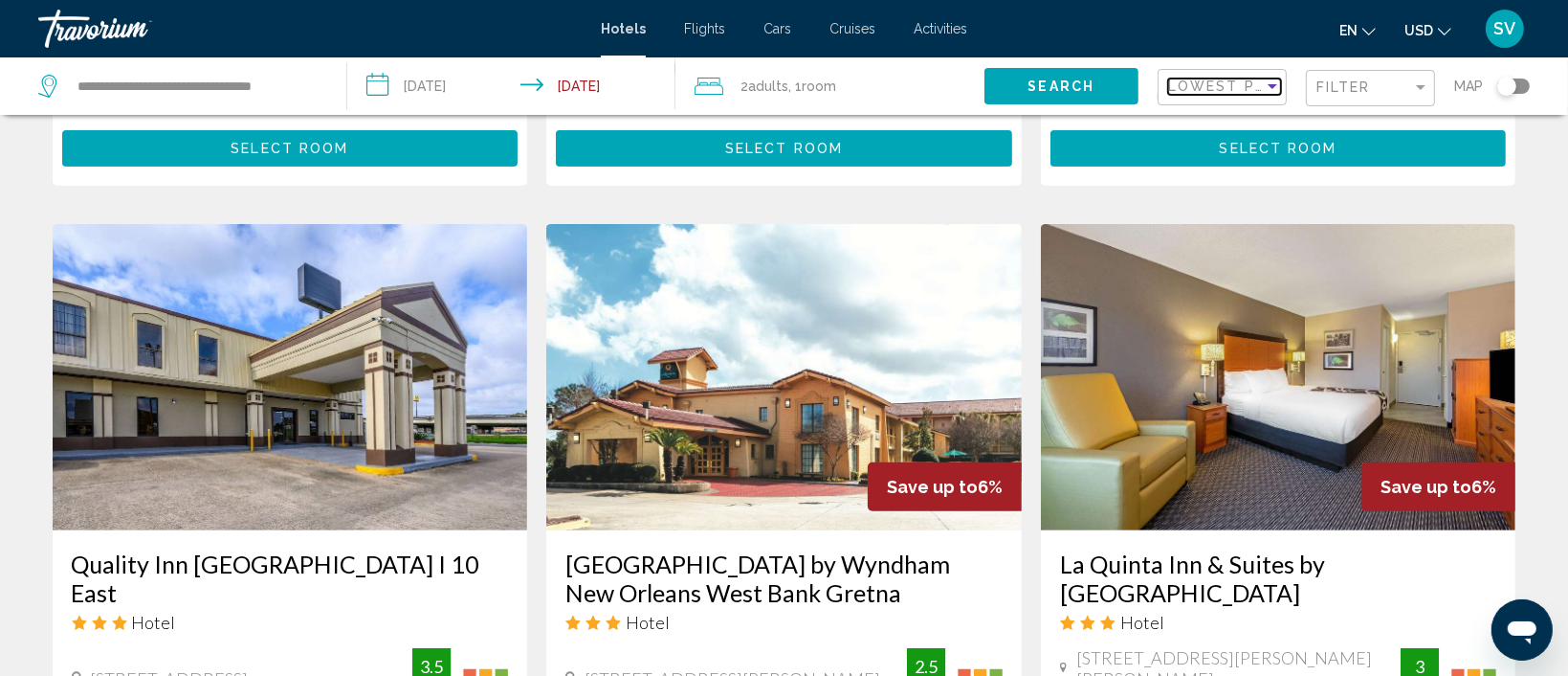
scroll to position [2662, 0]
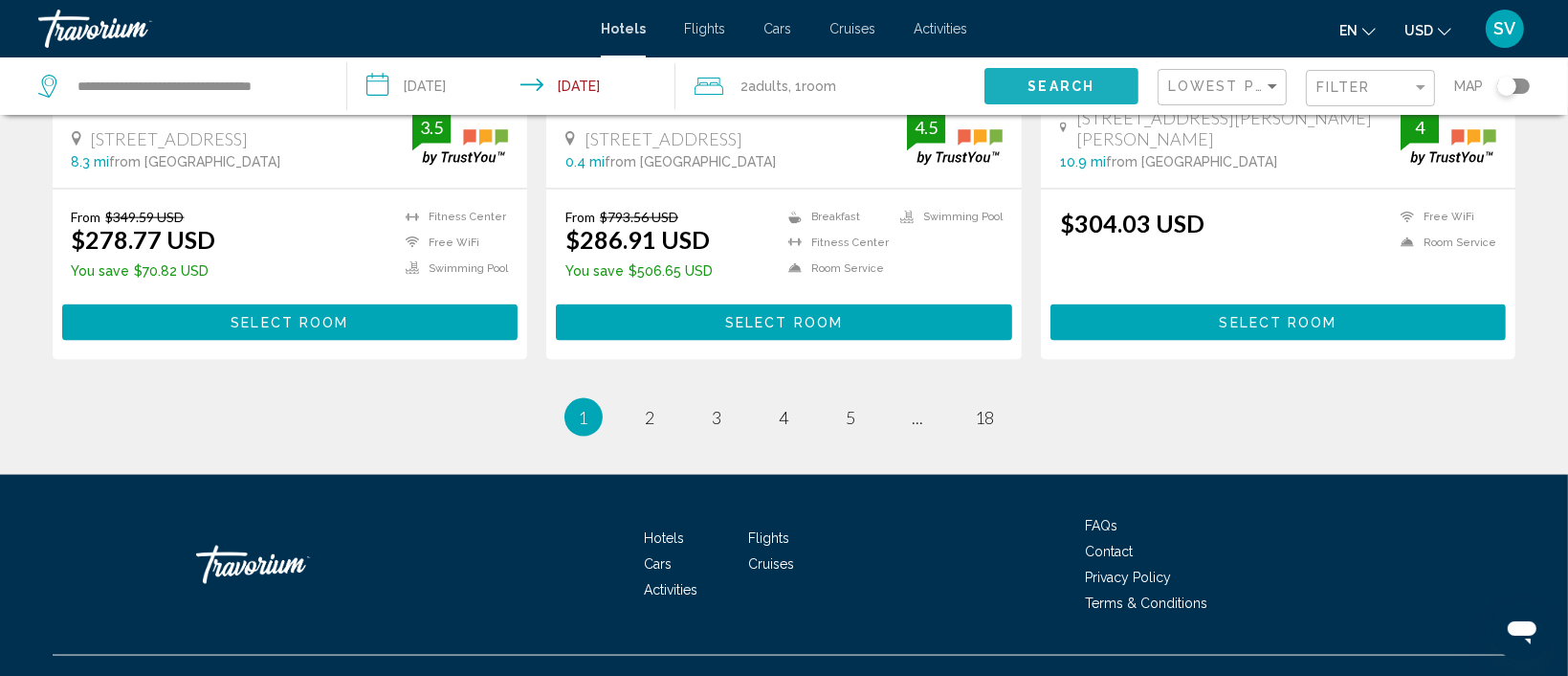
click at [1075, 68] on button "Search" at bounding box center [1061, 85] width 154 height 35
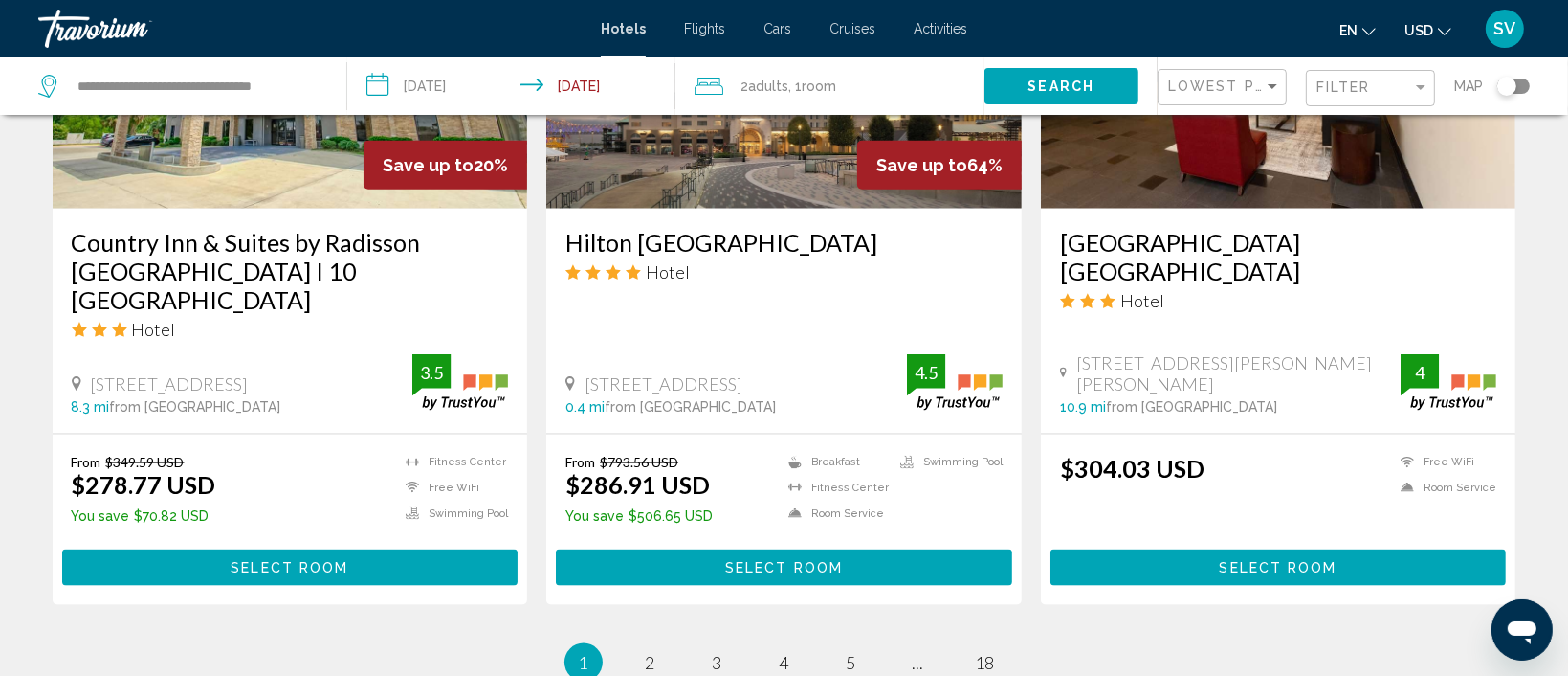
scroll to position [2418, 0]
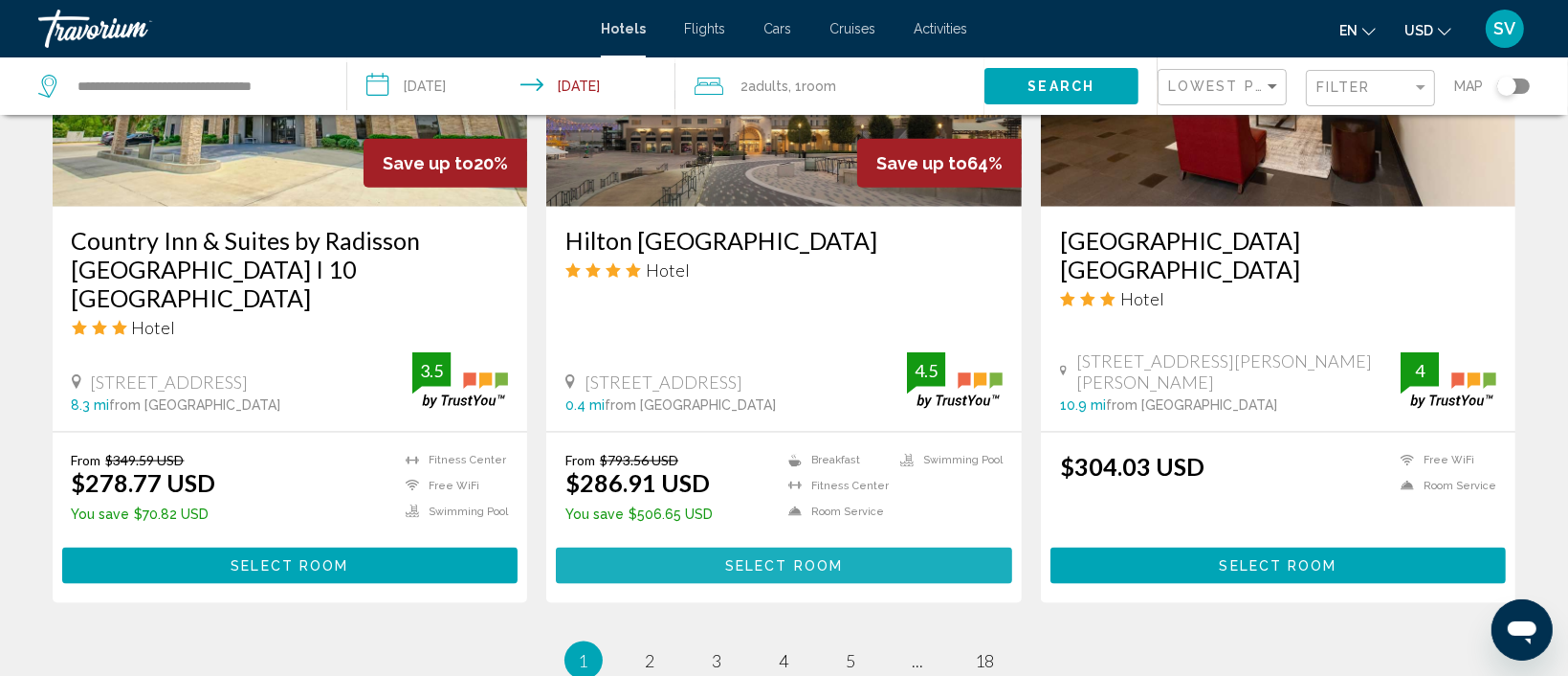
click at [774, 547] on button "Select Room" at bounding box center [784, 565] width 456 height 35
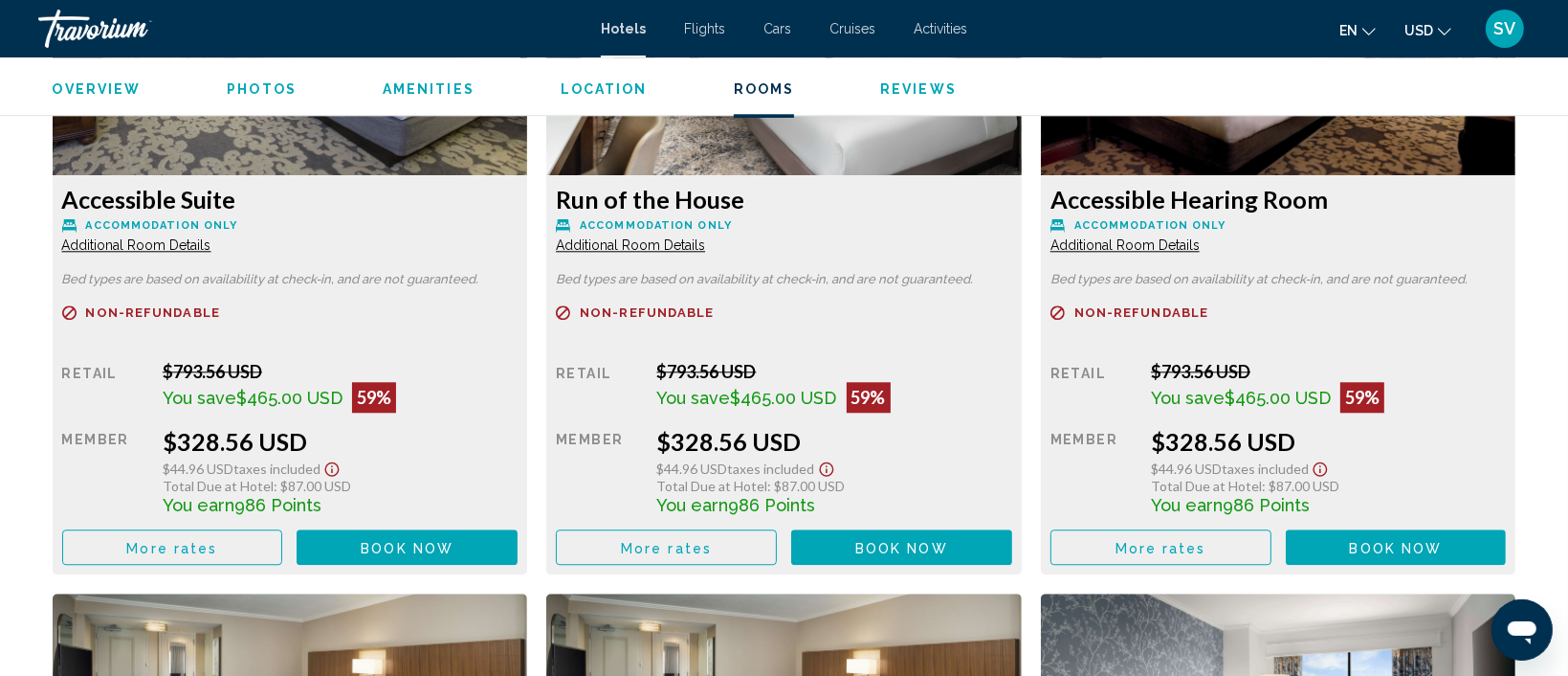
scroll to position [4816, 0]
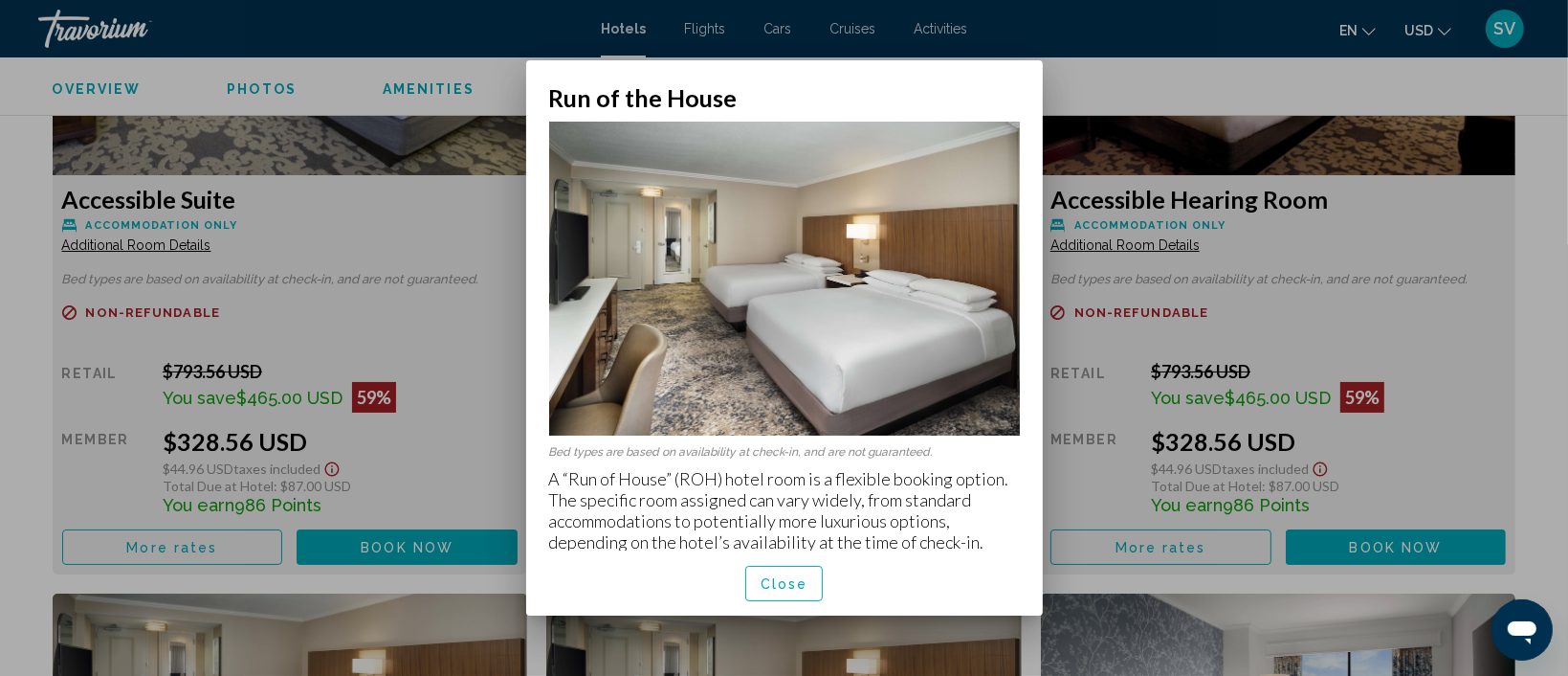
scroll to position [11, 0]
click at [779, 578] on span "Close" at bounding box center [784, 584] width 48 height 16
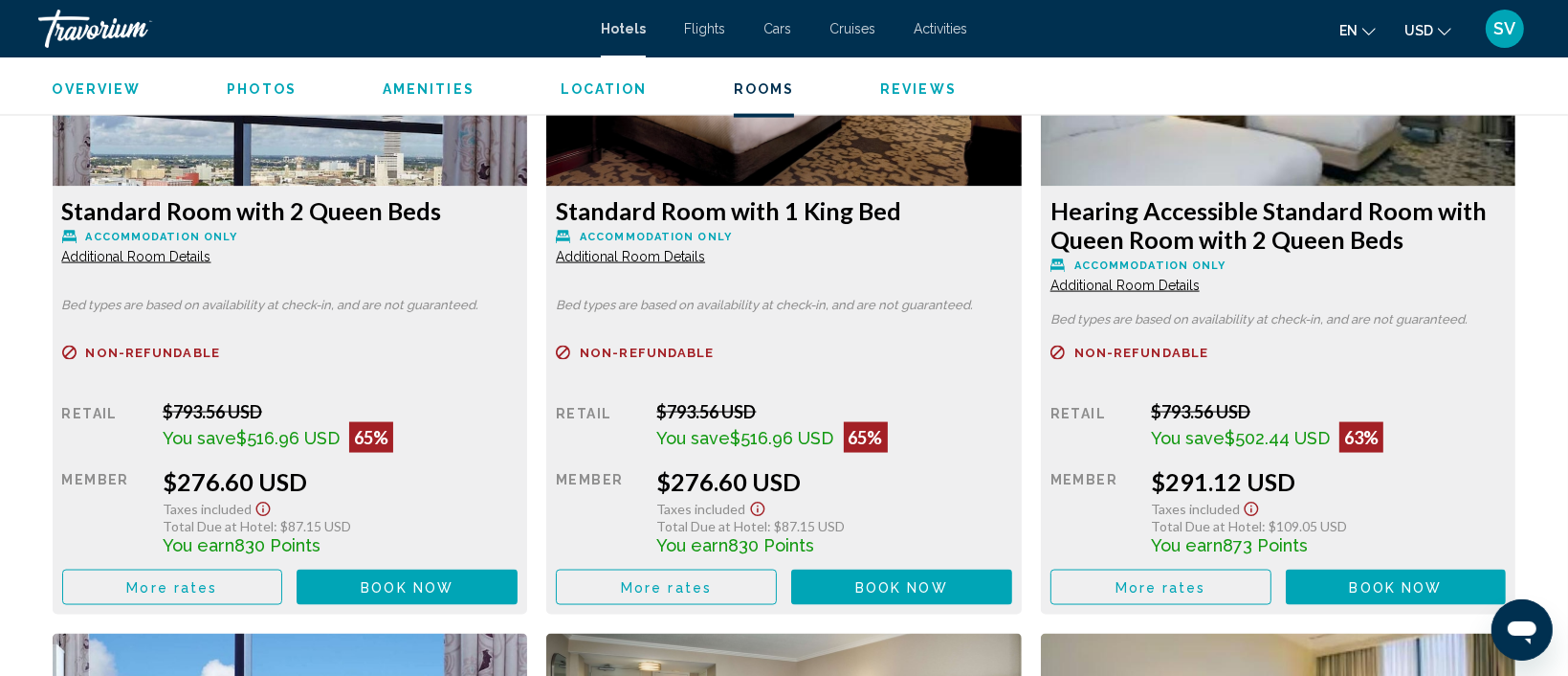
scroll to position [2767, 0]
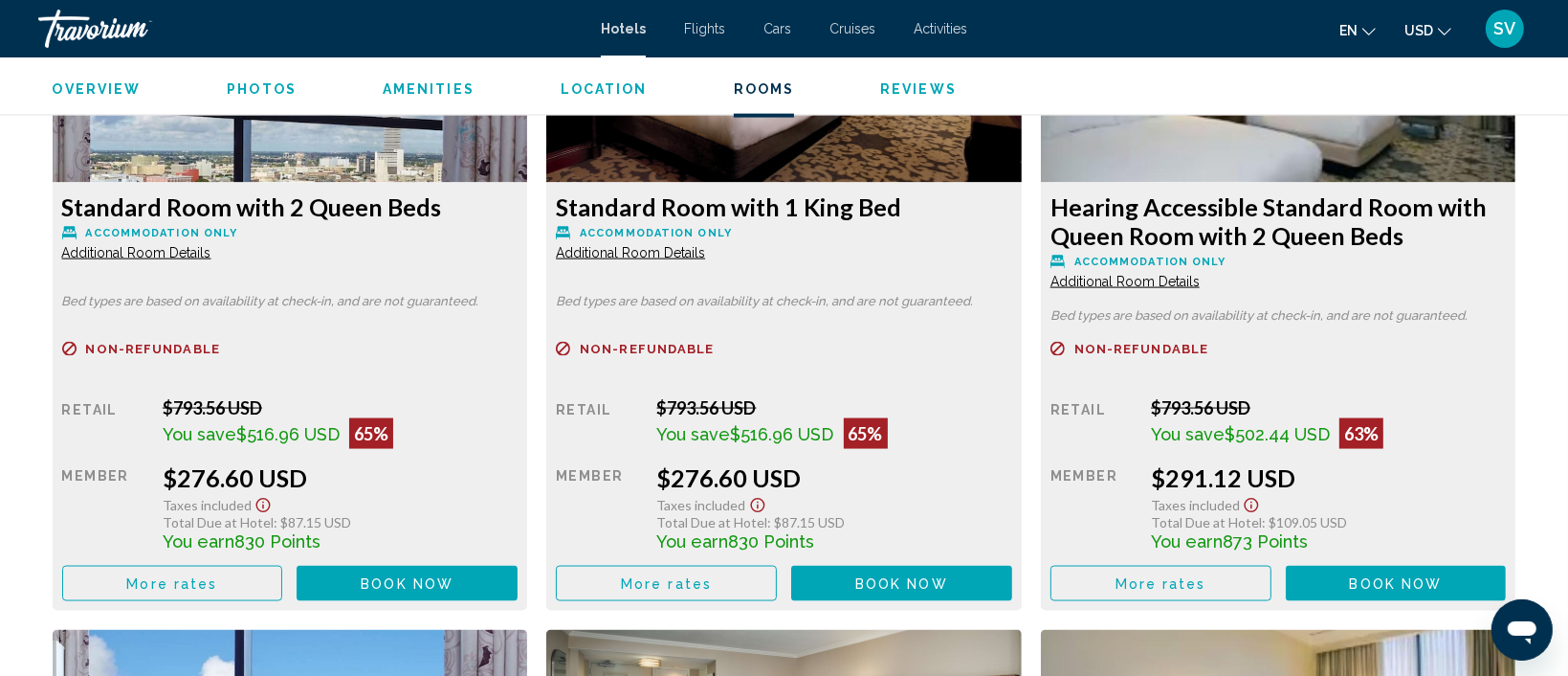
click at [147, 252] on span "Additional Room Details" at bounding box center [136, 253] width 149 height 16
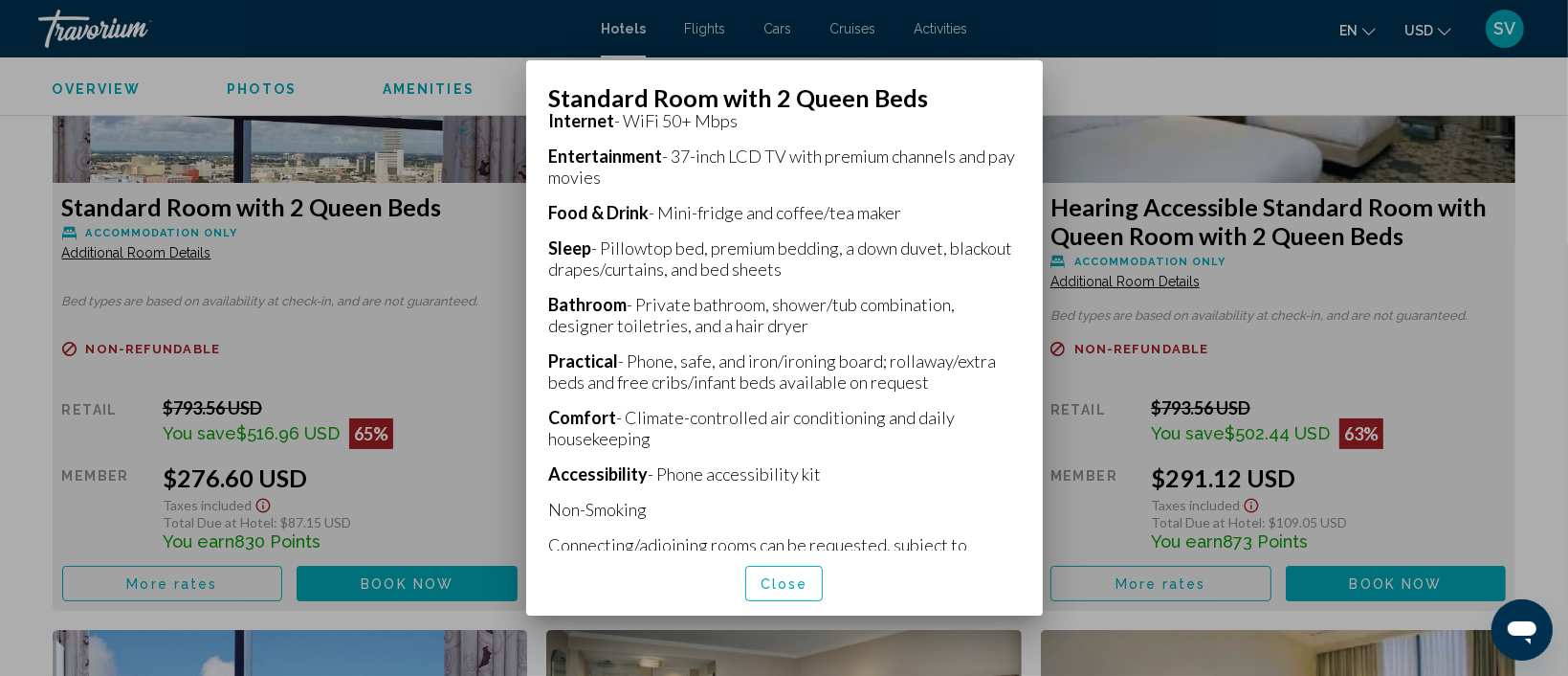
scroll to position [838, 0]
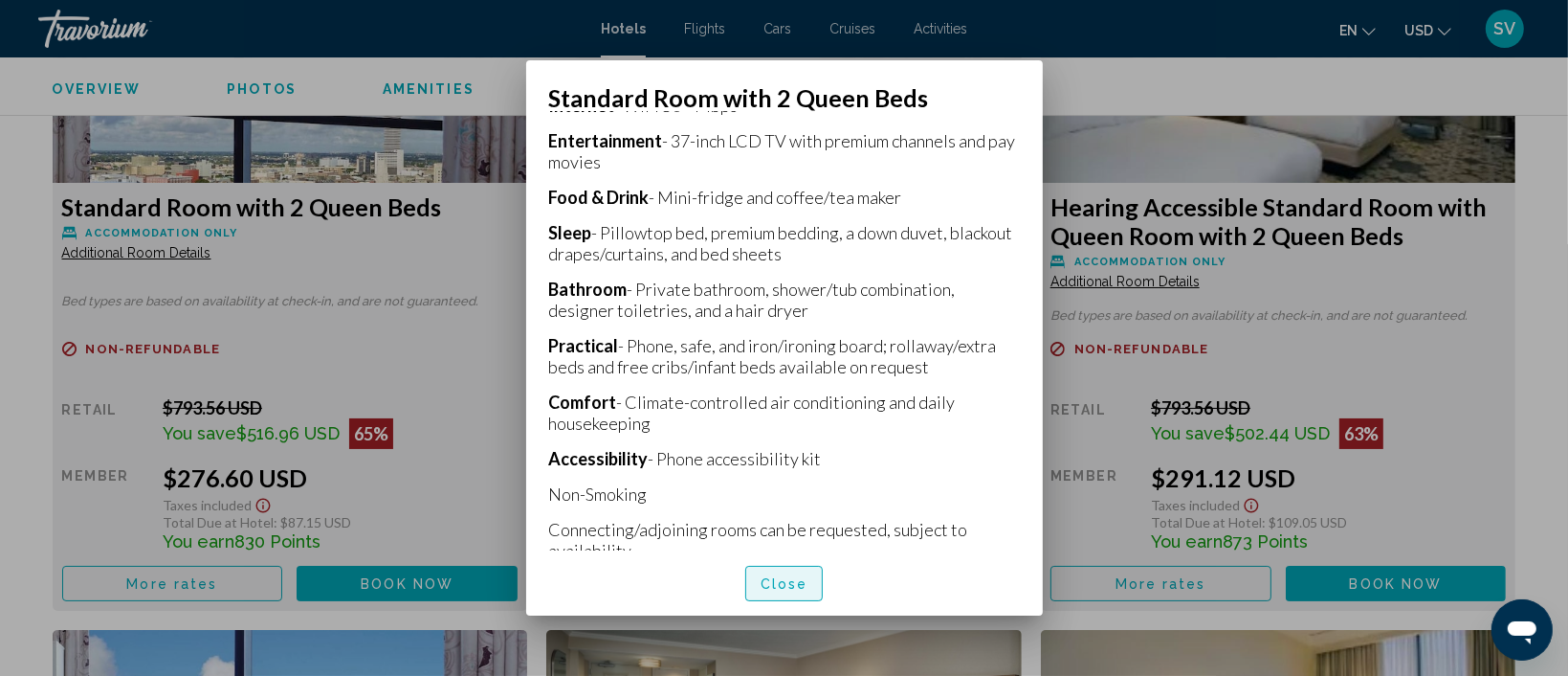
click at [787, 587] on button "Close" at bounding box center [784, 583] width 78 height 35
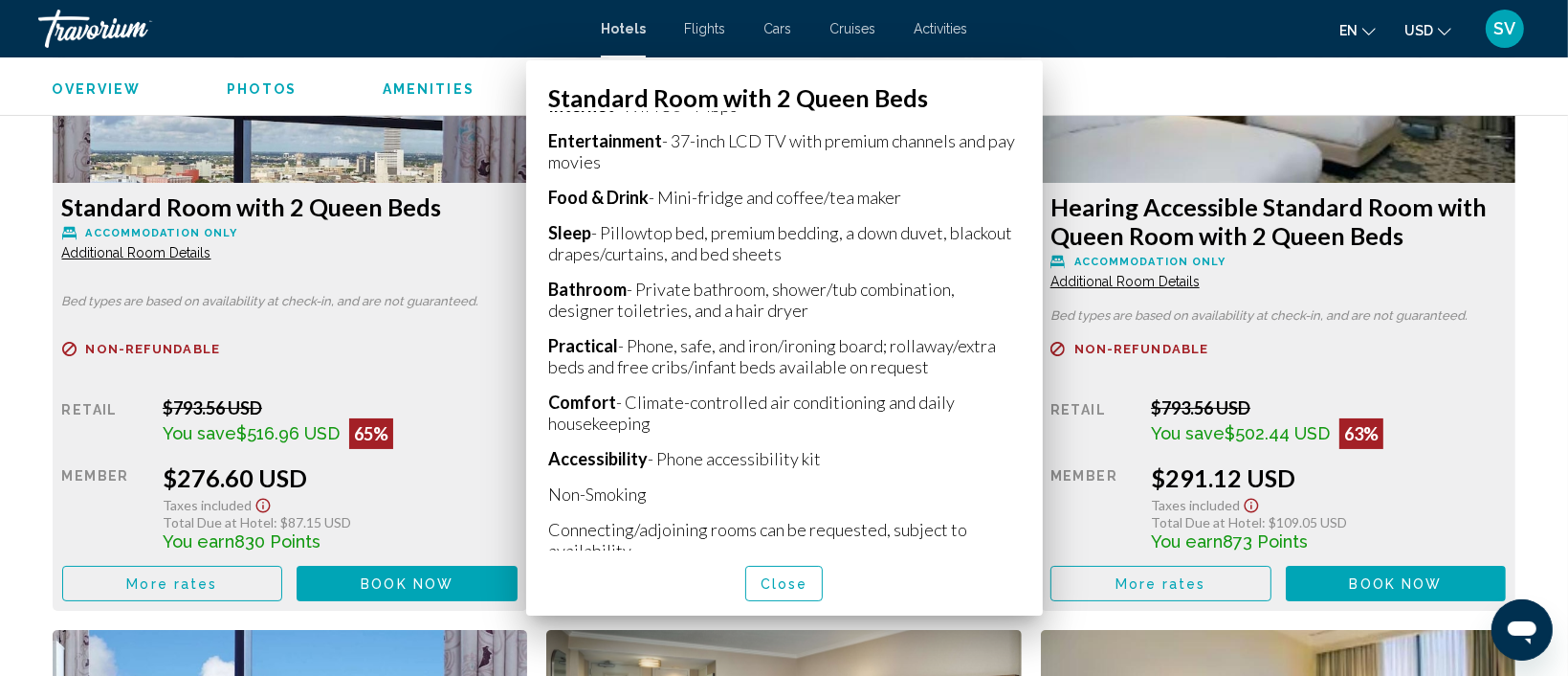
scroll to position [2767, 0]
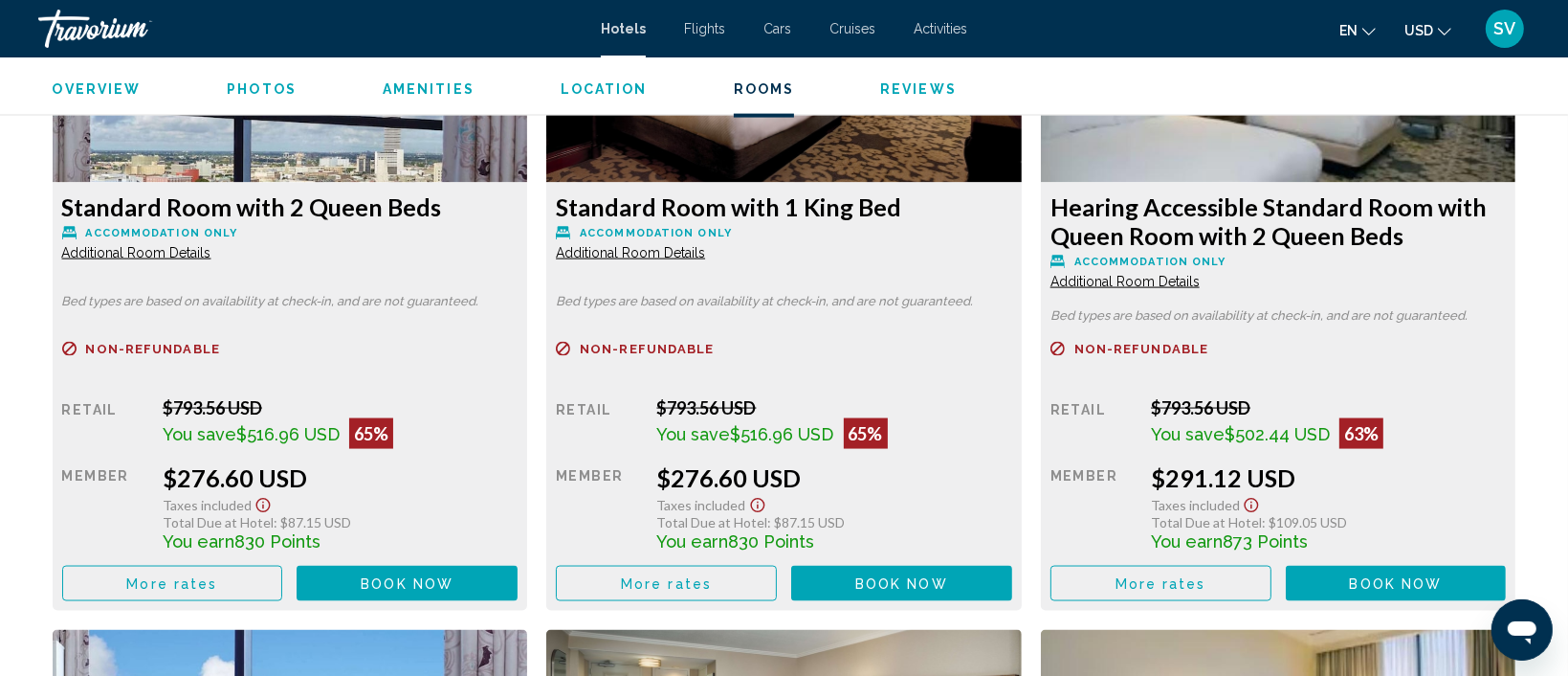
click at [519, 587] on div "More rates Book now No longer available" at bounding box center [289, 583] width 456 height 35
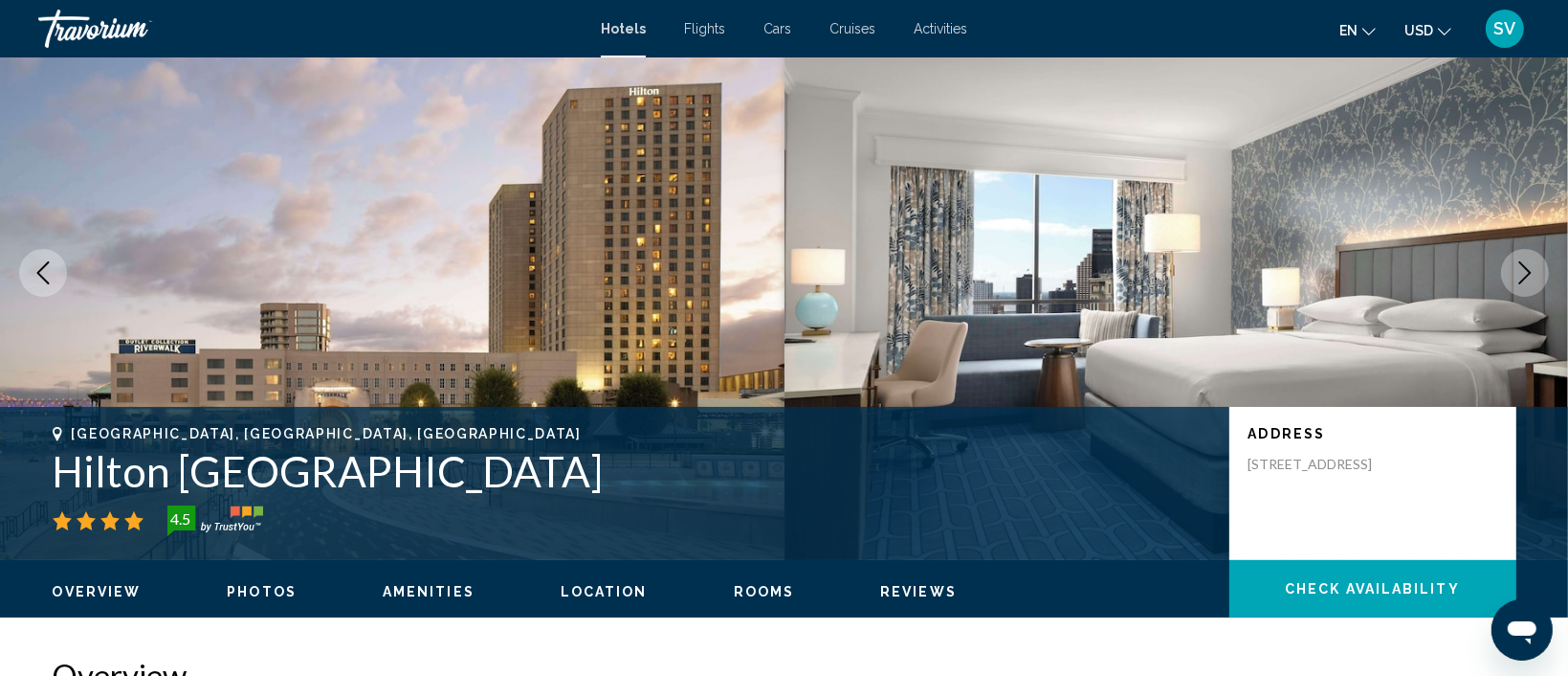
scroll to position [70, 0]
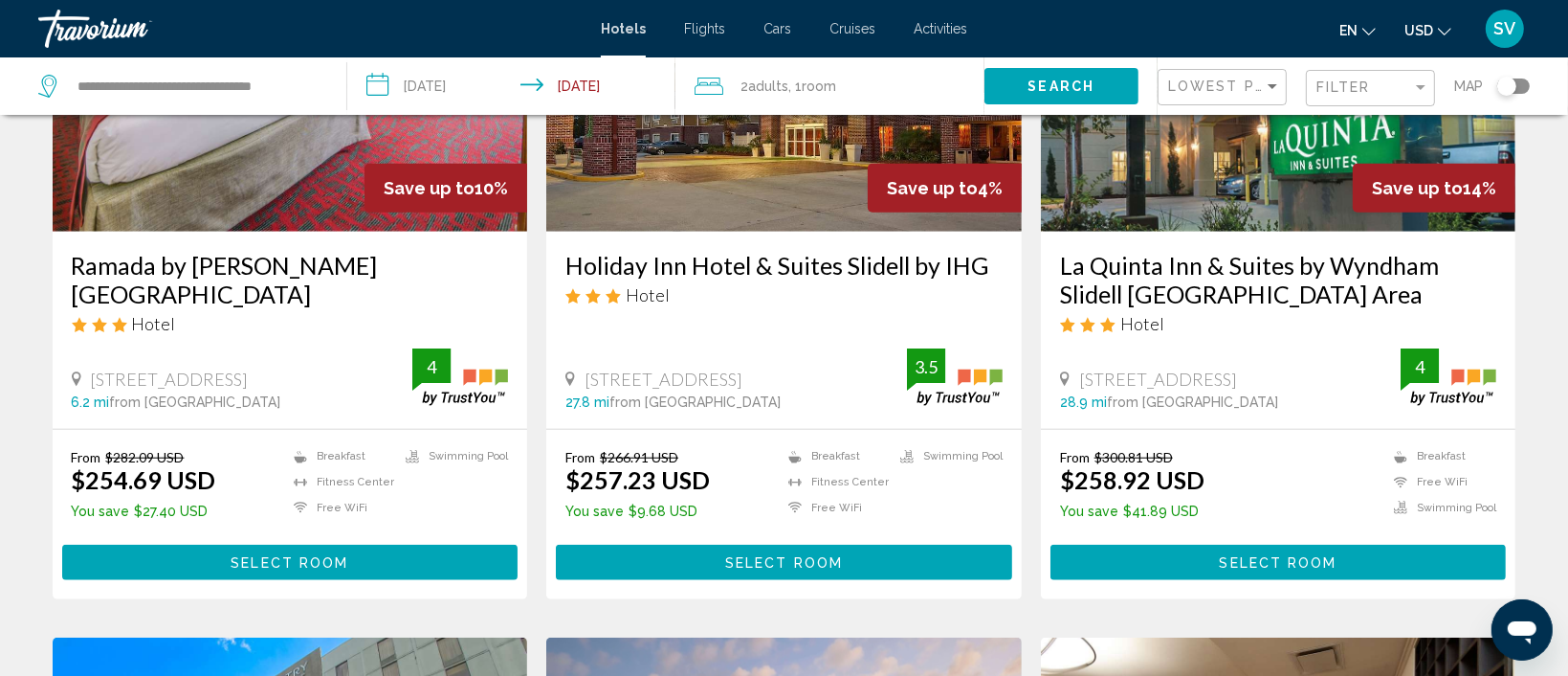
scroll to position [1684, 0]
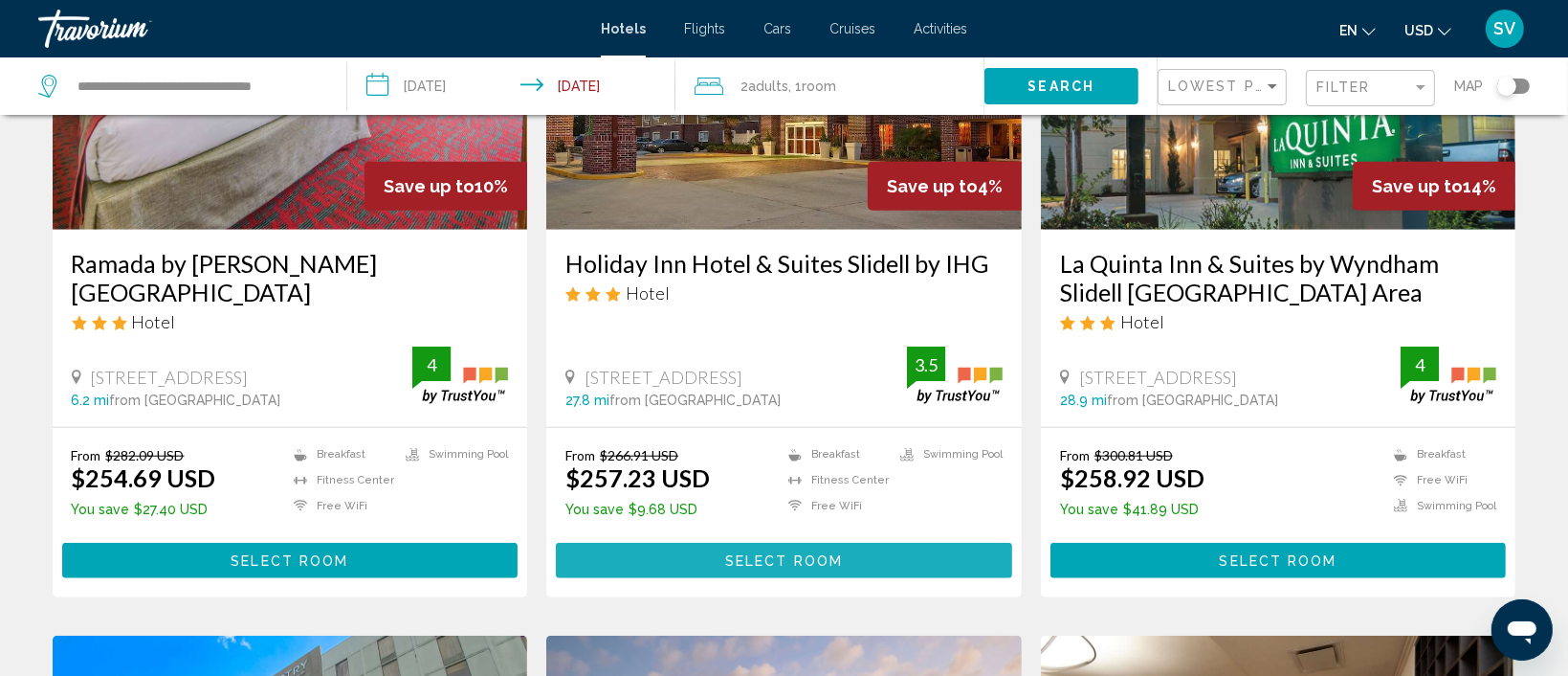
click at [795, 567] on button "Select Room" at bounding box center [784, 560] width 456 height 35
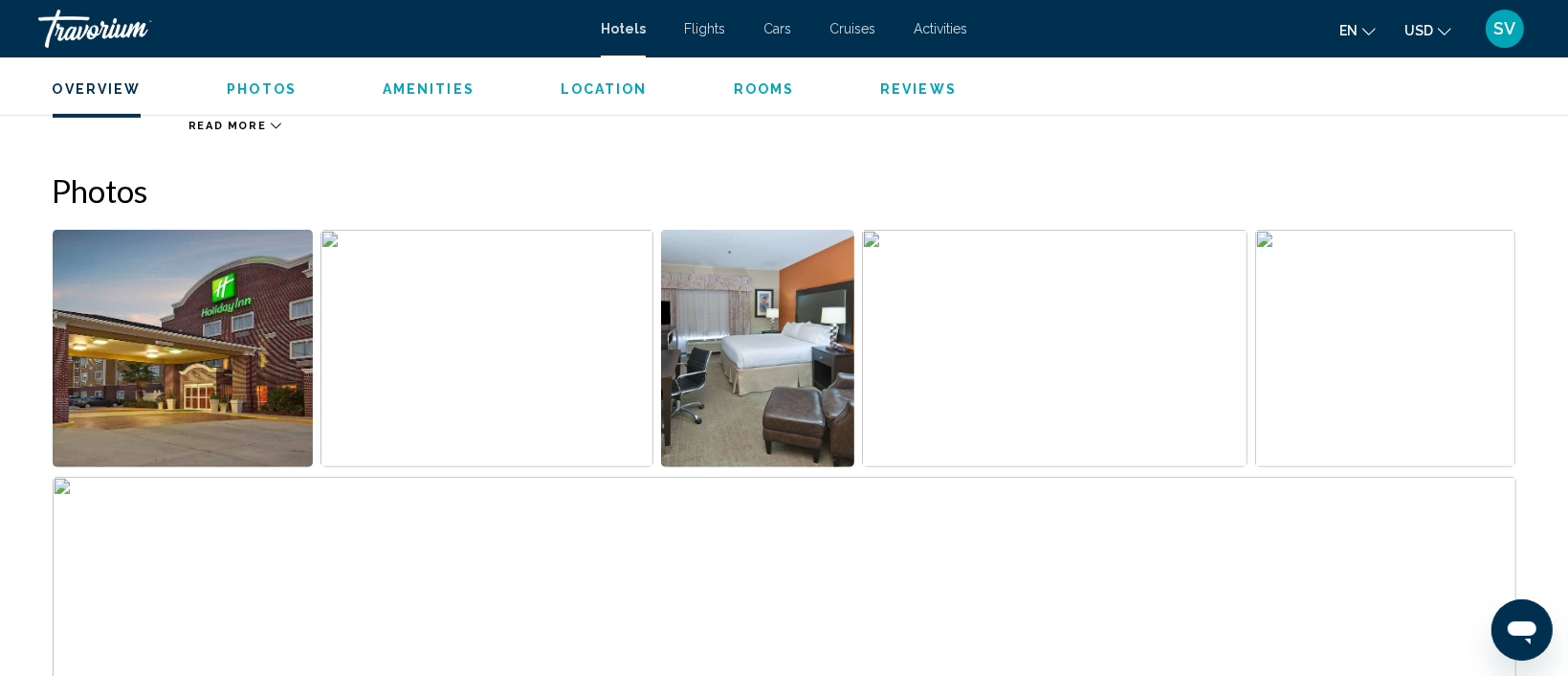
scroll to position [884, 0]
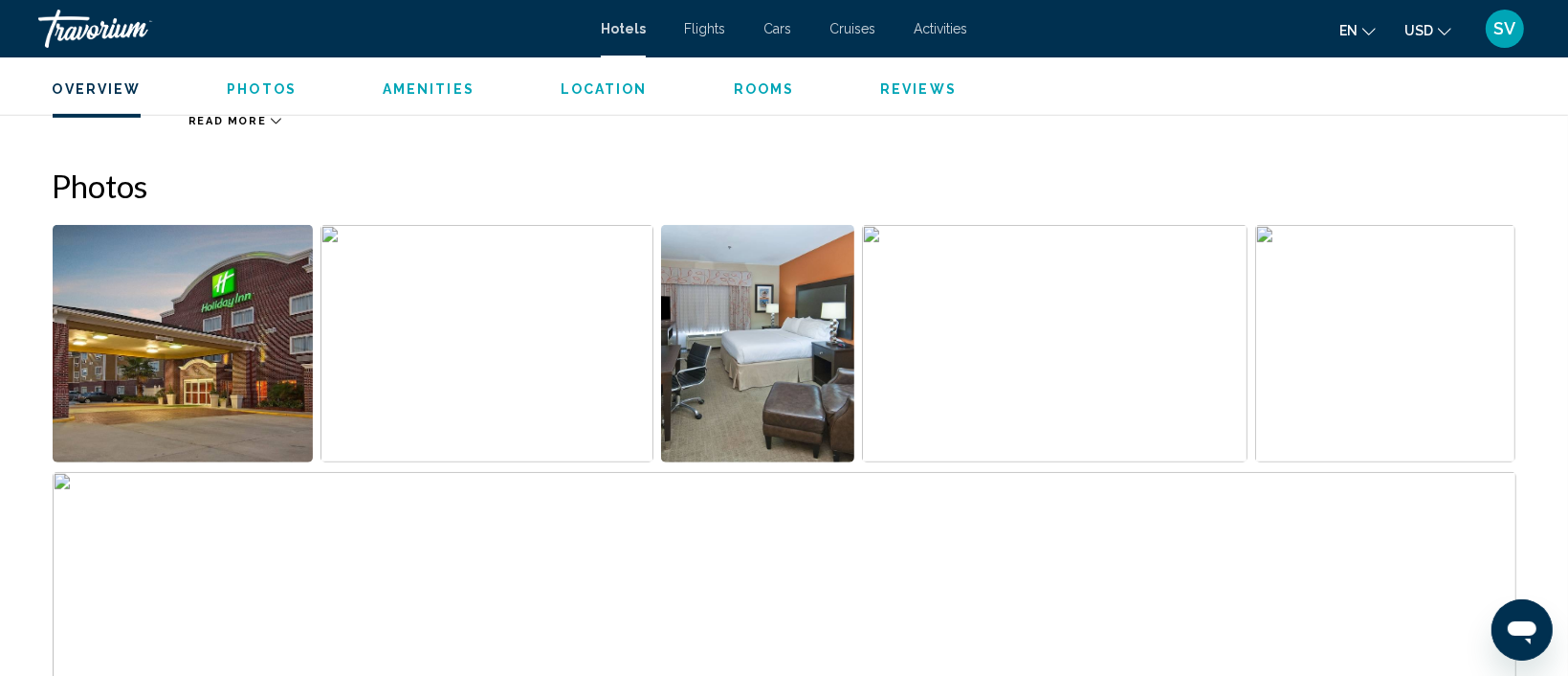
click at [564, 411] on img "Open full-screen image slider" at bounding box center [486, 343] width 332 height 237
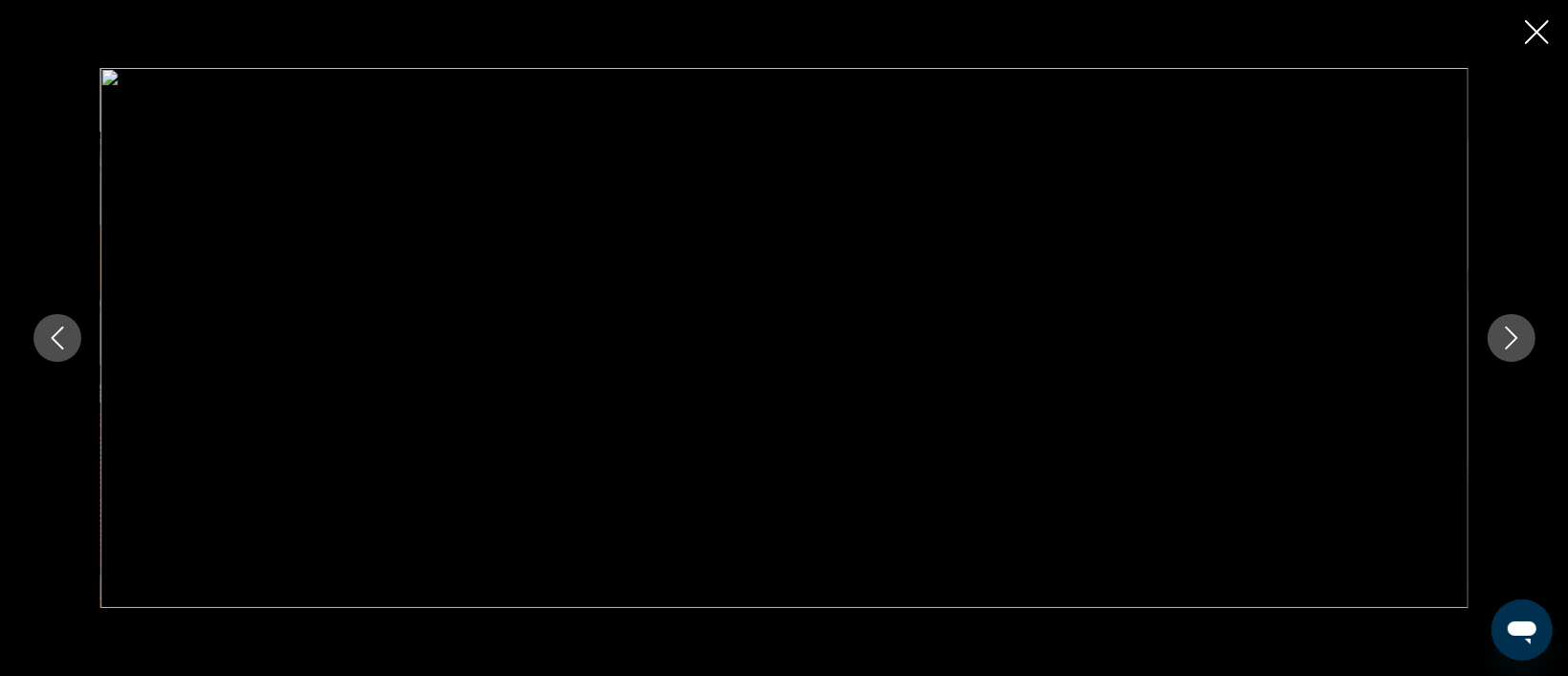
click at [1500, 332] on icon "Next image" at bounding box center [1511, 338] width 23 height 23
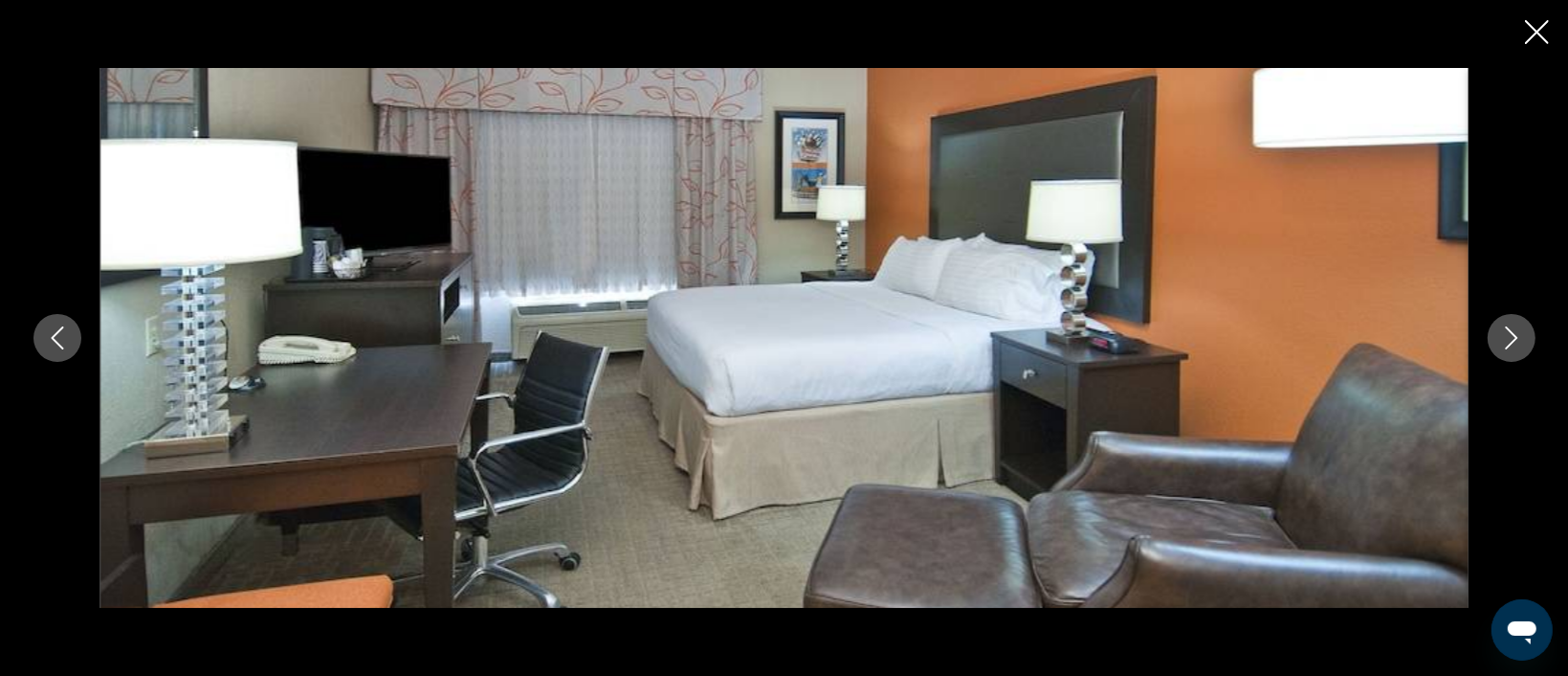
click at [1500, 332] on icon "Next image" at bounding box center [1511, 338] width 23 height 23
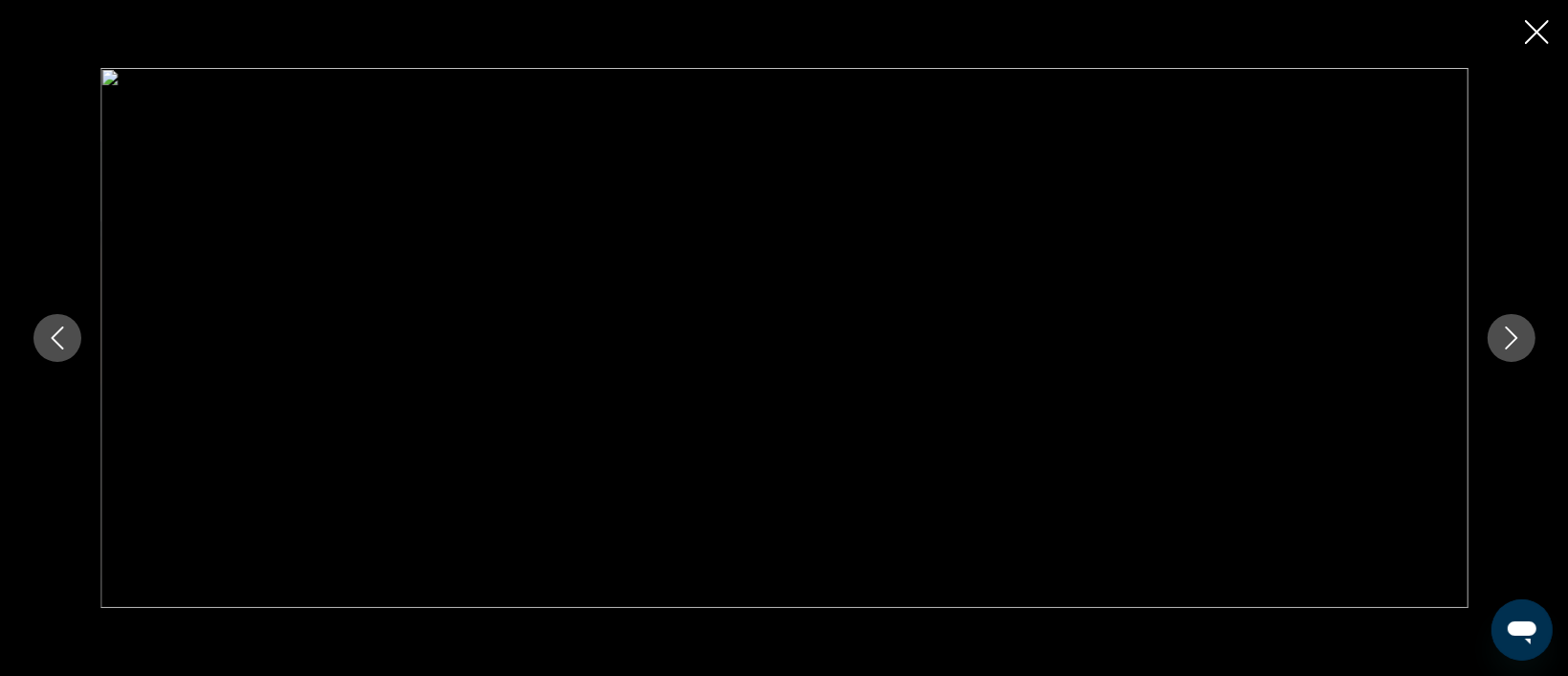
click at [1500, 332] on icon "Next image" at bounding box center [1511, 338] width 23 height 23
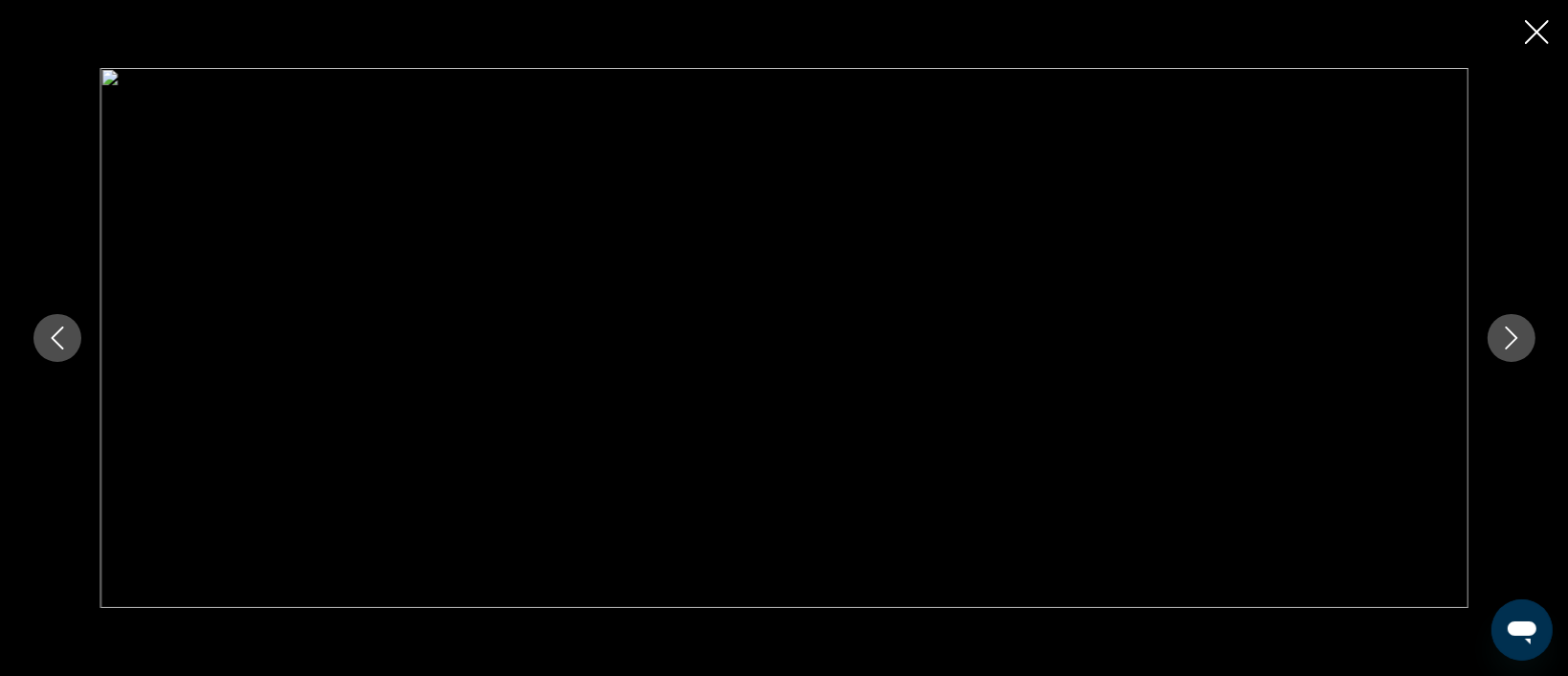
click at [1500, 332] on icon "Next image" at bounding box center [1511, 338] width 23 height 23
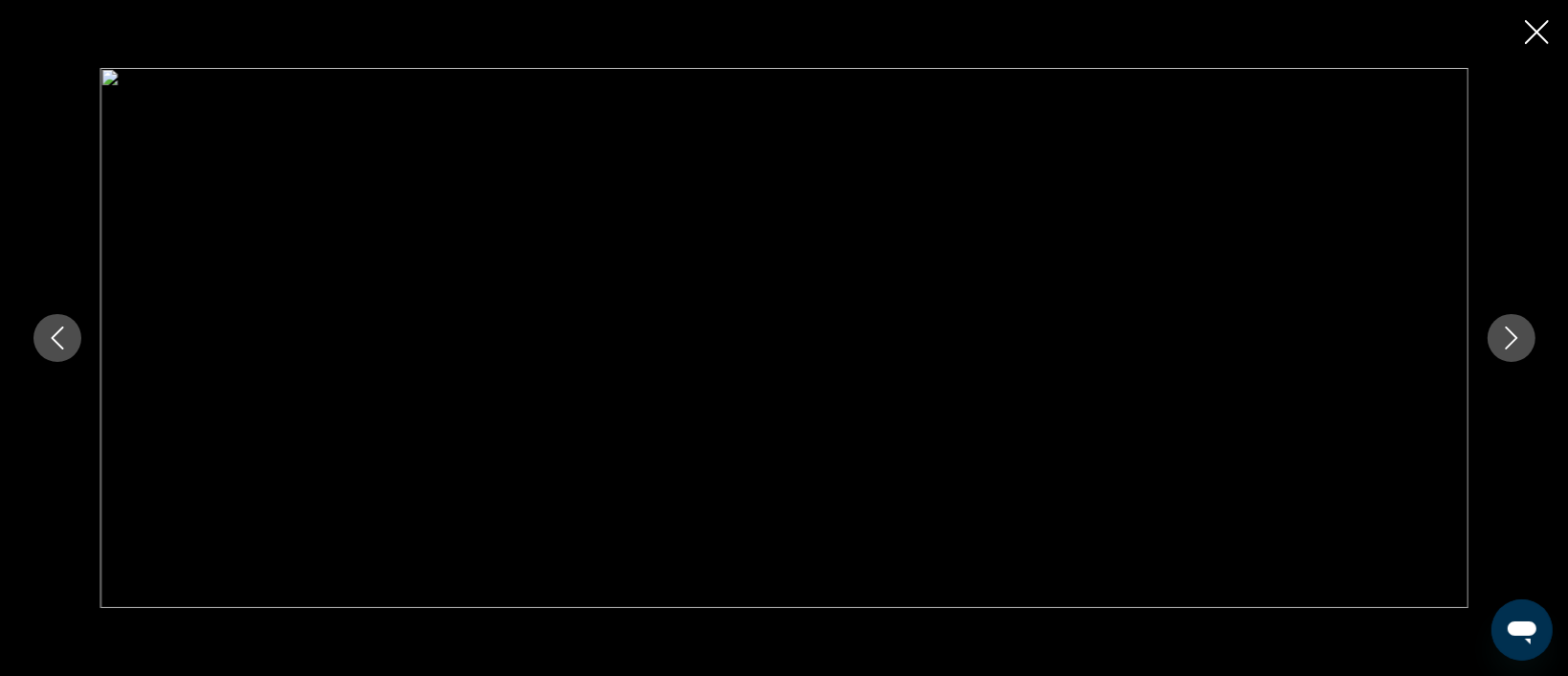
click at [1500, 332] on icon "Next image" at bounding box center [1511, 338] width 23 height 23
click at [1527, 36] on icon "Close slideshow" at bounding box center [1537, 31] width 24 height 24
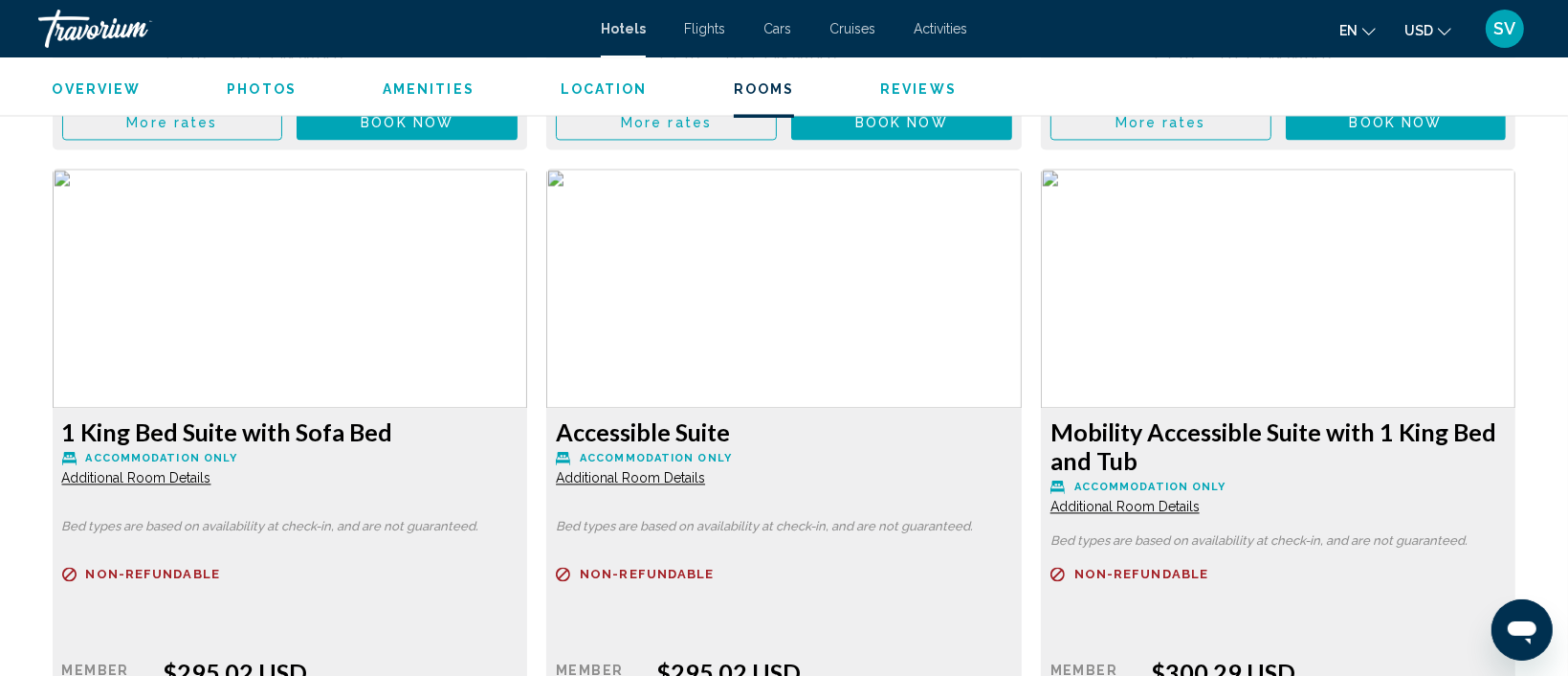
scroll to position [3879, 0]
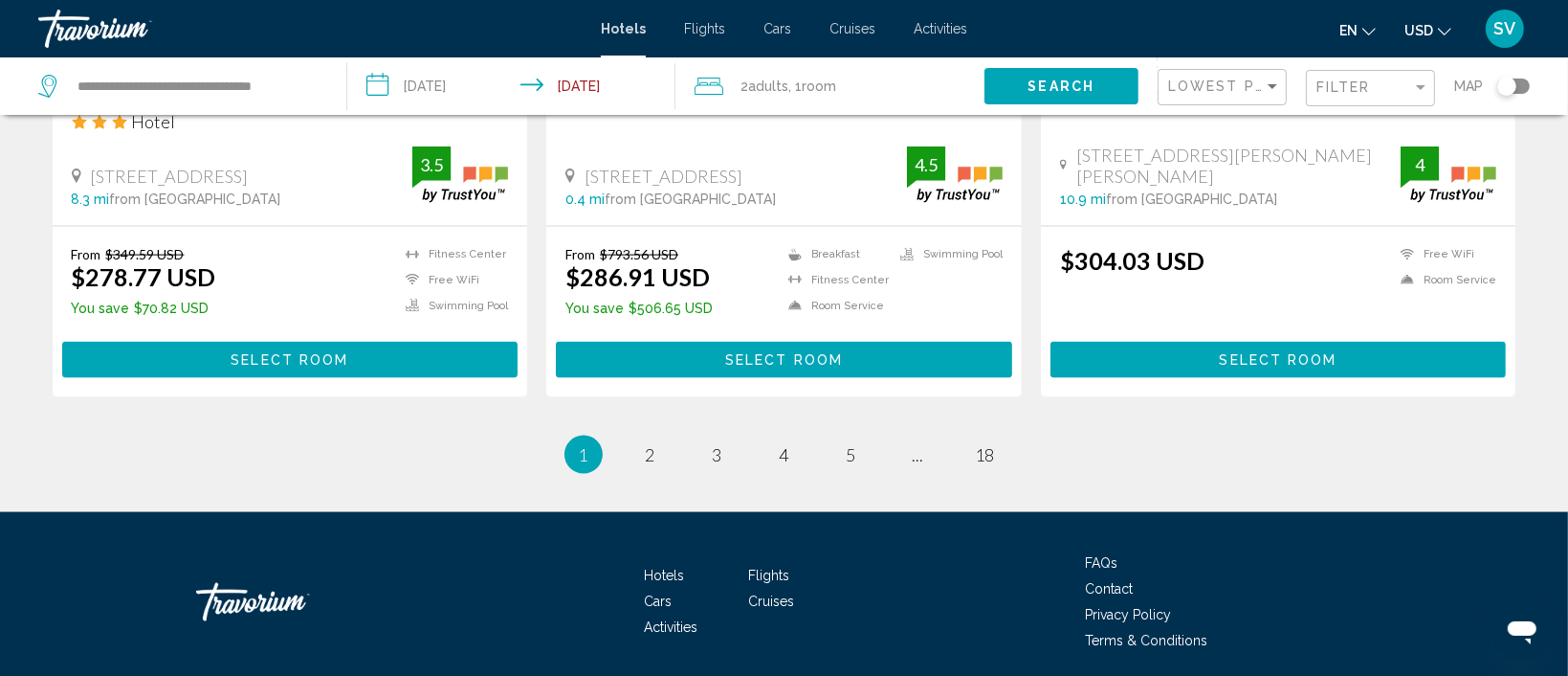
scroll to position [2654, 0]
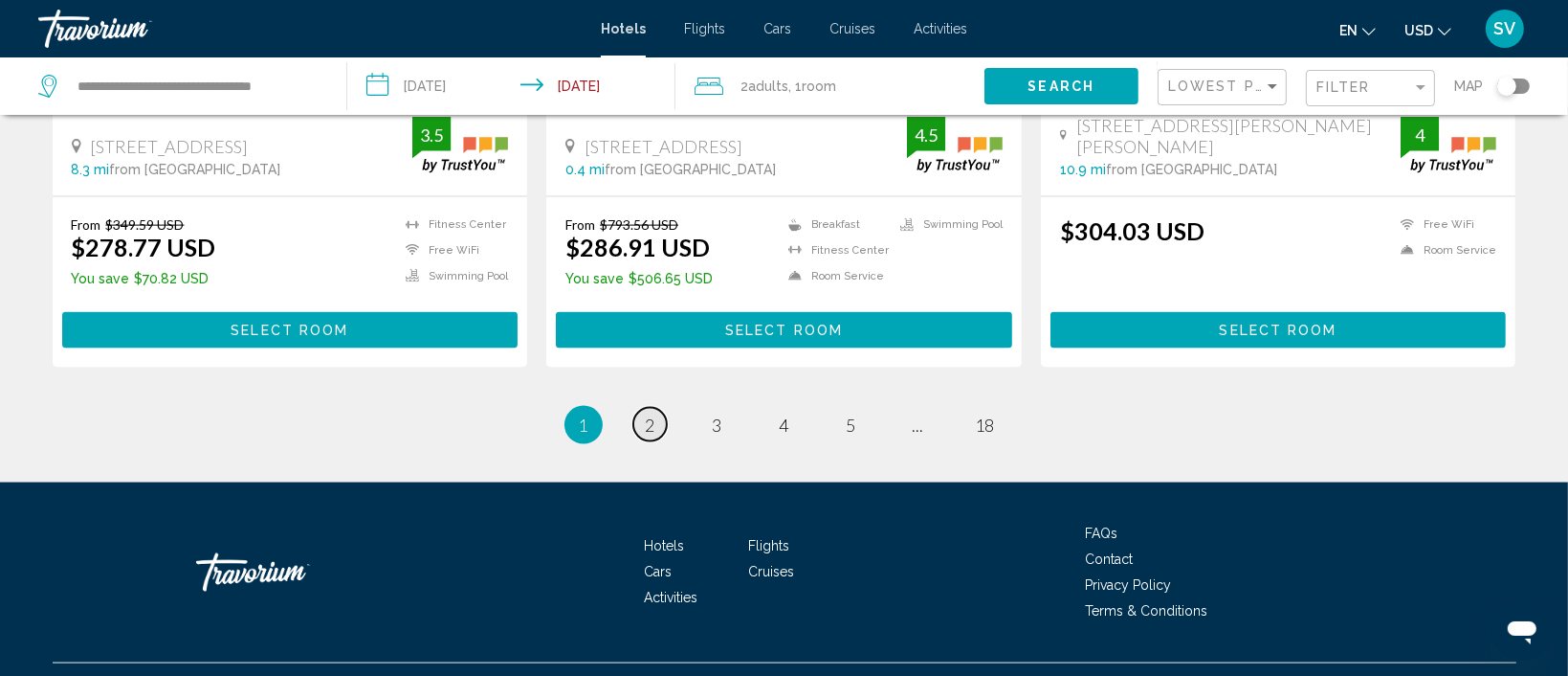
click at [647, 414] on span "2" at bounding box center [650, 424] width 10 height 21
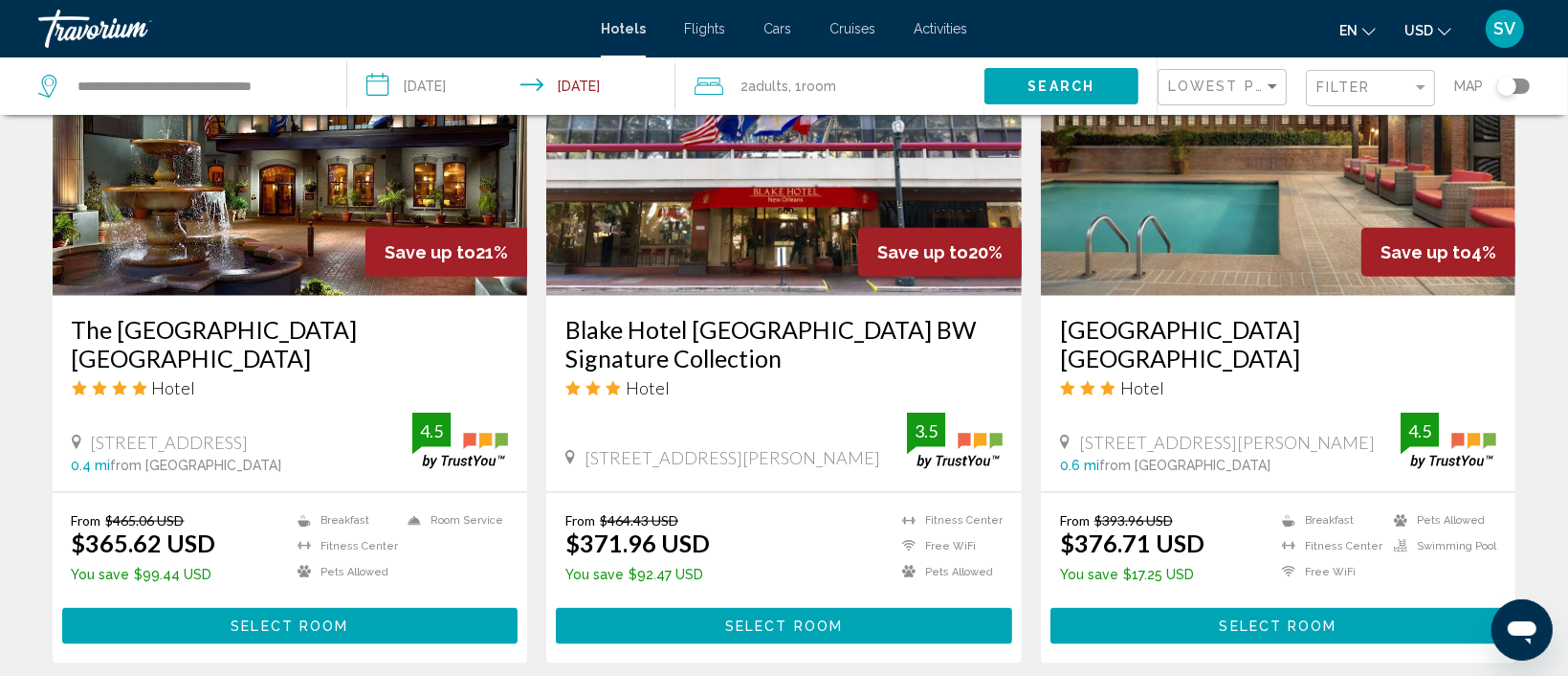
scroll to position [2294, 0]
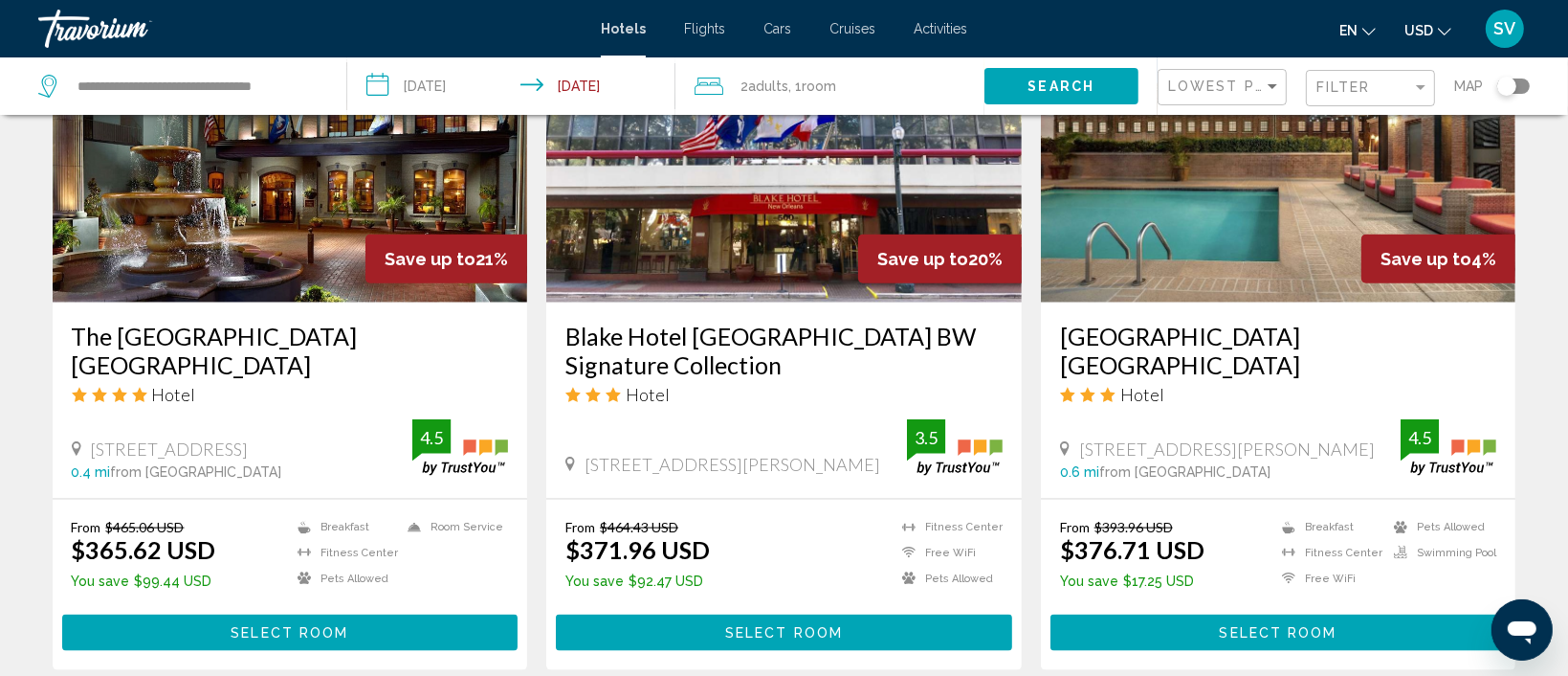
click at [305, 257] on img "Main content" at bounding box center [290, 149] width 476 height 306
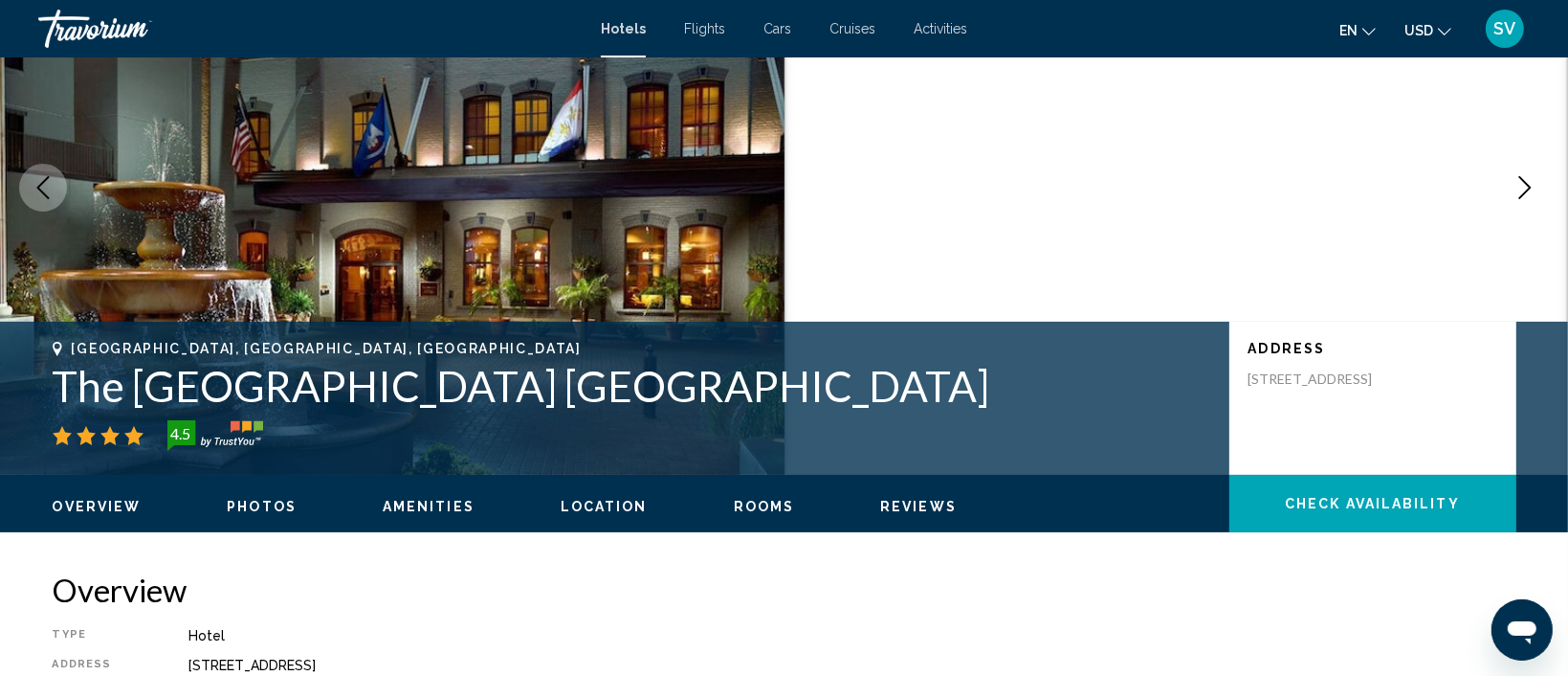
scroll to position [187, 0]
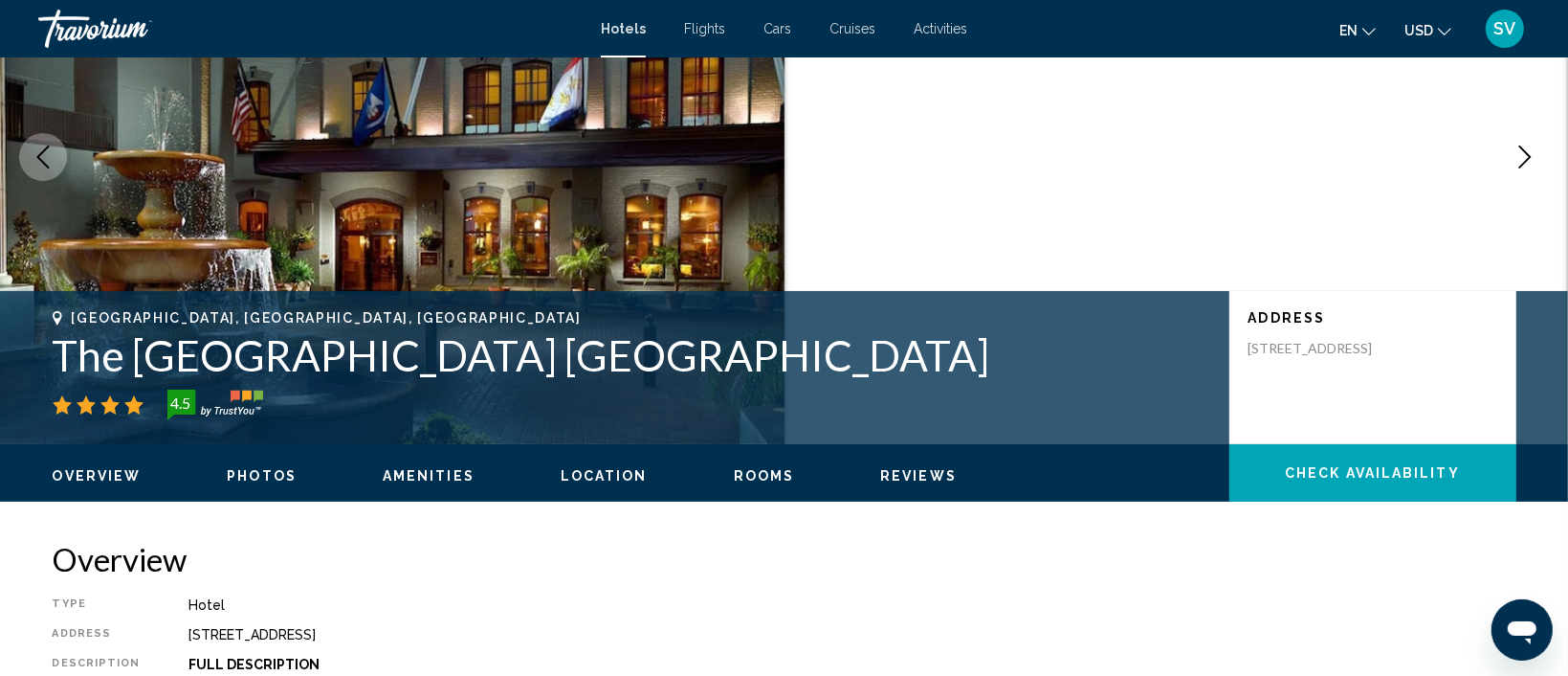
click at [1534, 150] on icon "Next image" at bounding box center [1524, 156] width 23 height 23
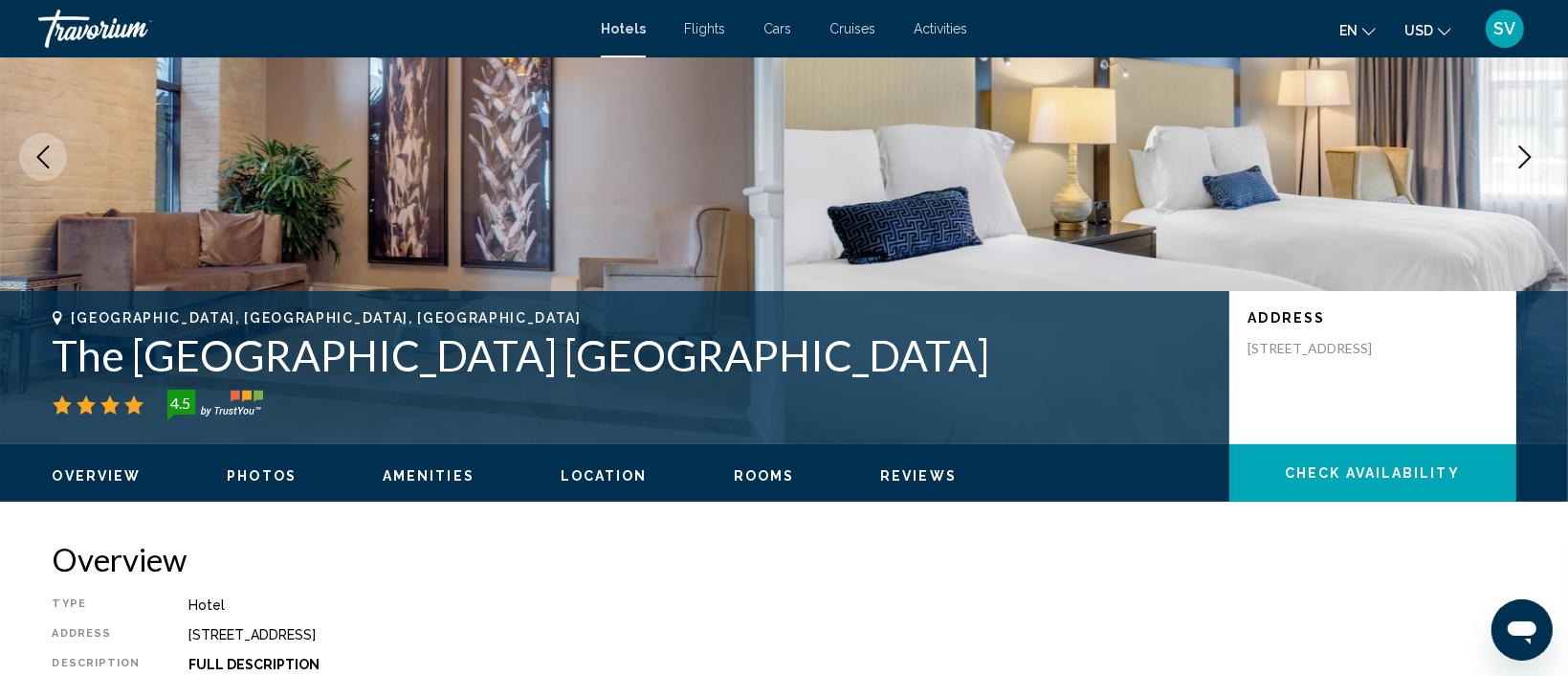
click at [1534, 150] on icon "Next image" at bounding box center [1524, 156] width 23 height 23
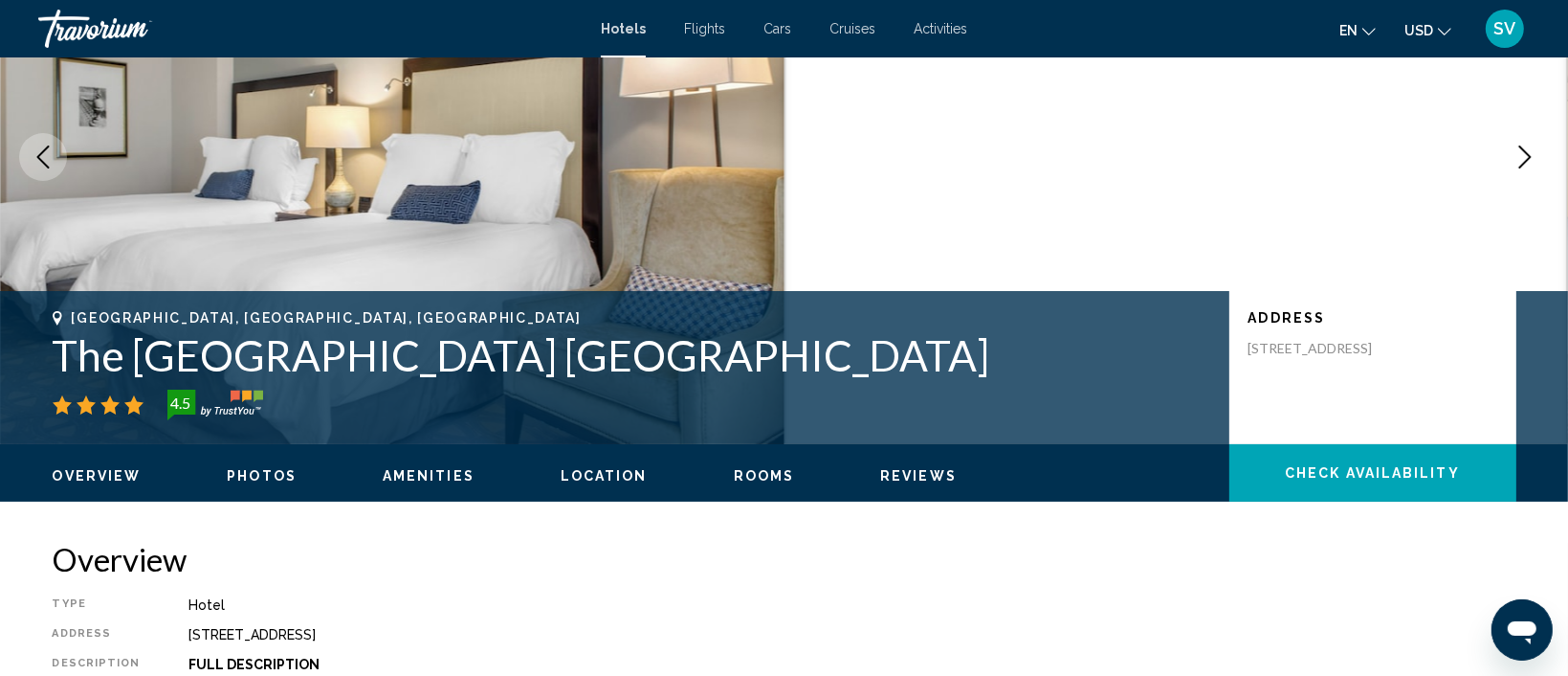
click at [1534, 150] on icon "Next image" at bounding box center [1524, 156] width 23 height 23
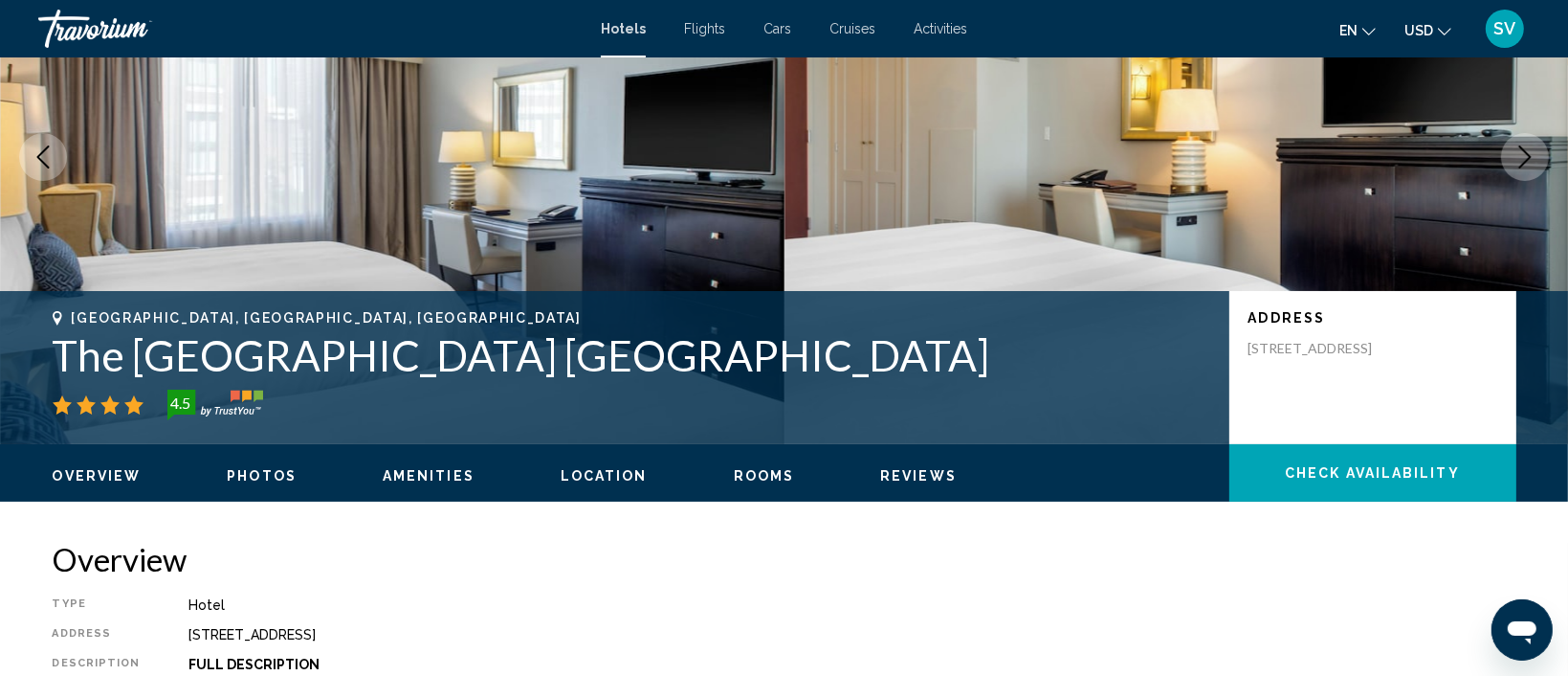
click at [1534, 150] on icon "Next image" at bounding box center [1524, 156] width 23 height 23
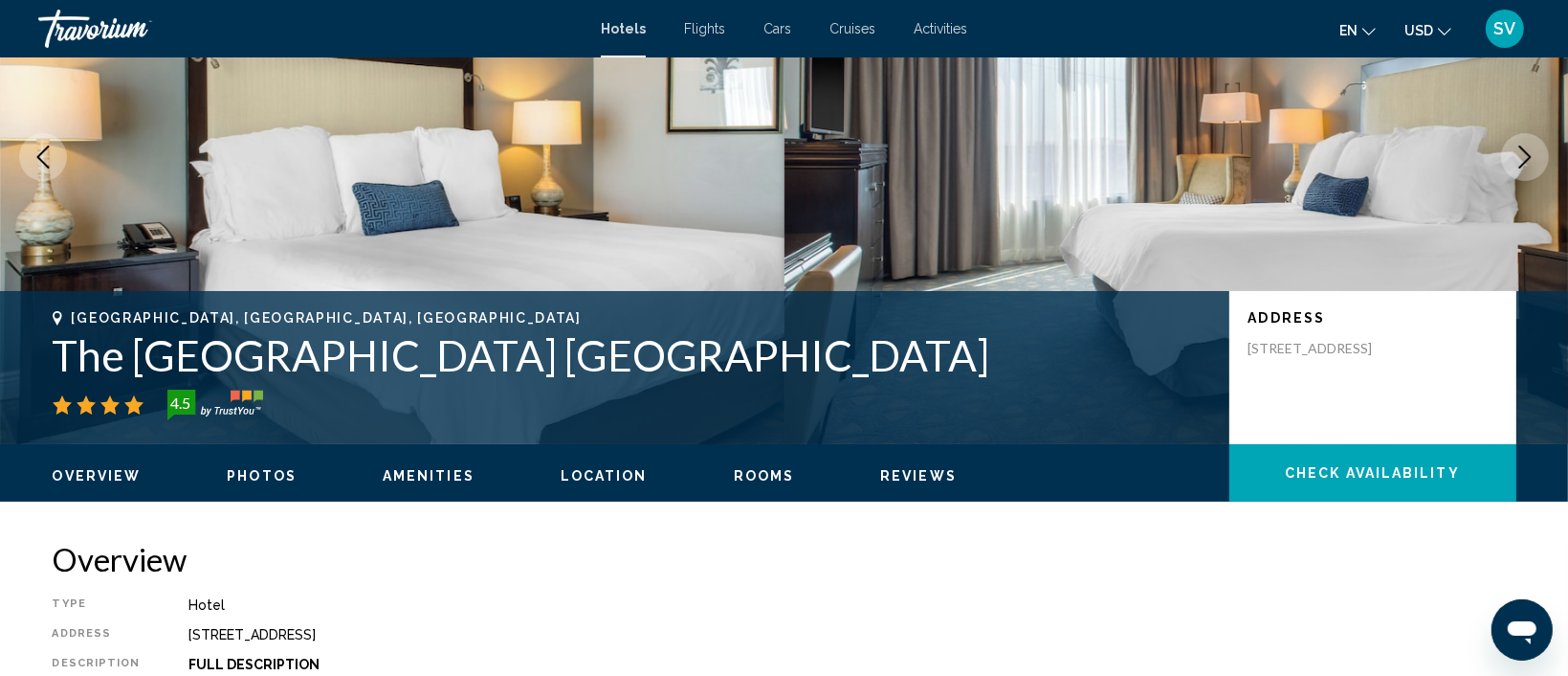
click at [1534, 150] on icon "Next image" at bounding box center [1524, 156] width 23 height 23
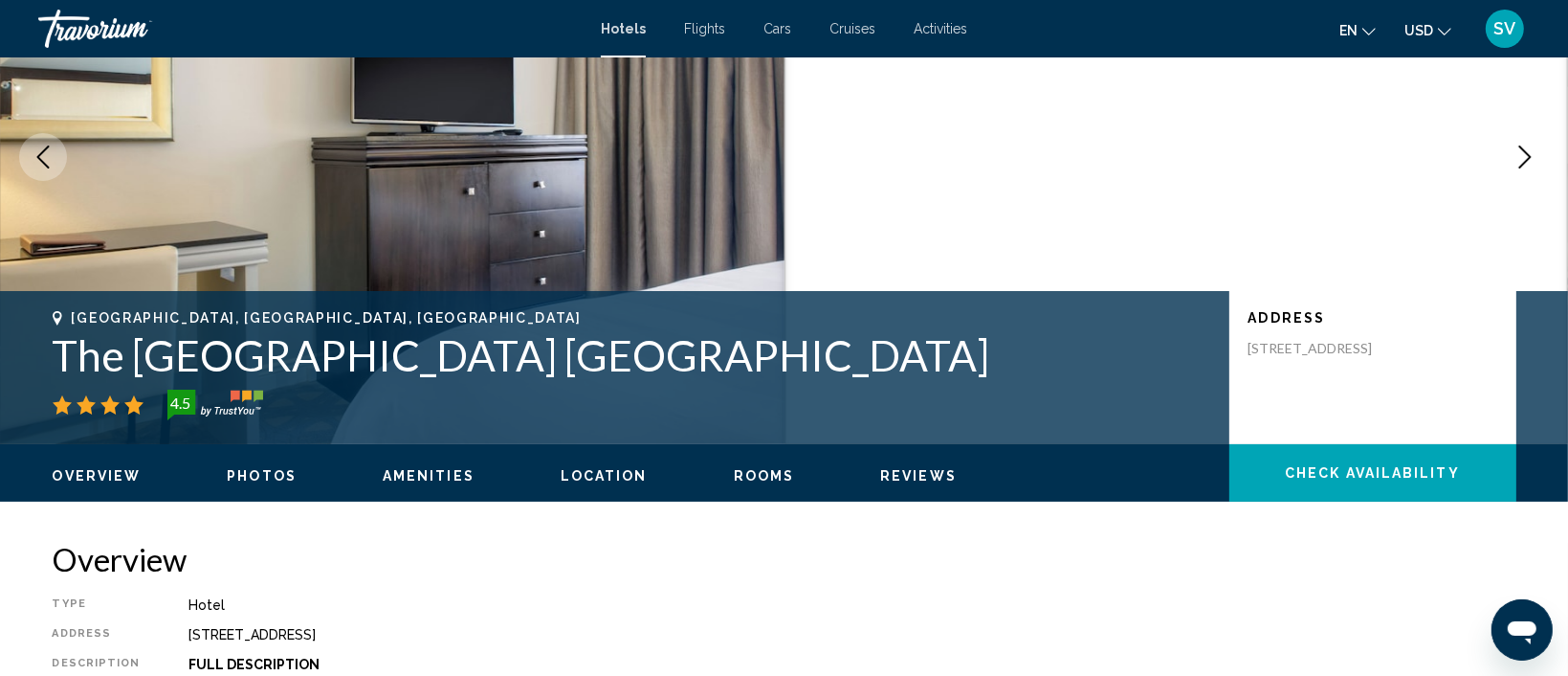
click at [1534, 150] on icon "Next image" at bounding box center [1524, 156] width 23 height 23
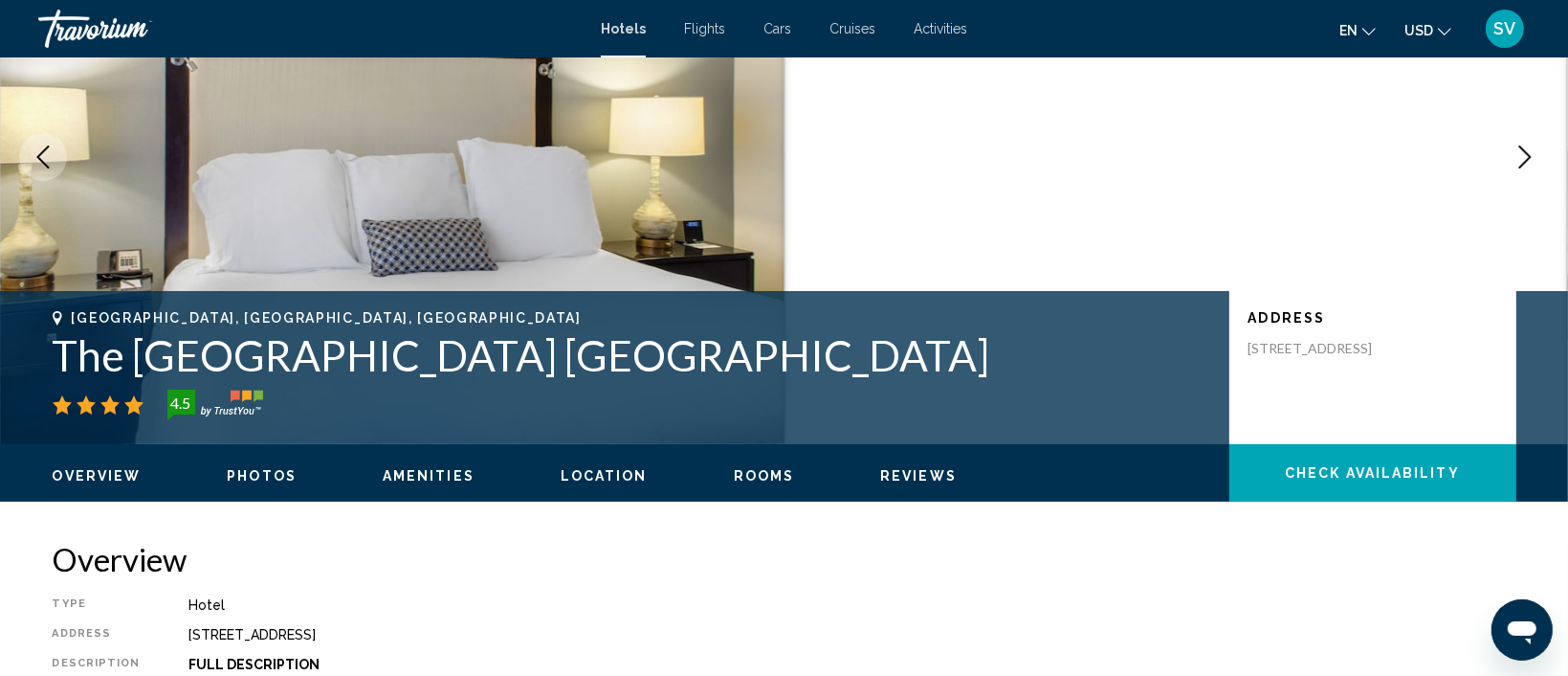
click at [1534, 150] on icon "Next image" at bounding box center [1524, 156] width 23 height 23
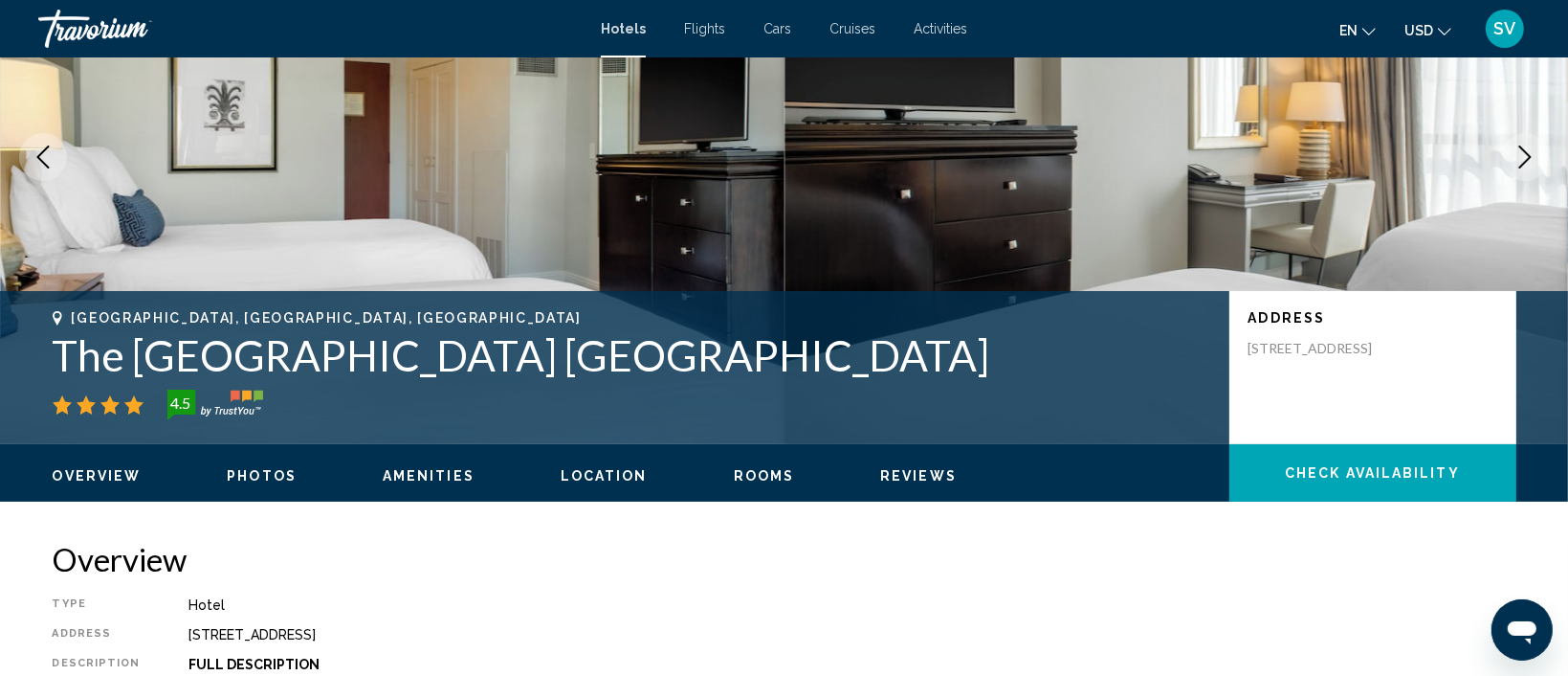
click at [1534, 150] on icon "Next image" at bounding box center [1524, 156] width 23 height 23
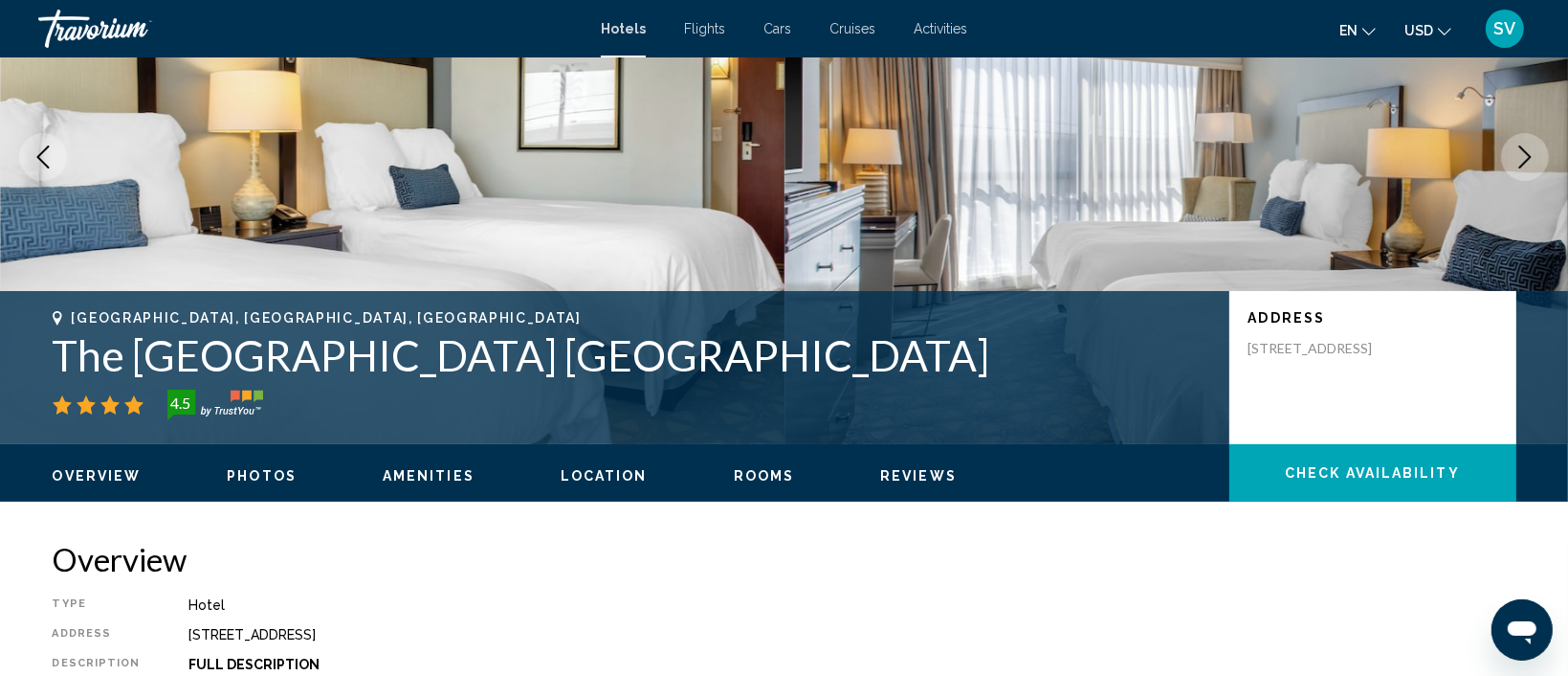
click at [1534, 150] on icon "Next image" at bounding box center [1524, 156] width 23 height 23
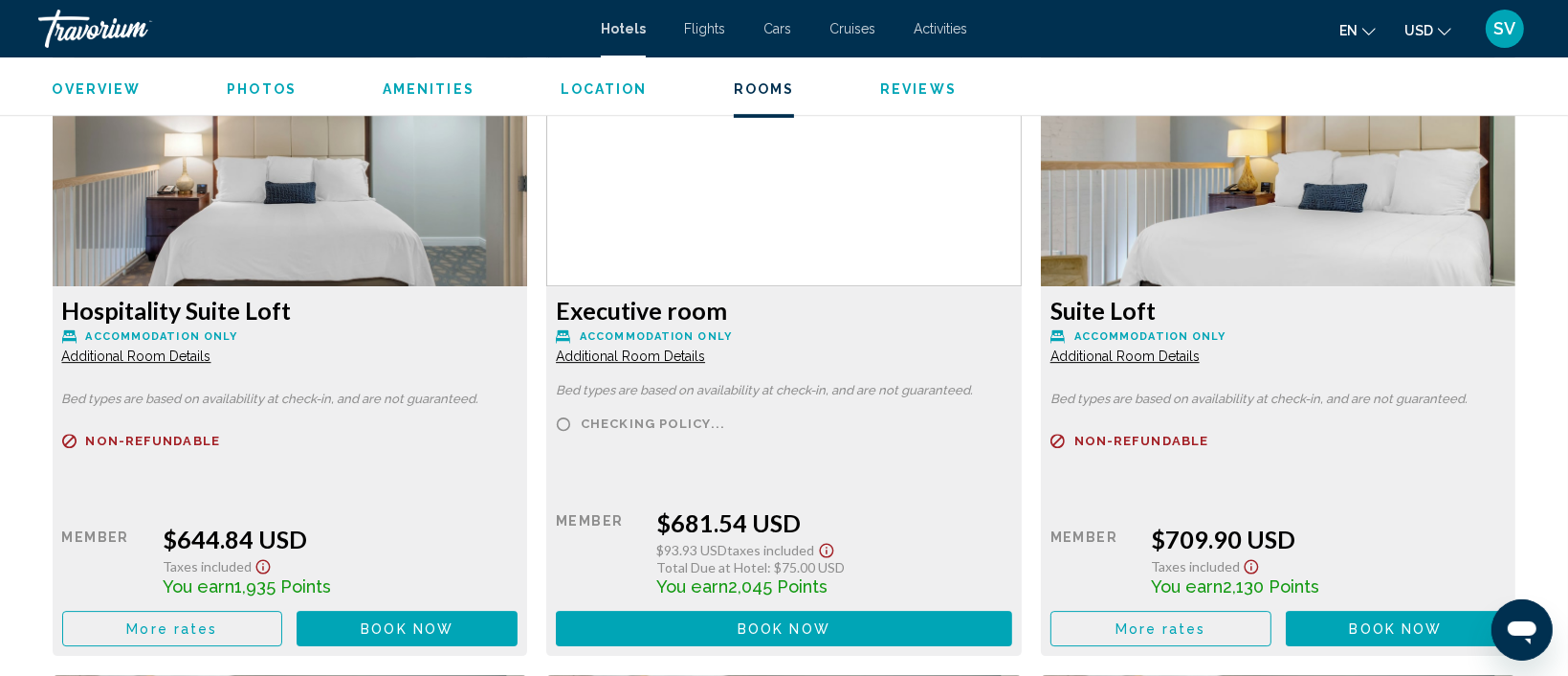
scroll to position [5826, 0]
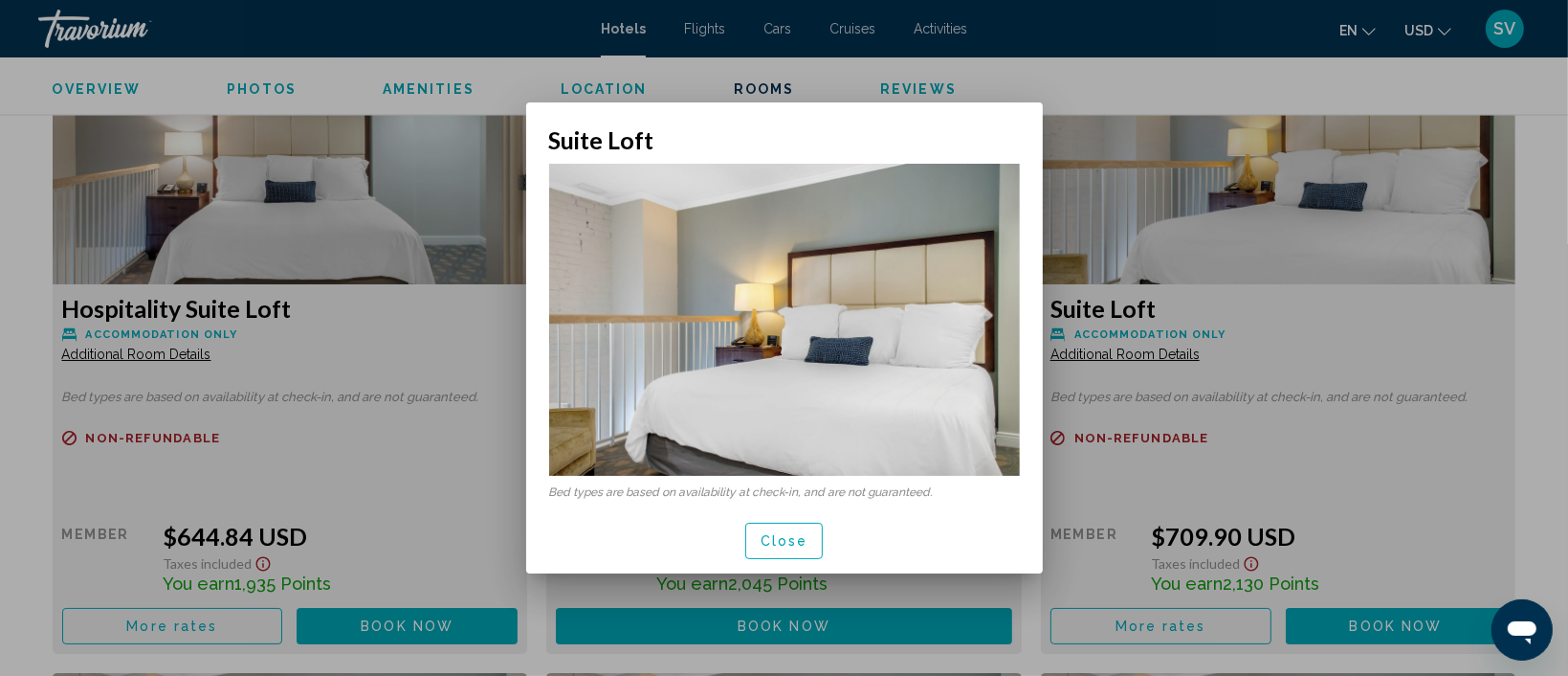
click at [1110, 341] on div at bounding box center [784, 338] width 1568 height 676
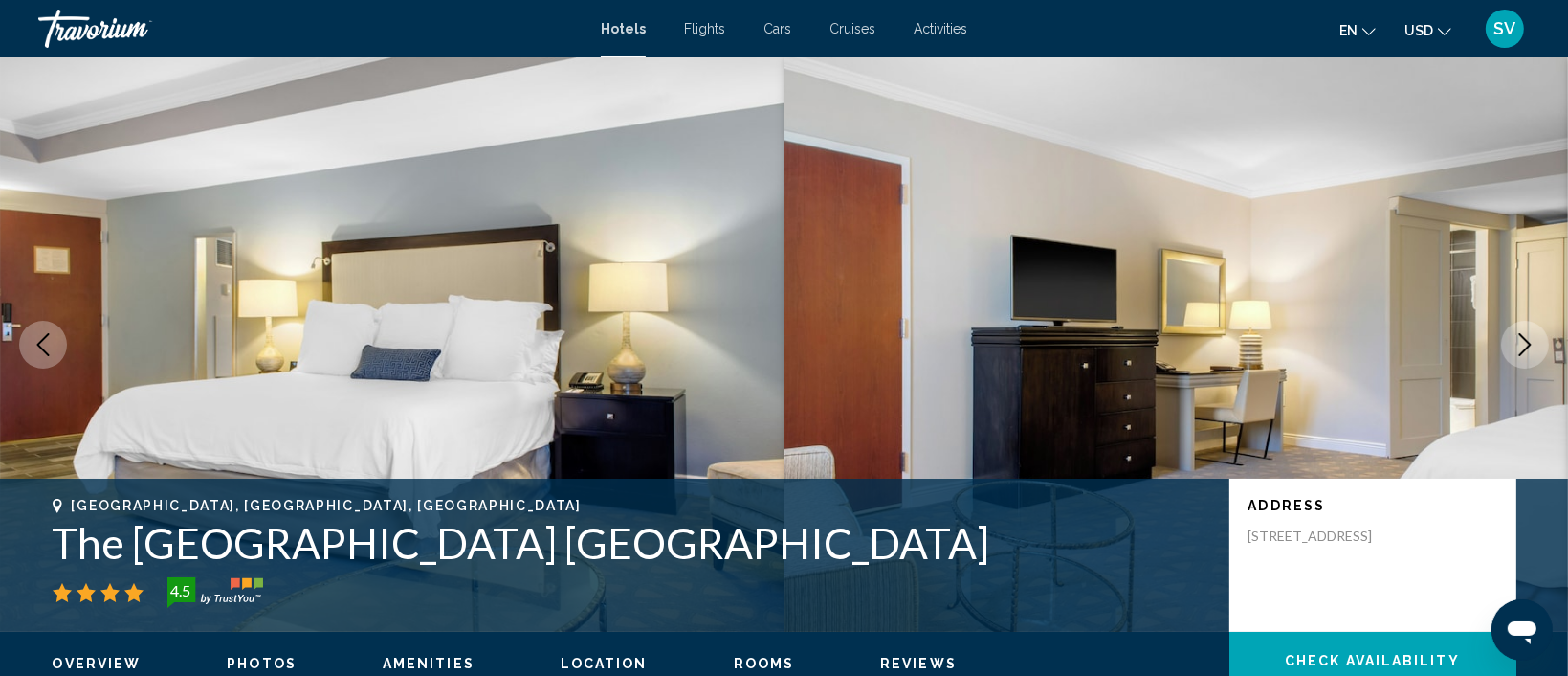
click at [708, 32] on span "Flights" at bounding box center [704, 28] width 41 height 16
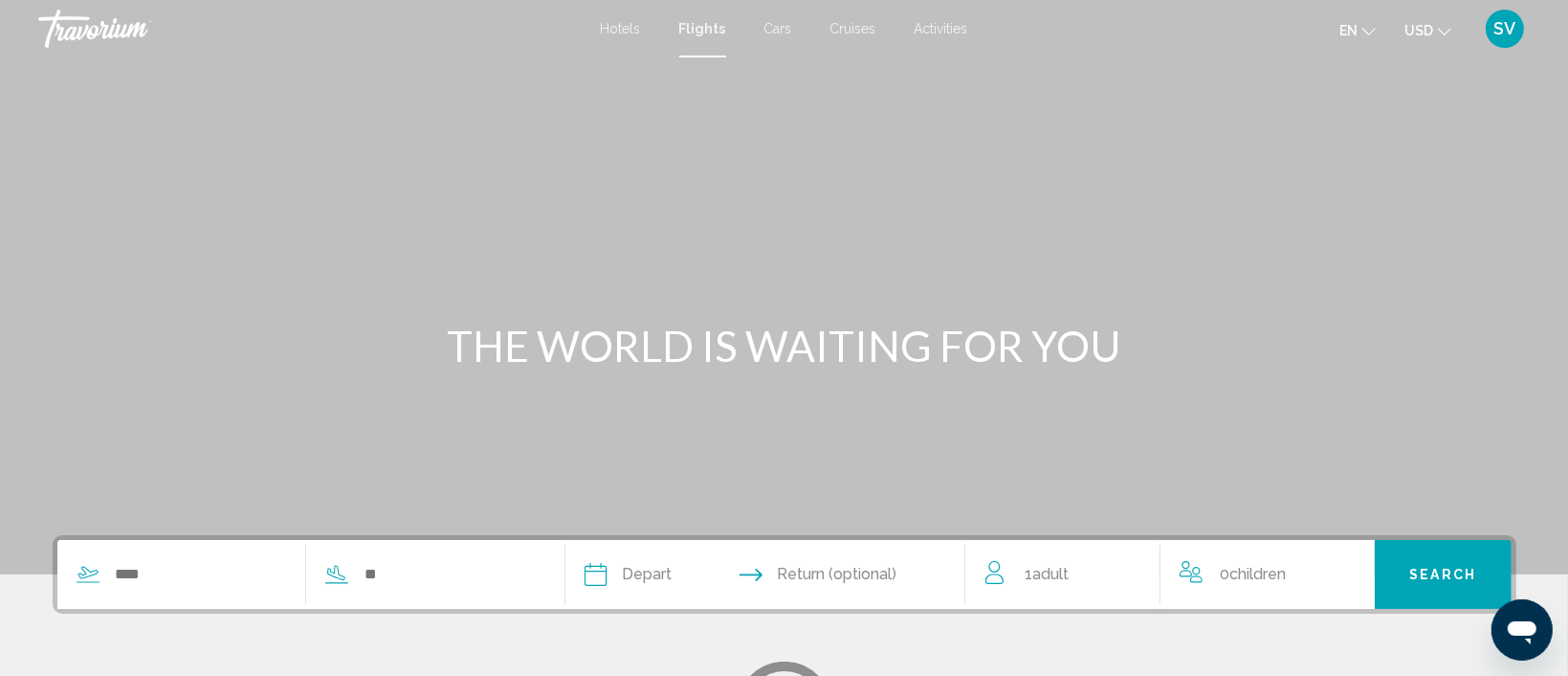
click at [780, 28] on span "Cars" at bounding box center [778, 28] width 27 height 16
